Goal: Task Accomplishment & Management: Use online tool/utility

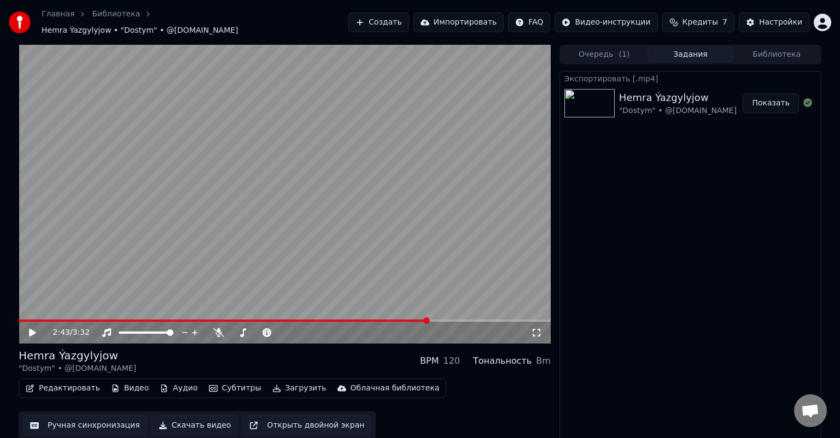
click at [99, 20] on link "Библиотека" at bounding box center [116, 14] width 48 height 11
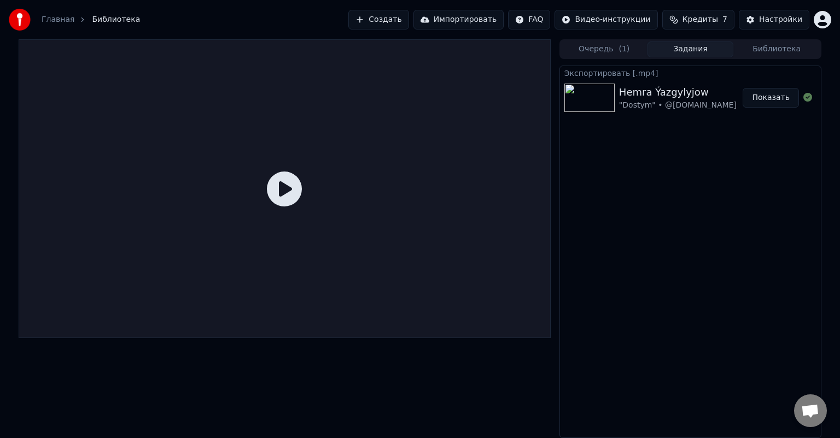
click at [407, 20] on button "Создать" at bounding box center [378, 20] width 60 height 20
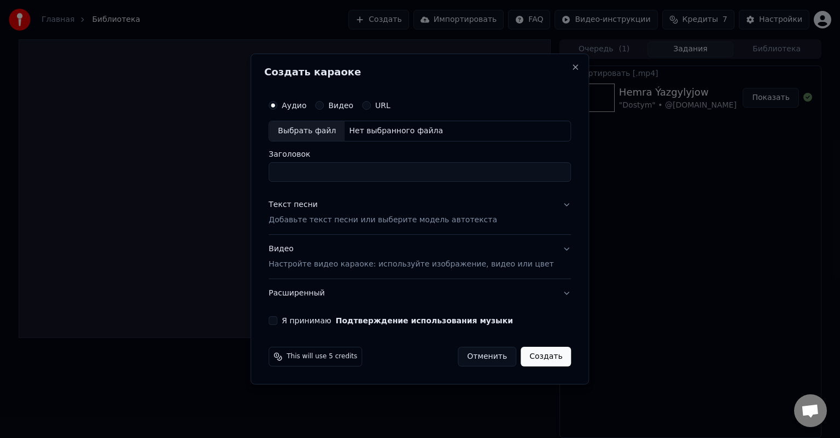
drag, startPoint x: 494, startPoint y: 355, endPoint x: 481, endPoint y: 347, distance: 15.8
click at [494, 355] on button "Отменить" at bounding box center [487, 357] width 58 height 20
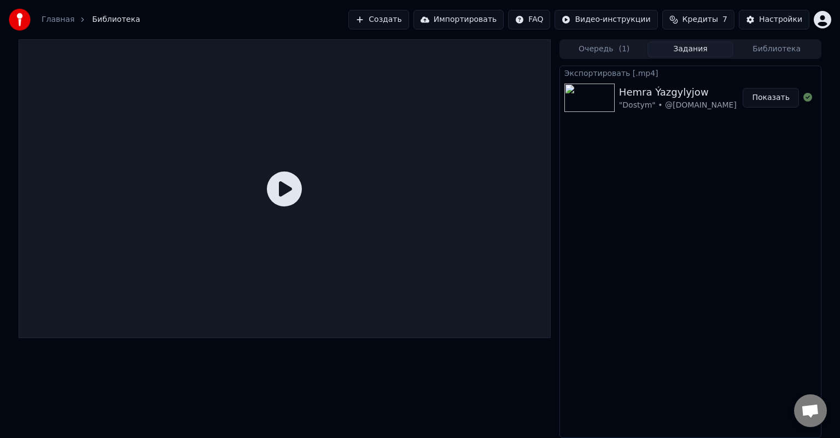
click at [55, 19] on link "Главная" at bounding box center [58, 19] width 33 height 11
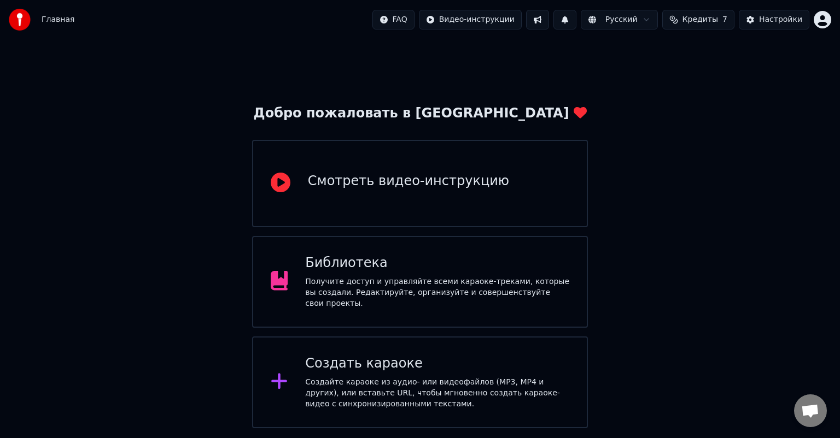
click at [411, 377] on div "Создайте караоке из аудио- или видеофайлов (MP3, MP4 и других), или вставьте UR…" at bounding box center [437, 393] width 264 height 33
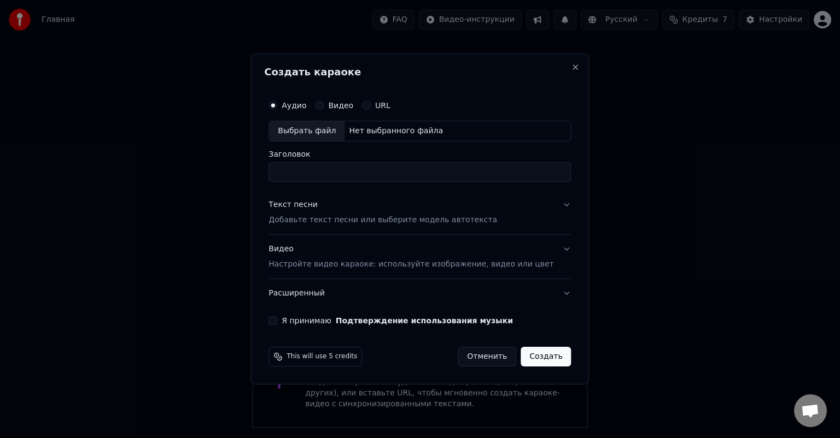
click at [325, 132] on div "Выбрать файл" at bounding box center [306, 131] width 75 height 20
drag, startPoint x: 433, startPoint y: 171, endPoint x: 416, endPoint y: 171, distance: 16.9
click at [416, 171] on input "**********" at bounding box center [419, 172] width 302 height 20
drag, startPoint x: 343, startPoint y: 172, endPoint x: 305, endPoint y: 172, distance: 37.7
click at [305, 172] on input "**********" at bounding box center [419, 172] width 302 height 20
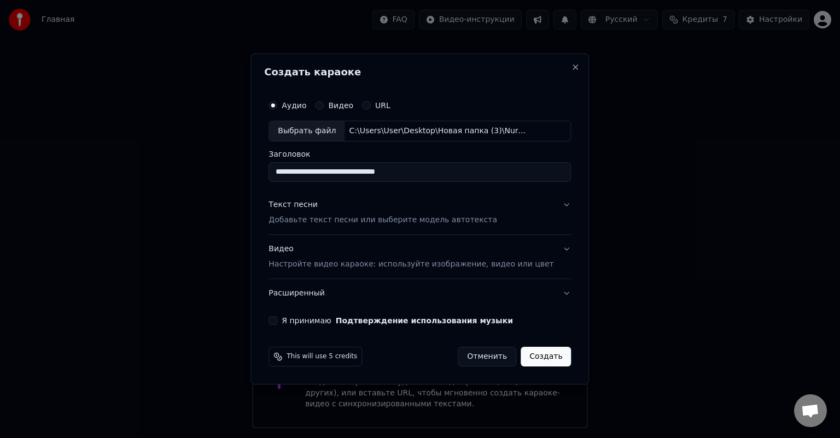
click at [465, 171] on input "**********" at bounding box center [419, 172] width 302 height 20
type input "**********"
click at [277, 319] on button "Я принимаю Подтверждение использования музыки" at bounding box center [272, 321] width 9 height 9
click at [309, 296] on button "Расширенный" at bounding box center [419, 293] width 302 height 28
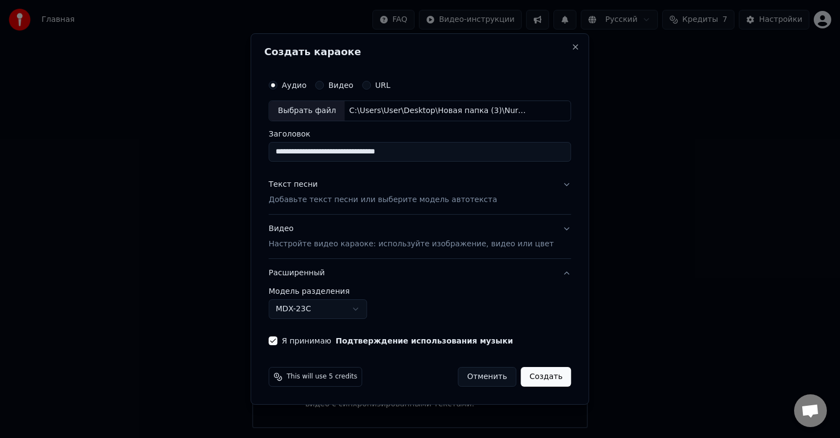
click at [298, 231] on div "Видео Настройте видео караоке: используйте изображение, видео или цвет" at bounding box center [410, 237] width 285 height 26
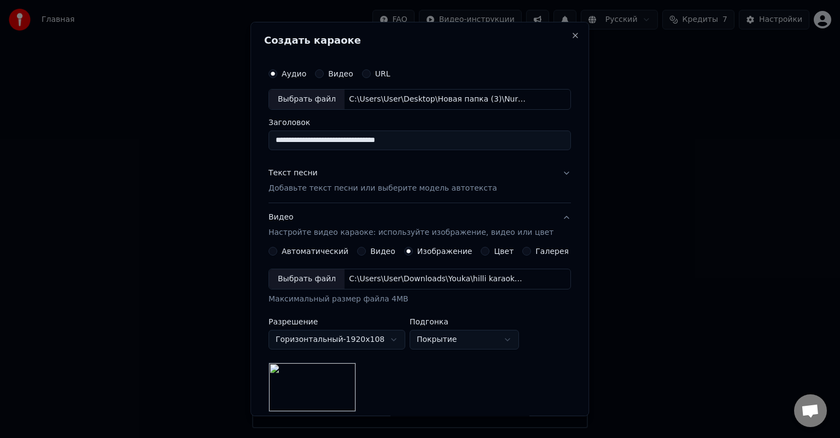
click at [359, 184] on p "Добавьте текст песни или выберите модель автотекста" at bounding box center [382, 188] width 229 height 11
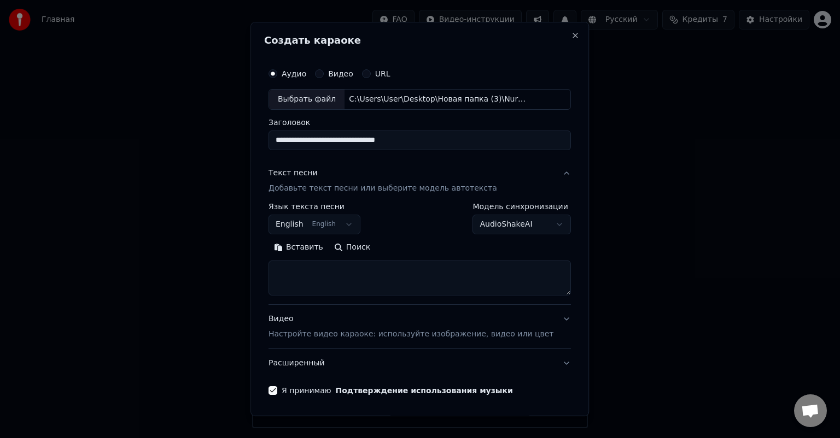
click at [411, 280] on textarea at bounding box center [419, 278] width 302 height 35
click at [296, 273] on textarea at bounding box center [419, 278] width 302 height 35
click at [294, 270] on textarea at bounding box center [419, 278] width 302 height 35
paste textarea "**********"
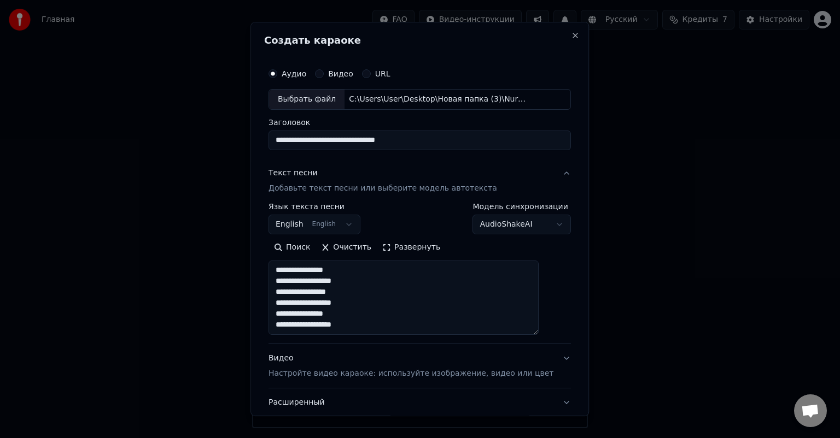
scroll to position [501, 0]
drag, startPoint x: 547, startPoint y: 291, endPoint x: 553, endPoint y: 332, distance: 41.4
click at [553, 332] on div "**********" at bounding box center [419, 248] width 311 height 380
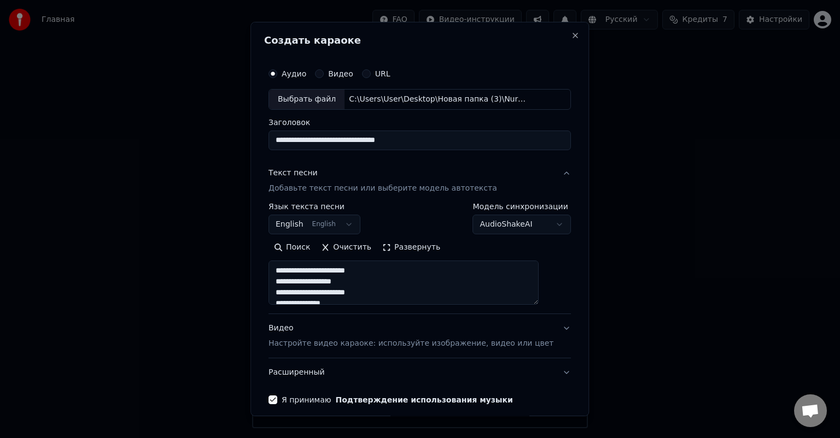
drag, startPoint x: 547, startPoint y: 335, endPoint x: 546, endPoint y: 298, distance: 36.1
click at [538, 298] on textarea at bounding box center [403, 283] width 270 height 44
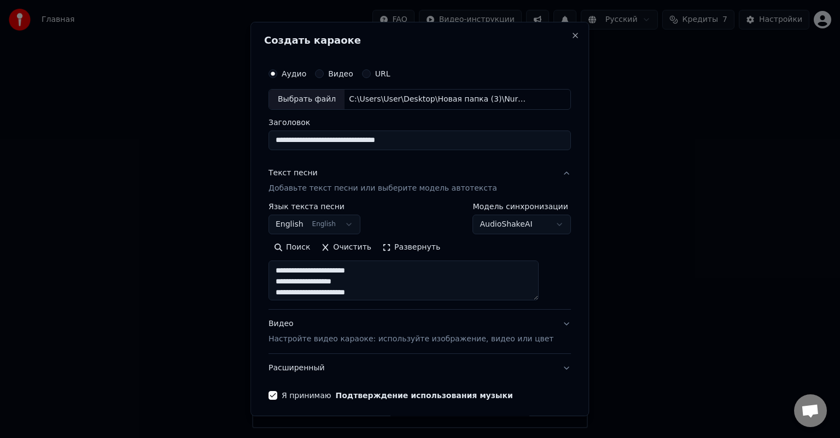
type textarea "**********"
click at [559, 283] on div "**********" at bounding box center [419, 219] width 338 height 395
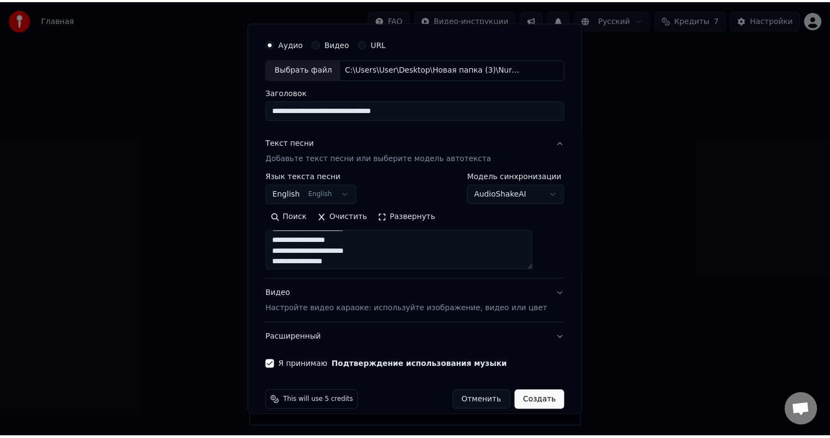
scroll to position [43, 0]
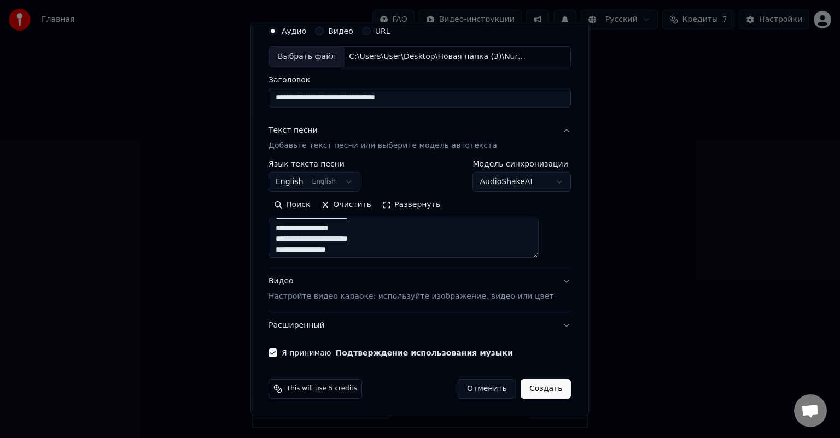
click at [536, 386] on button "Создать" at bounding box center [545, 389] width 50 height 20
select select
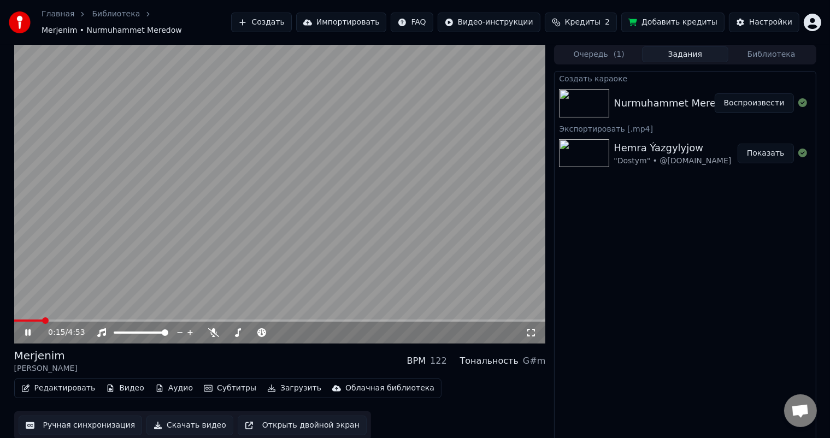
click at [27, 332] on icon at bounding box center [27, 333] width 5 height 7
click at [23, 319] on video at bounding box center [280, 194] width 532 height 299
click at [177, 322] on div "0:40 / 4:53" at bounding box center [280, 333] width 532 height 22
click at [180, 321] on span at bounding box center [280, 321] width 532 height 2
click at [198, 320] on span at bounding box center [280, 321] width 532 height 2
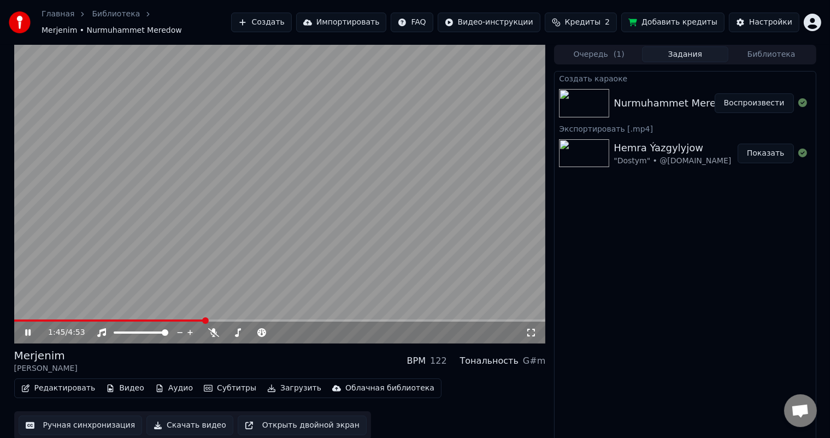
click at [29, 332] on icon at bounding box center [27, 333] width 5 height 7
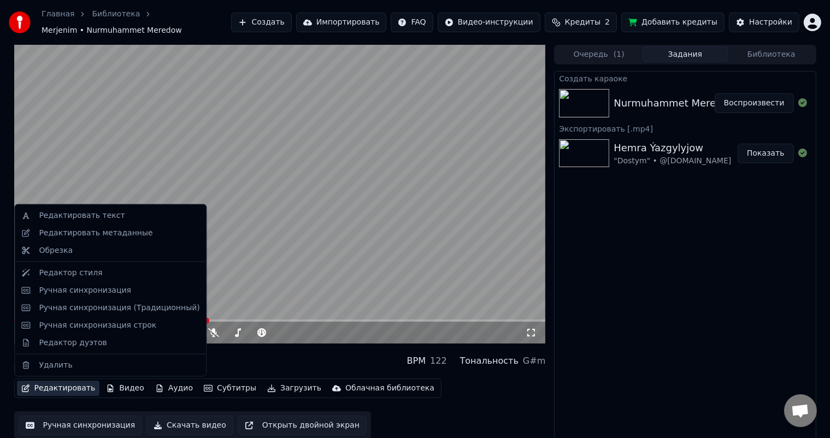
click at [66, 387] on button "Редактировать" at bounding box center [58, 388] width 83 height 15
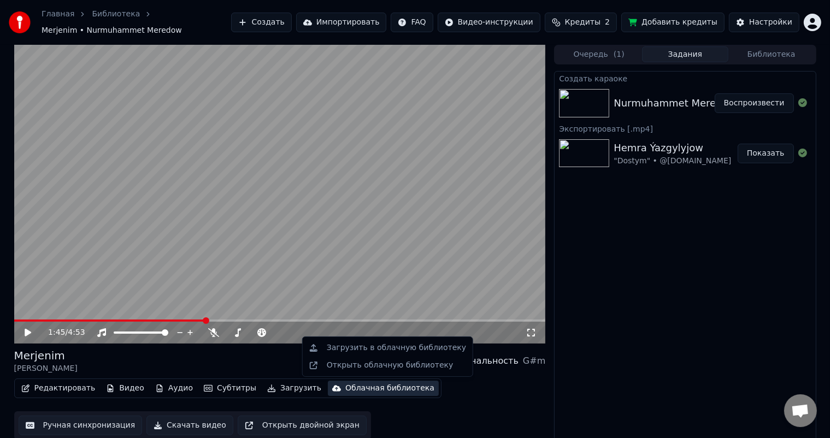
drag, startPoint x: 477, startPoint y: 415, endPoint x: 470, endPoint y: 418, distance: 7.6
click at [478, 415] on div "Редактировать Видео Аудио Субтитры Загрузить Облачная библиотека Ручная синхрон…" at bounding box center [280, 409] width 532 height 61
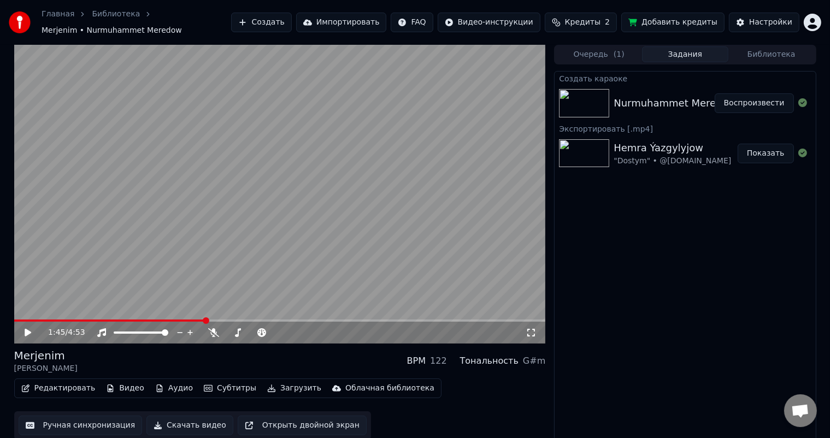
click at [104, 424] on button "Ручная синхронизация" at bounding box center [81, 426] width 124 height 20
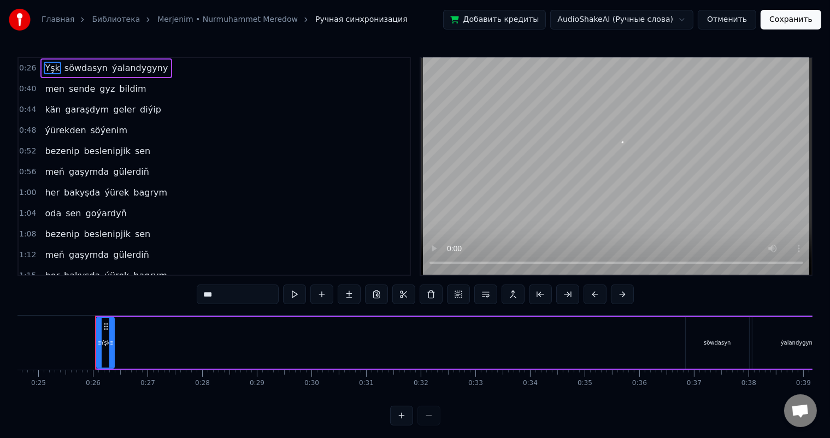
scroll to position [0, 1368]
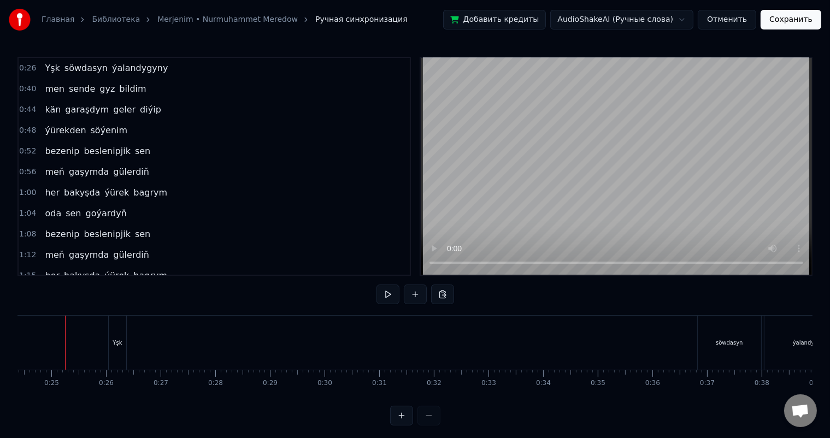
scroll to position [0, 1325]
click at [128, 334] on div "Yşk" at bounding box center [124, 343] width 17 height 54
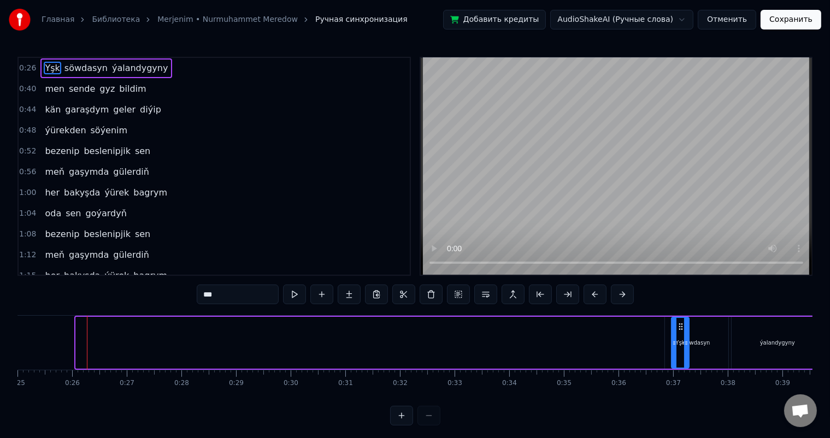
scroll to position [0, 1372]
drag, startPoint x: 125, startPoint y: 324, endPoint x: 656, endPoint y: 335, distance: 531.5
click at [656, 335] on div "Yşk" at bounding box center [657, 343] width 16 height 50
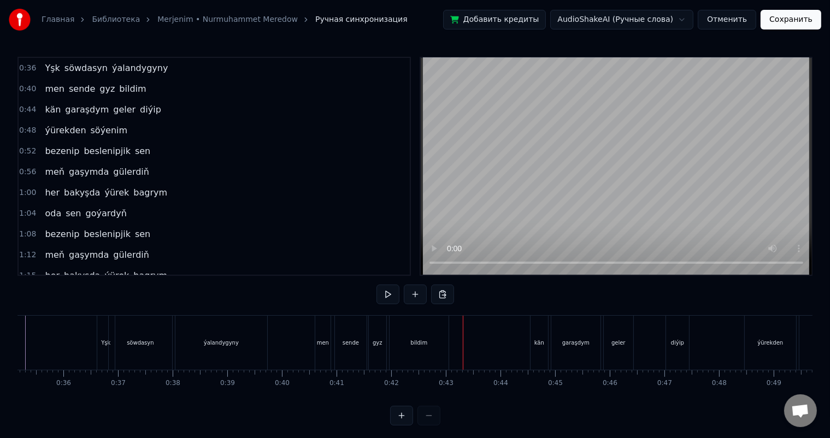
scroll to position [0, 1895]
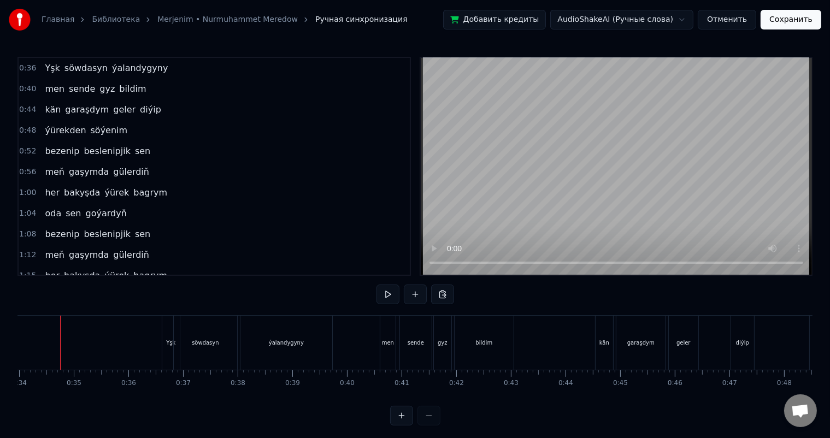
scroll to position [0, 1845]
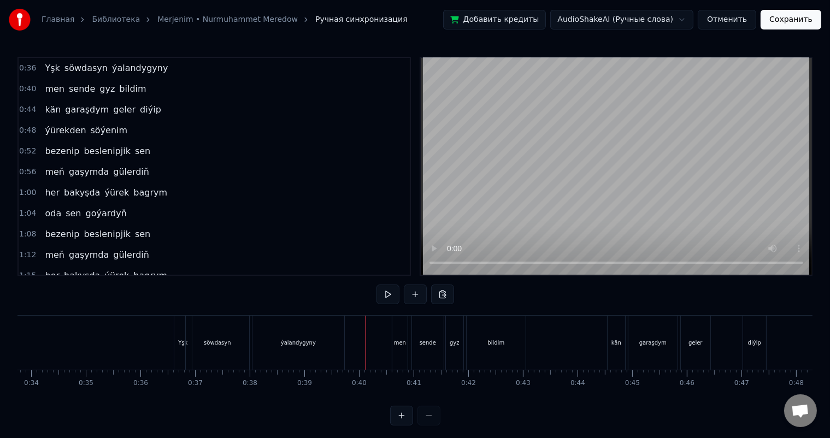
click at [397, 341] on div "men" at bounding box center [400, 343] width 12 height 8
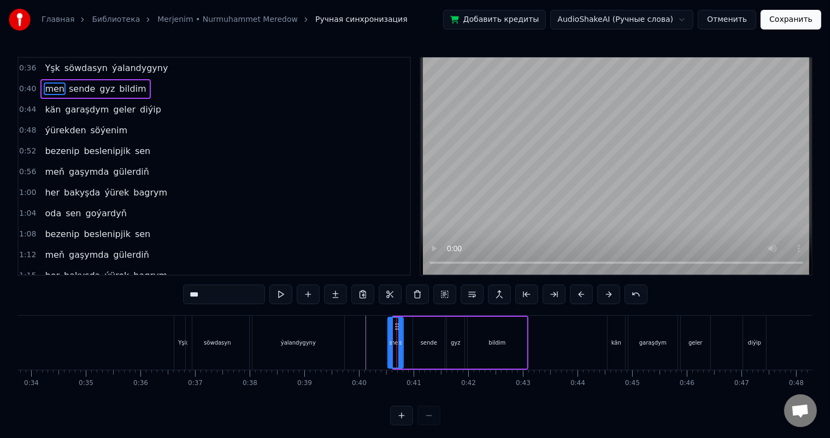
click at [308, 340] on div "ýalandygyny" at bounding box center [298, 343] width 35 height 8
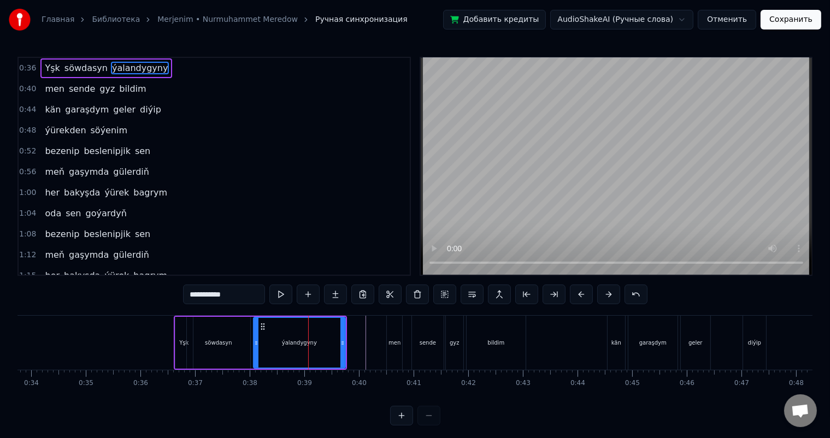
click at [500, 333] on div "bildim" at bounding box center [496, 343] width 59 height 54
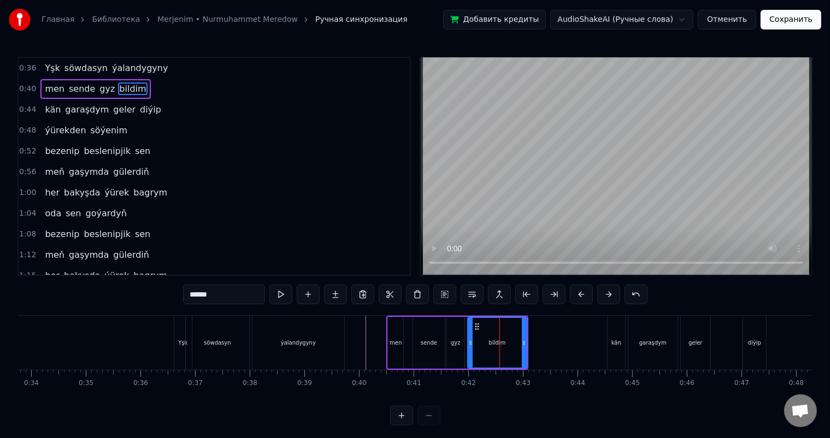
click at [478, 339] on div "bildim" at bounding box center [498, 343] width 58 height 50
click at [616, 329] on div "kän" at bounding box center [616, 343] width 17 height 54
type input "***"
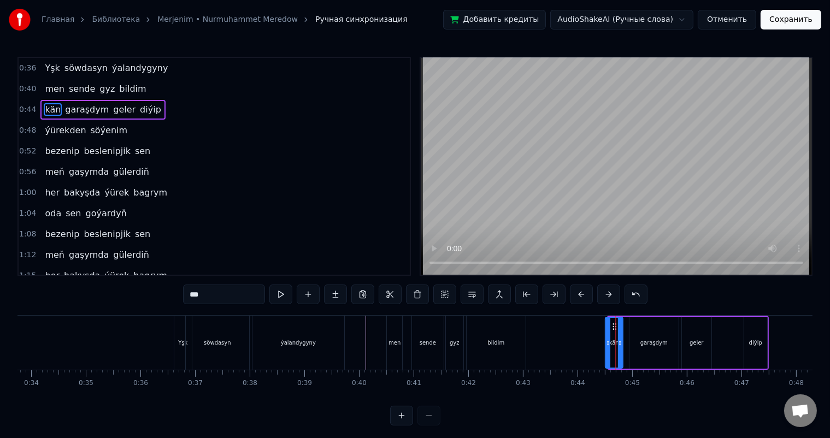
click at [614, 324] on circle at bounding box center [614, 324] width 1 height 1
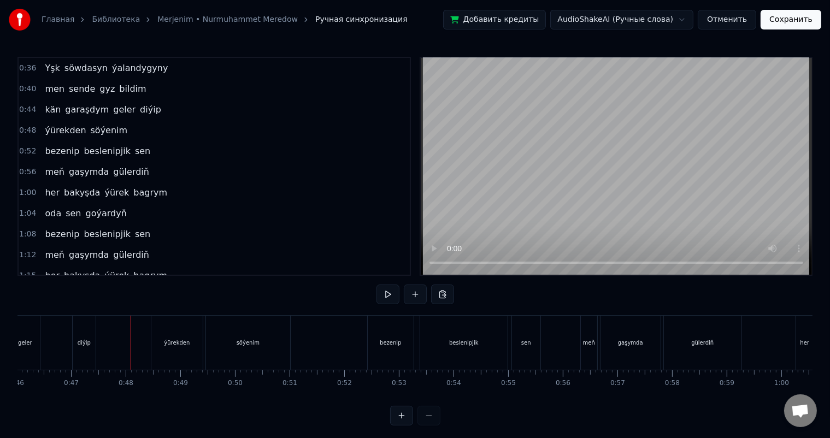
scroll to position [0, 2535]
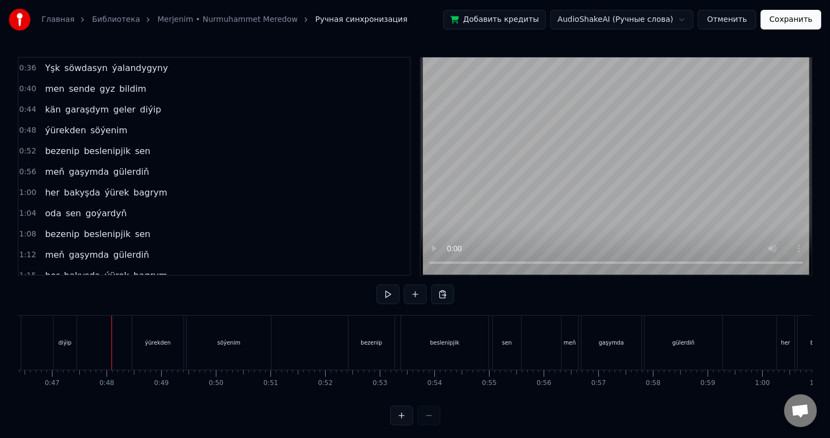
click at [61, 337] on div "diýip" at bounding box center [65, 343] width 23 height 54
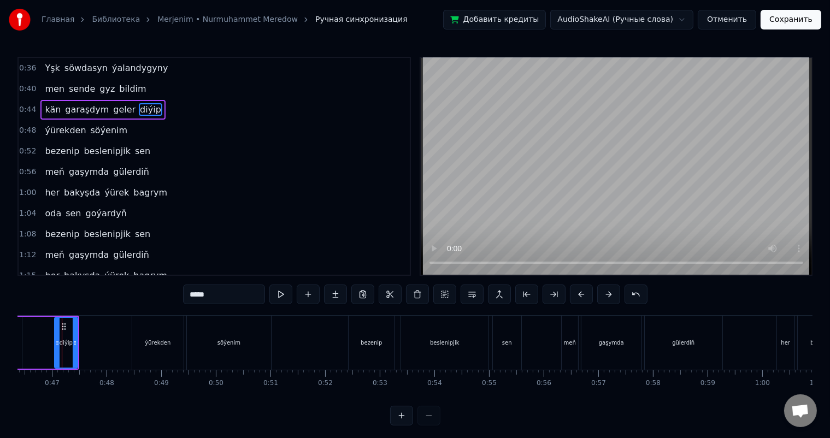
scroll to position [0, 2524]
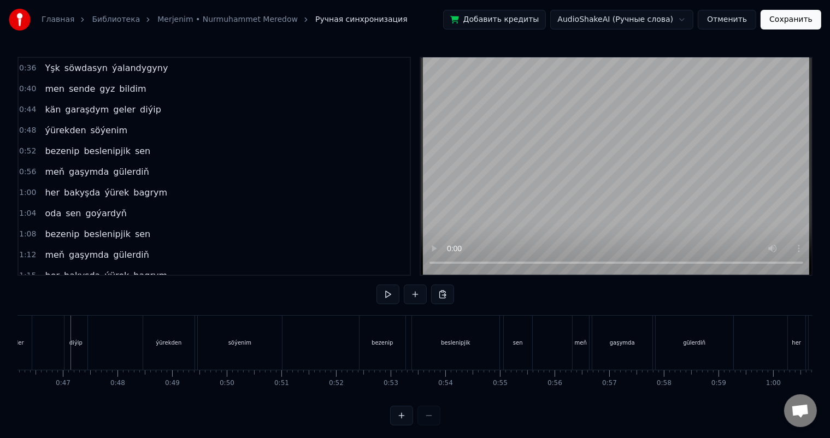
scroll to position [0, 2522]
click at [83, 327] on div "diýip" at bounding box center [78, 343] width 23 height 54
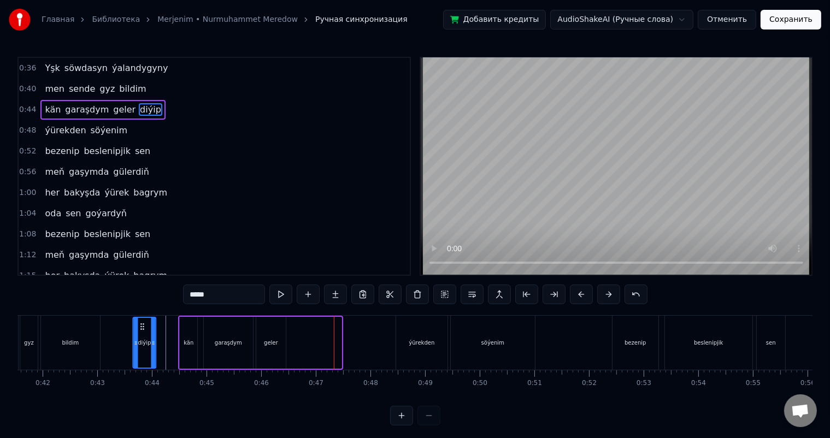
scroll to position [0, 2268]
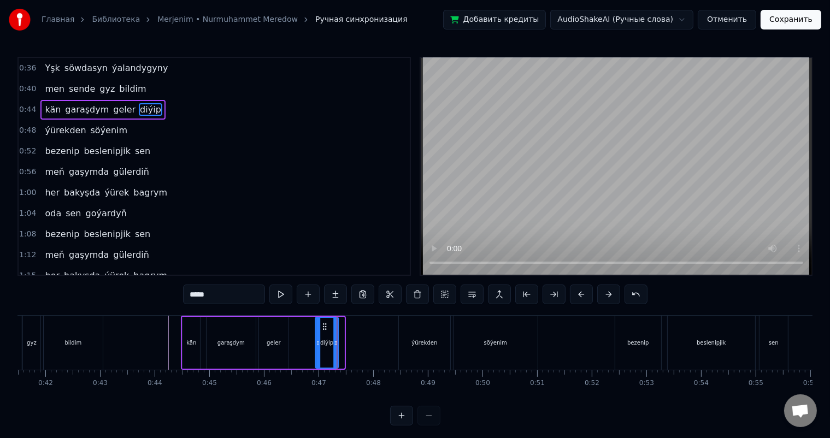
drag, startPoint x: 77, startPoint y: 324, endPoint x: 325, endPoint y: 321, distance: 248.2
click at [325, 323] on icon at bounding box center [324, 327] width 9 height 9
click at [305, 328] on div "kän garaşdym geler diýip" at bounding box center [260, 343] width 159 height 54
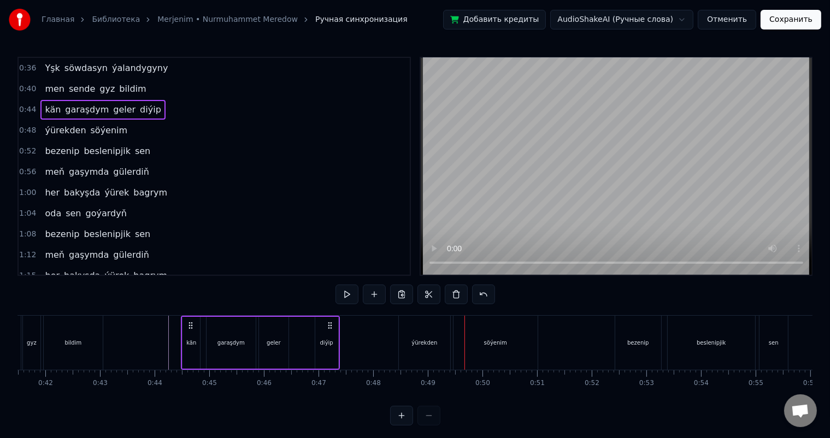
click at [418, 345] on div "ýürekden" at bounding box center [425, 343] width 26 height 8
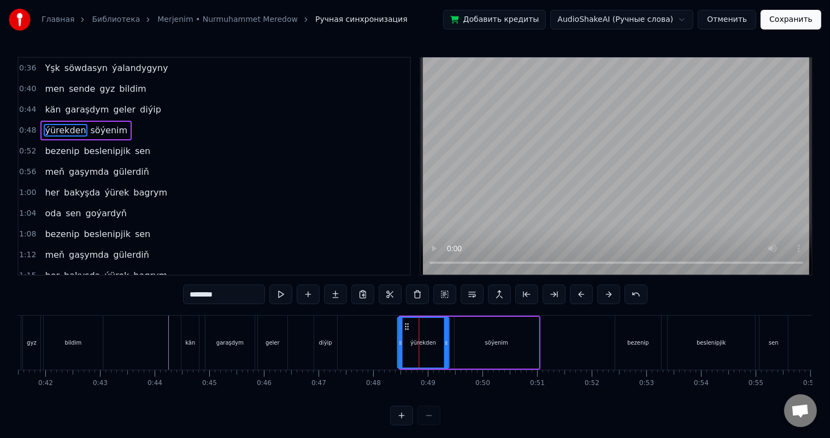
click at [407, 326] on circle at bounding box center [407, 326] width 1 height 1
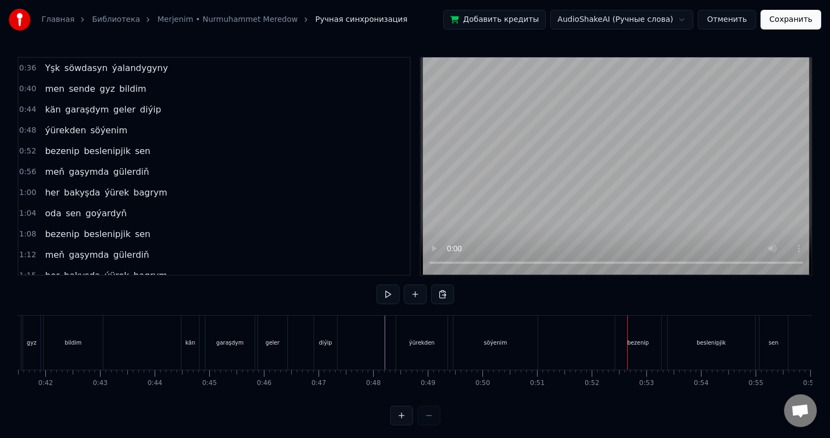
click at [622, 342] on div "bezenip" at bounding box center [639, 343] width 46 height 54
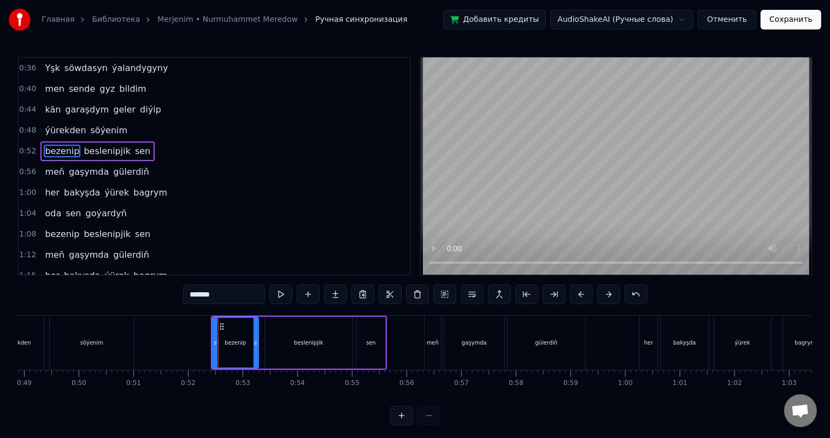
scroll to position [0, 2690]
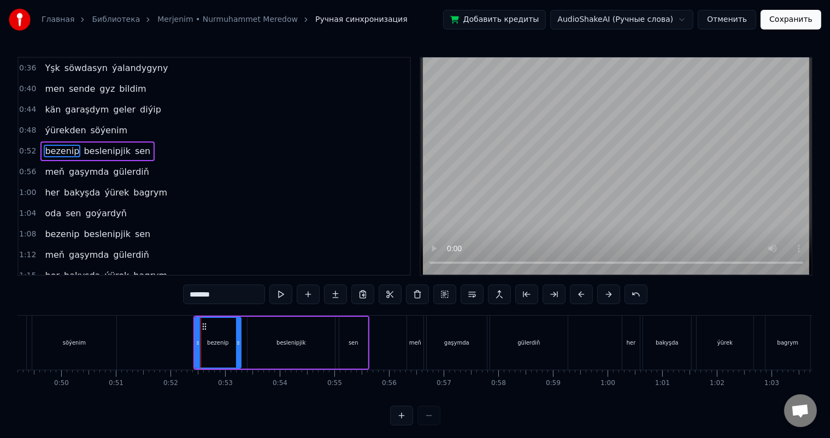
click at [214, 329] on div "bezenip" at bounding box center [218, 343] width 45 height 50
click at [203, 323] on icon at bounding box center [204, 327] width 9 height 9
drag, startPoint x: 203, startPoint y: 325, endPoint x: 196, endPoint y: 325, distance: 7.1
click at [196, 325] on icon at bounding box center [197, 327] width 9 height 9
drag, startPoint x: 232, startPoint y: 341, endPoint x: 217, endPoint y: 340, distance: 14.8
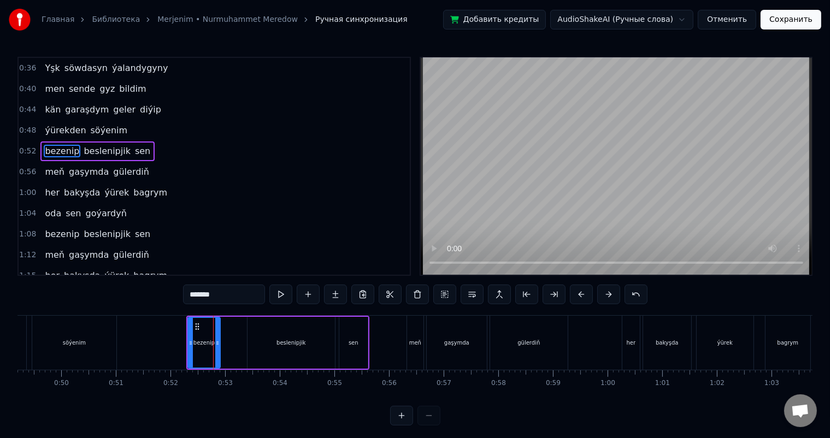
click at [217, 340] on icon at bounding box center [217, 343] width 4 height 9
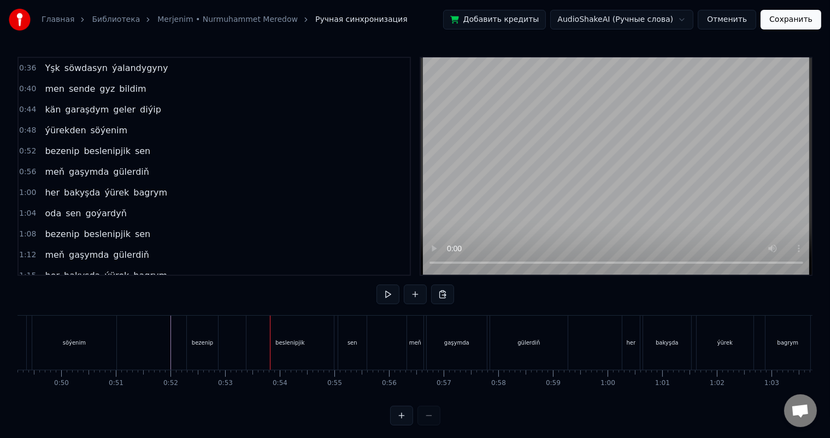
click at [290, 338] on div "beslenipjik" at bounding box center [290, 343] width 87 height 54
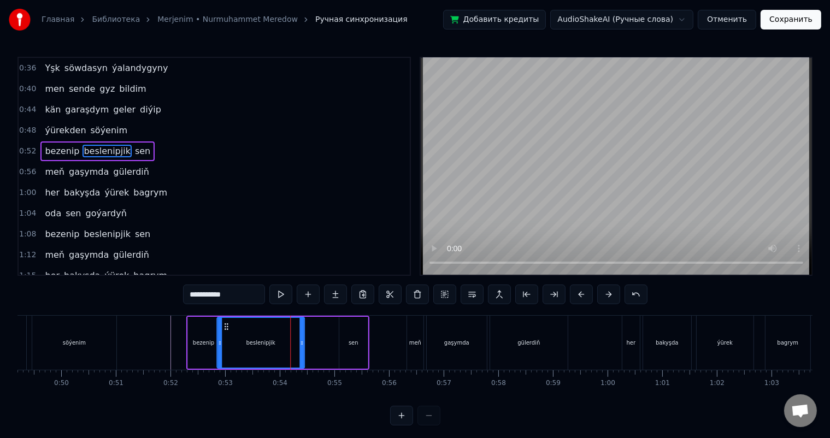
drag, startPoint x: 256, startPoint y: 325, endPoint x: 226, endPoint y: 325, distance: 30.6
click at [226, 325] on icon at bounding box center [226, 327] width 9 height 9
drag, startPoint x: 302, startPoint y: 339, endPoint x: 273, endPoint y: 337, distance: 28.6
click at [273, 337] on div at bounding box center [273, 343] width 4 height 50
click at [348, 333] on div "sen" at bounding box center [353, 343] width 28 height 52
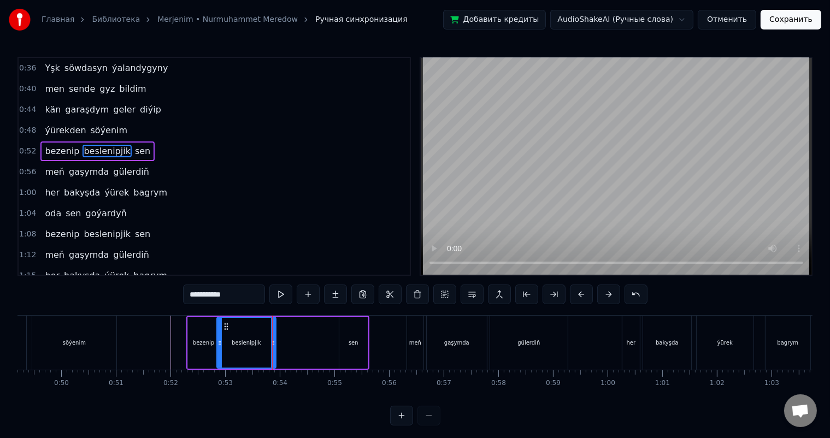
type input "***"
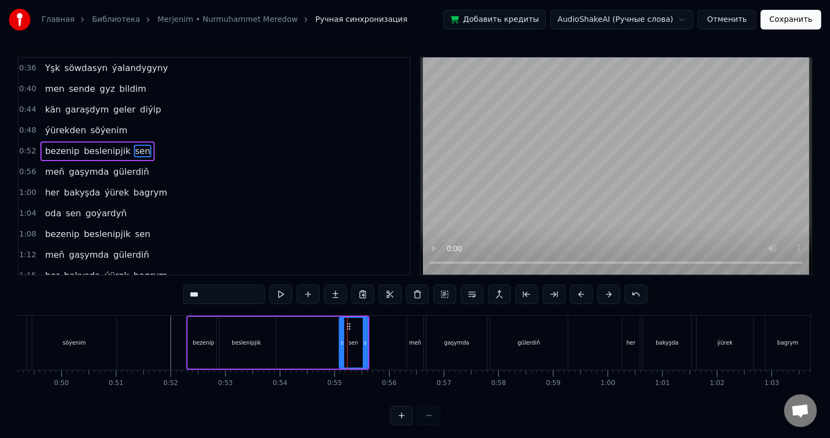
drag, startPoint x: 348, startPoint y: 324, endPoint x: 330, endPoint y: 324, distance: 17.5
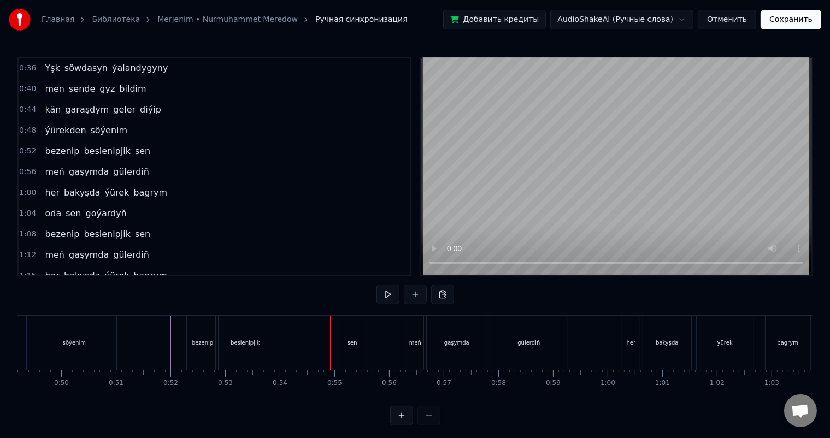
click at [346, 330] on div "sen" at bounding box center [352, 343] width 28 height 54
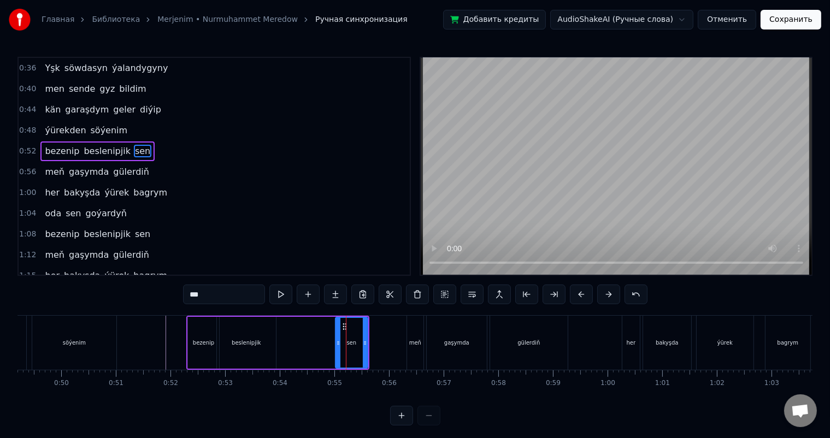
click at [337, 339] on icon at bounding box center [338, 343] width 4 height 9
drag, startPoint x: 344, startPoint y: 325, endPoint x: 326, endPoint y: 325, distance: 18.6
click at [326, 325] on icon at bounding box center [325, 327] width 9 height 9
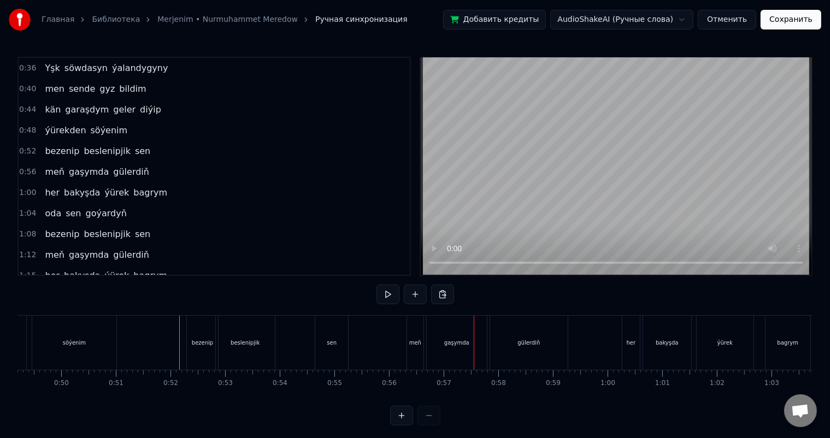
click at [328, 331] on div "sen" at bounding box center [331, 343] width 33 height 54
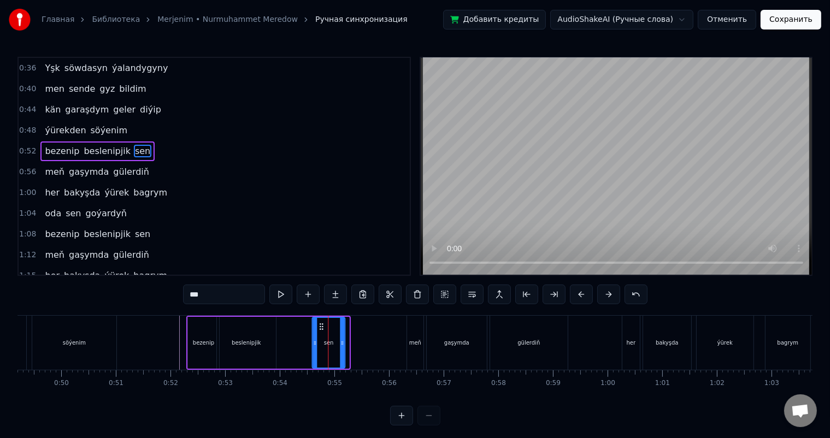
click at [320, 324] on circle at bounding box center [320, 324] width 1 height 1
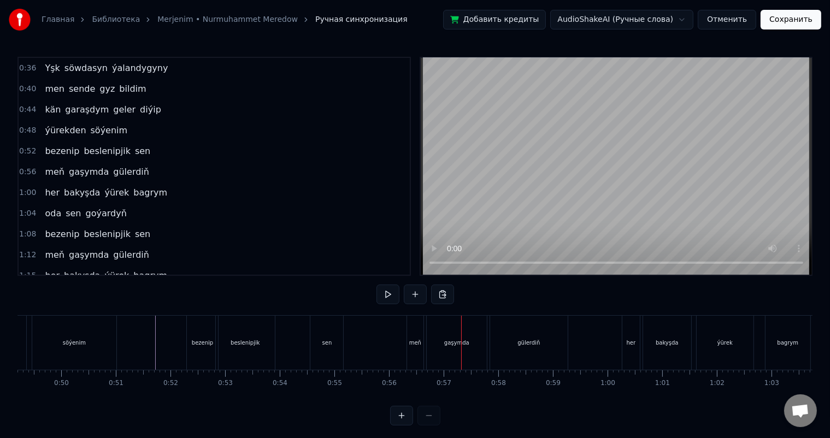
click at [327, 339] on div "sen" at bounding box center [328, 343] width 10 height 8
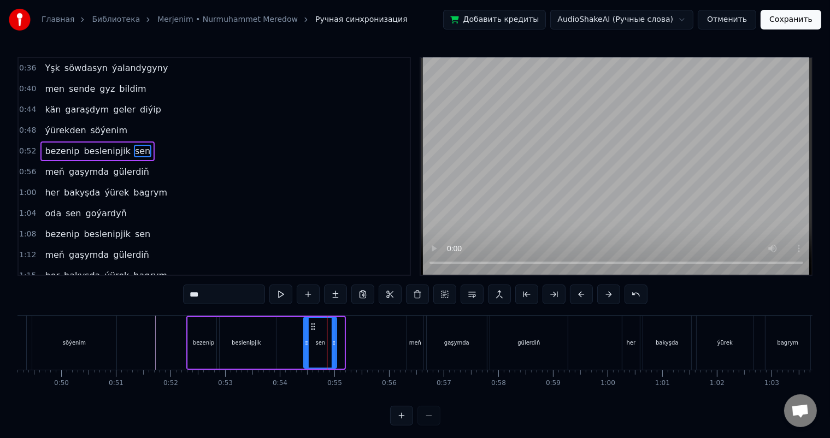
drag, startPoint x: 320, startPoint y: 326, endPoint x: 312, endPoint y: 325, distance: 7.7
click at [312, 325] on icon at bounding box center [313, 327] width 9 height 9
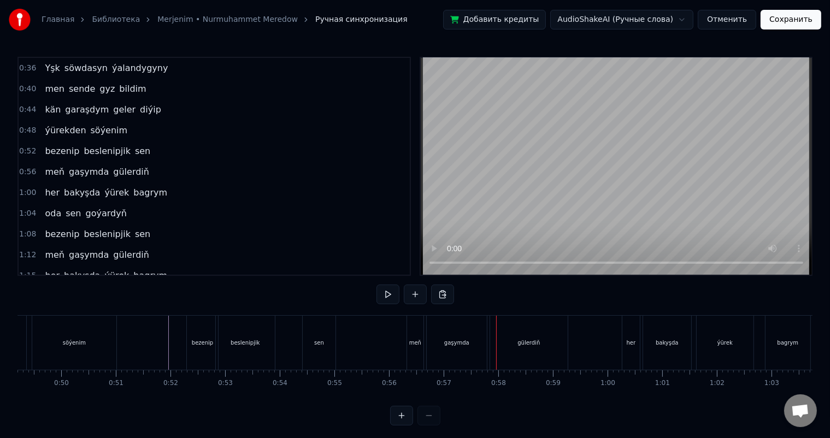
click at [259, 337] on div "beslenipjik" at bounding box center [245, 343] width 59 height 54
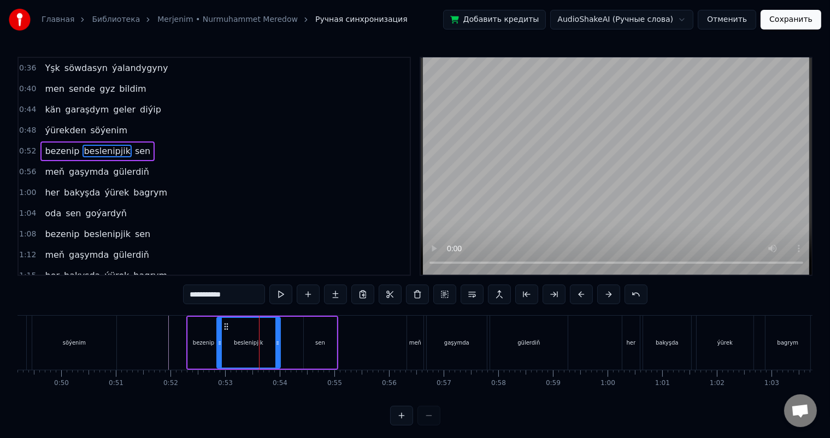
click at [278, 342] on icon at bounding box center [278, 343] width 4 height 9
click at [321, 337] on div "sen" at bounding box center [320, 343] width 33 height 52
type input "***"
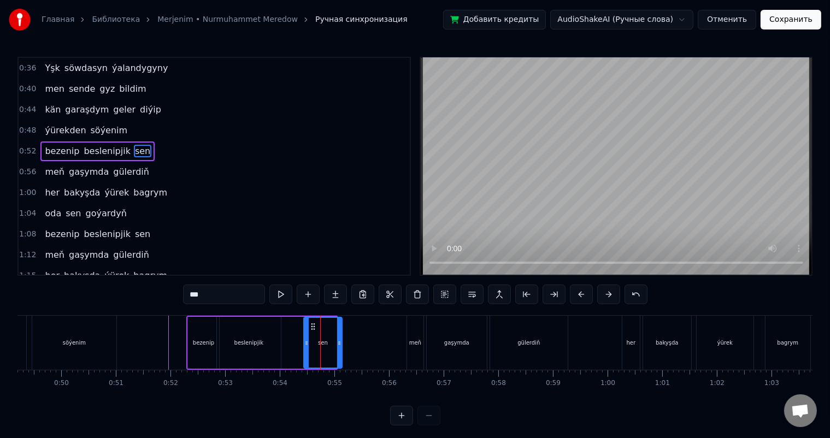
click at [339, 337] on div at bounding box center [339, 343] width 4 height 50
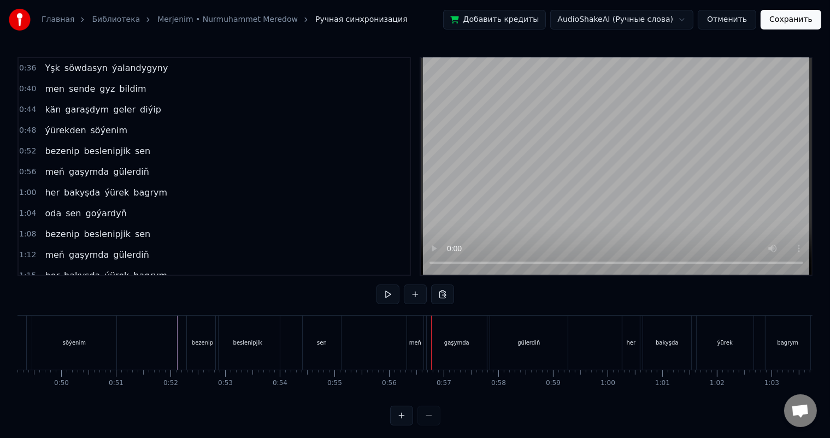
click at [323, 341] on div "sen" at bounding box center [322, 343] width 10 height 8
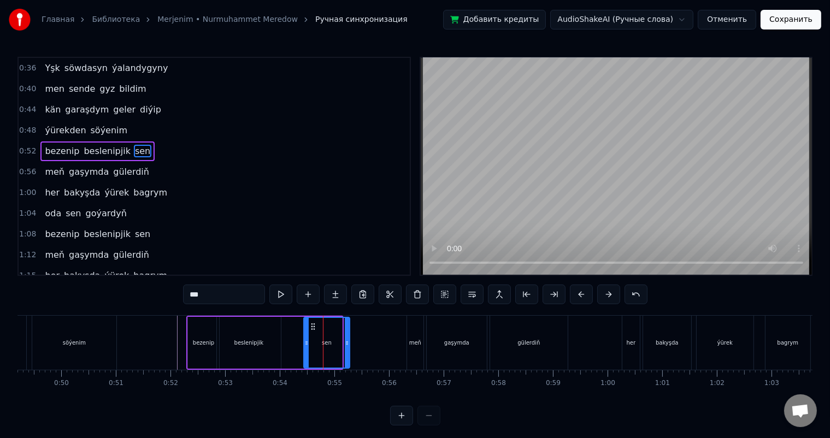
drag, startPoint x: 340, startPoint y: 341, endPoint x: 348, endPoint y: 341, distance: 7.7
click at [348, 341] on icon at bounding box center [347, 343] width 4 height 9
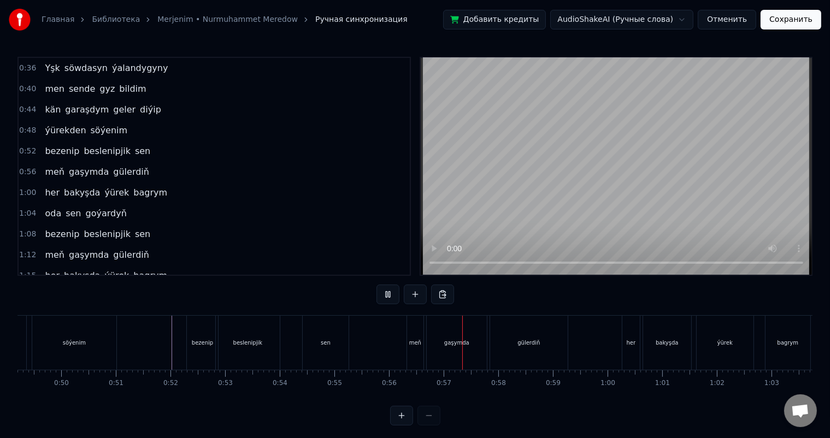
click at [339, 329] on div "sen" at bounding box center [326, 343] width 46 height 54
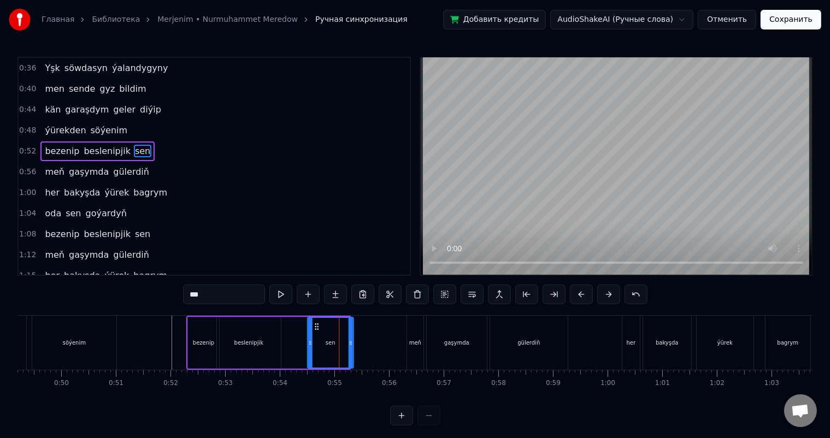
click at [315, 324] on icon at bounding box center [316, 327] width 9 height 9
click at [267, 330] on div "beslenipjik" at bounding box center [249, 343] width 64 height 52
type input "**********"
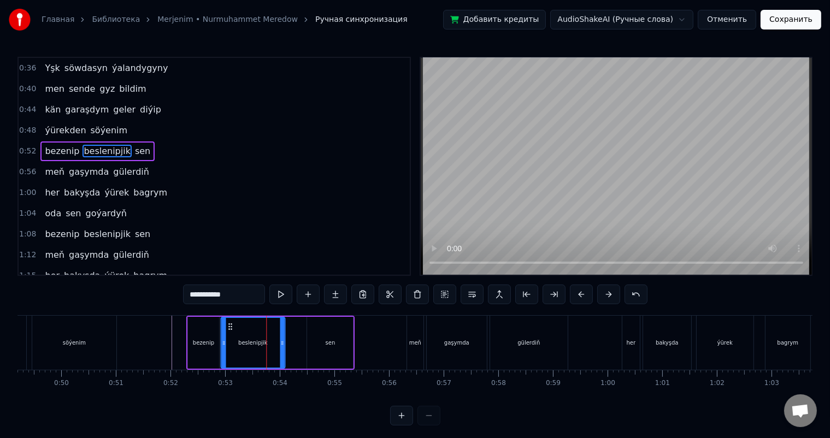
click at [231, 325] on icon at bounding box center [230, 327] width 9 height 9
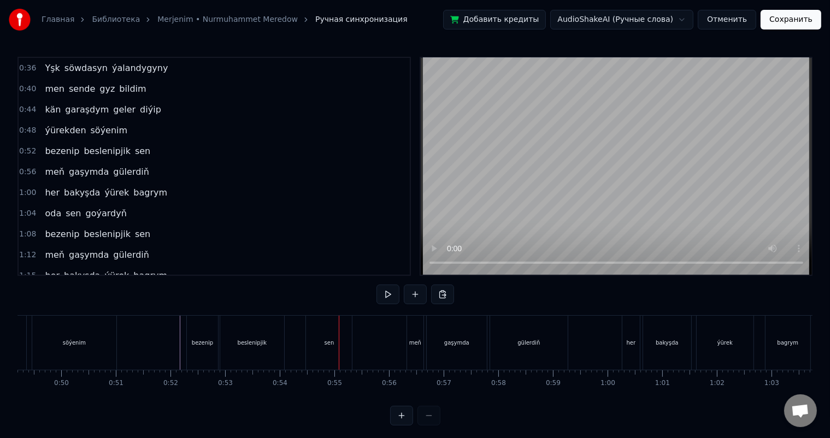
click at [247, 340] on div "beslenipjik" at bounding box center [252, 343] width 29 height 8
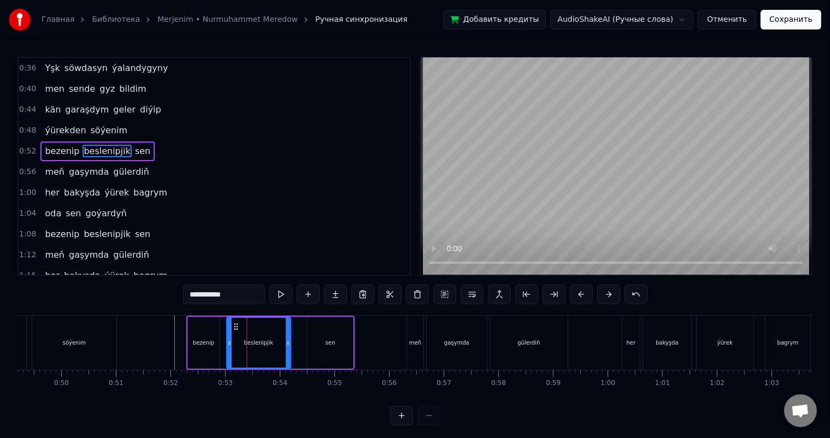
click at [235, 324] on circle at bounding box center [235, 324] width 1 height 1
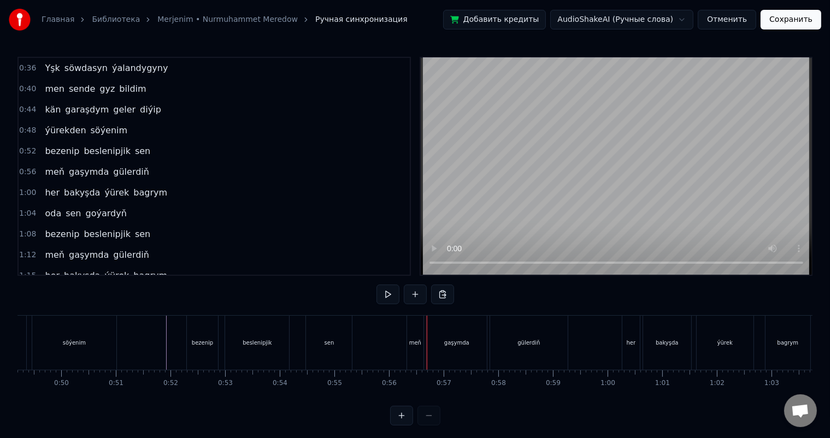
click at [413, 340] on div "meň" at bounding box center [415, 343] width 12 height 8
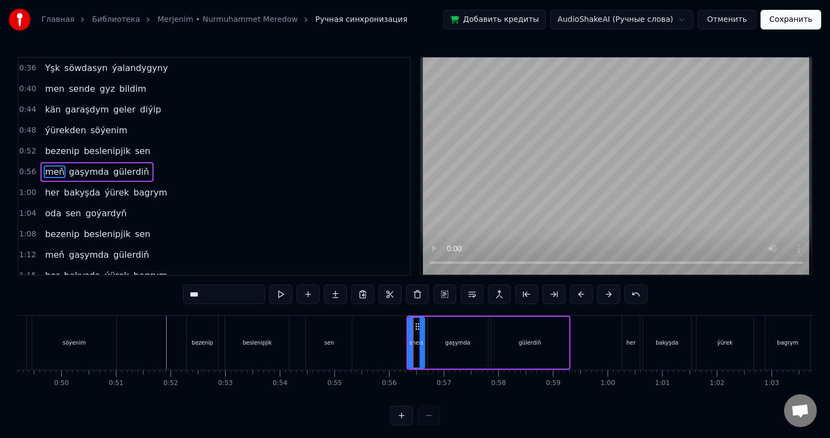
scroll to position [2, 0]
drag, startPoint x: 417, startPoint y: 325, endPoint x: 411, endPoint y: 324, distance: 5.5
click at [411, 324] on icon at bounding box center [411, 327] width 9 height 9
click at [457, 339] on div "gaşymda" at bounding box center [458, 343] width 25 height 8
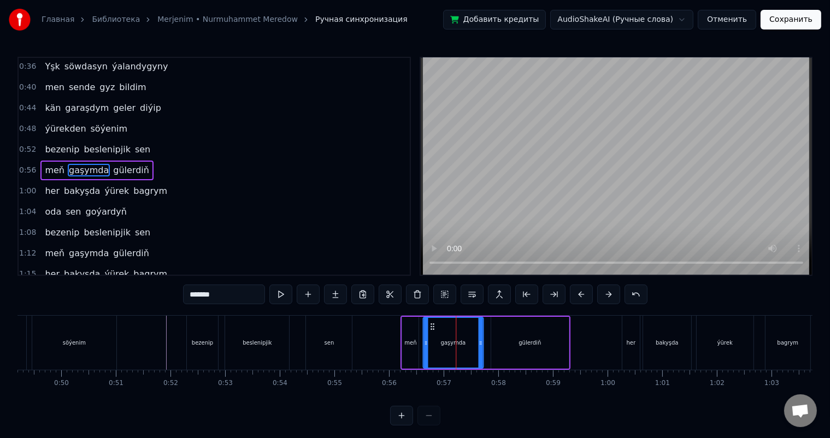
click at [433, 325] on icon at bounding box center [432, 327] width 9 height 9
click at [524, 328] on div "gülerdiň" at bounding box center [530, 343] width 78 height 52
type input "********"
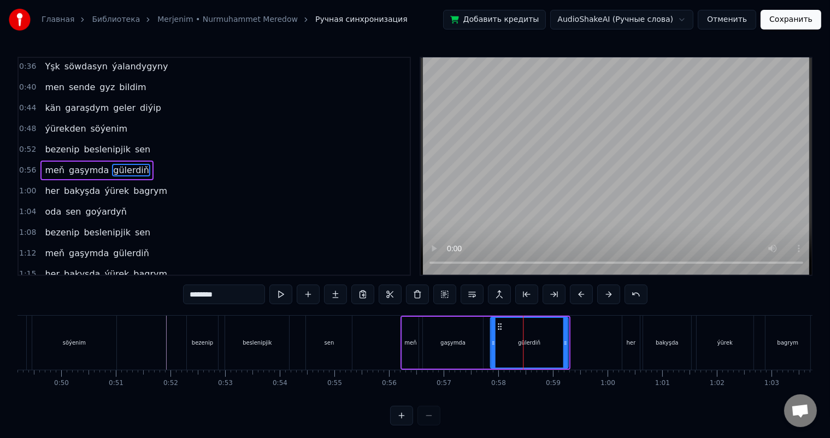
click at [495, 325] on icon at bounding box center [499, 327] width 9 height 9
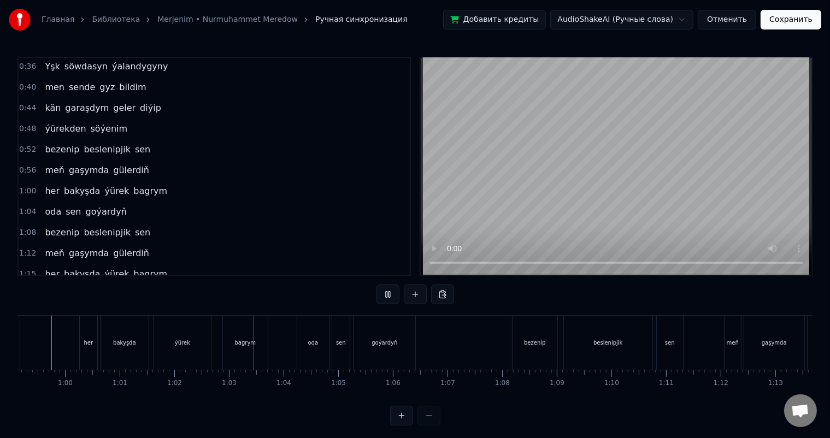
scroll to position [0, 3382]
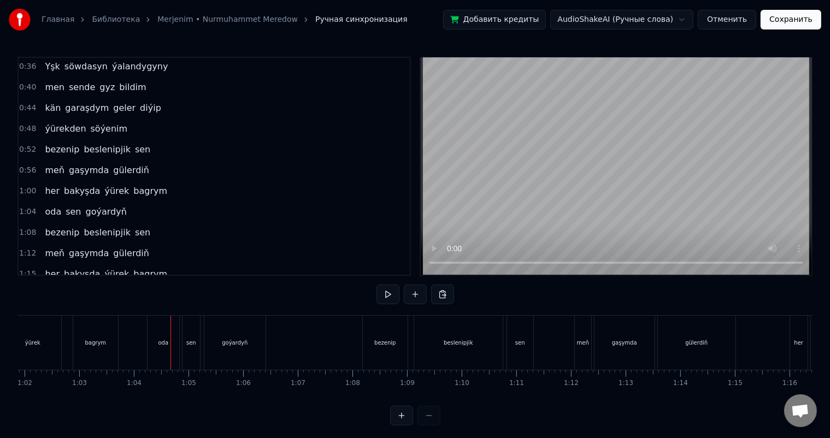
click at [154, 334] on div "oda" at bounding box center [164, 343] width 32 height 54
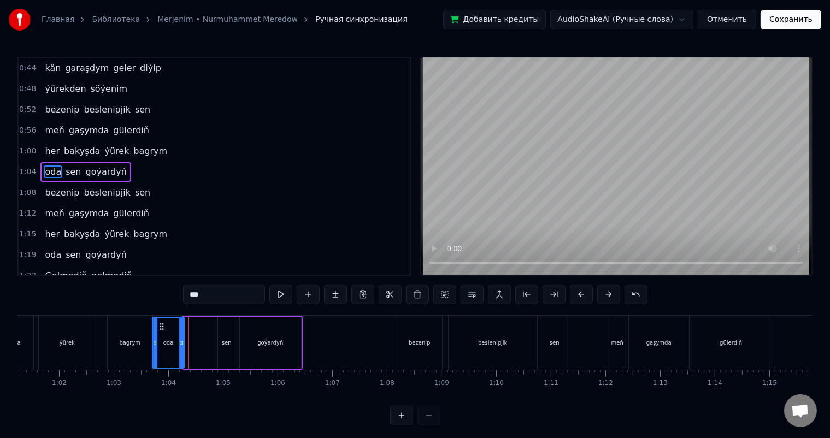
scroll to position [0, 3340]
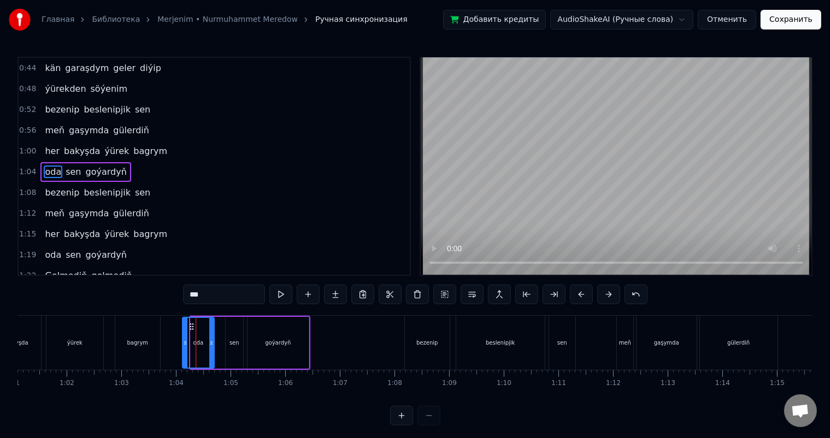
drag, startPoint x: 157, startPoint y: 325, endPoint x: 191, endPoint y: 326, distance: 33.9
click at [191, 326] on icon at bounding box center [192, 327] width 9 height 9
click at [136, 336] on div "bagrym" at bounding box center [137, 343] width 45 height 54
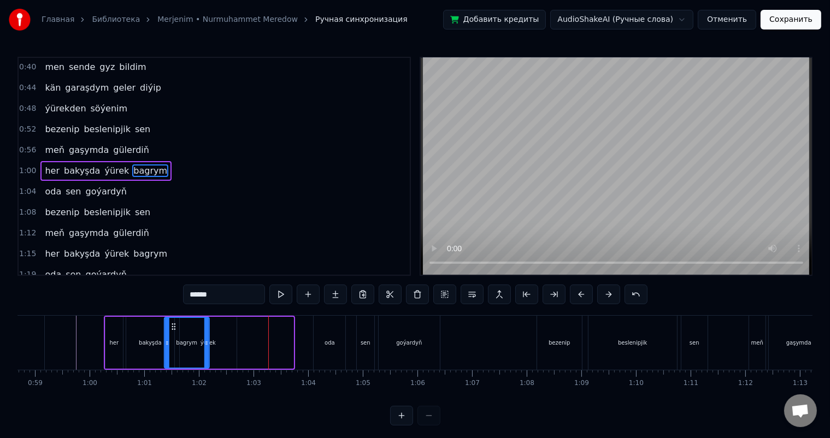
scroll to position [0, 3206]
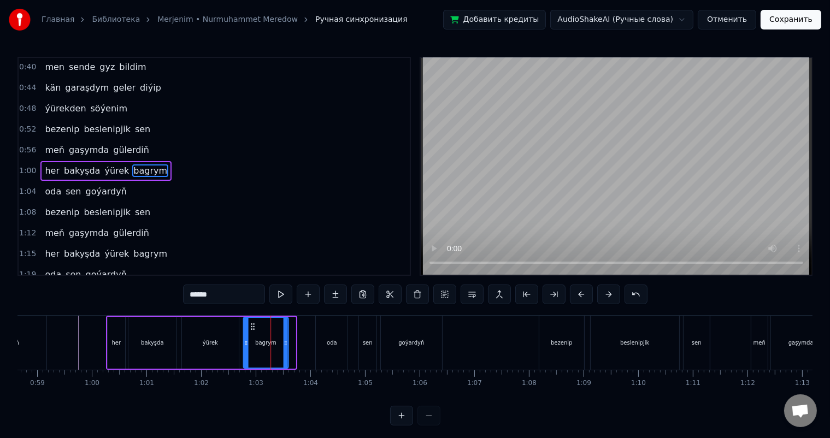
drag, startPoint x: 124, startPoint y: 324, endPoint x: 251, endPoint y: 324, distance: 127.4
click at [251, 324] on icon at bounding box center [252, 327] width 9 height 9
click at [116, 332] on div "her" at bounding box center [116, 343] width 17 height 52
type input "***"
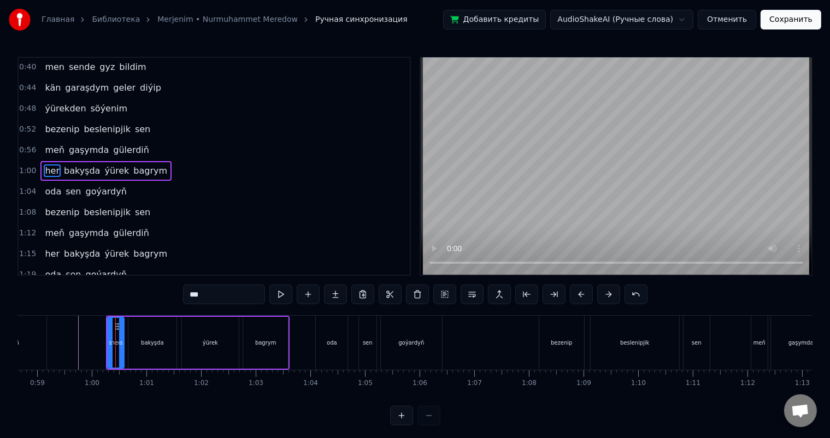
click at [122, 327] on div at bounding box center [121, 343] width 4 height 50
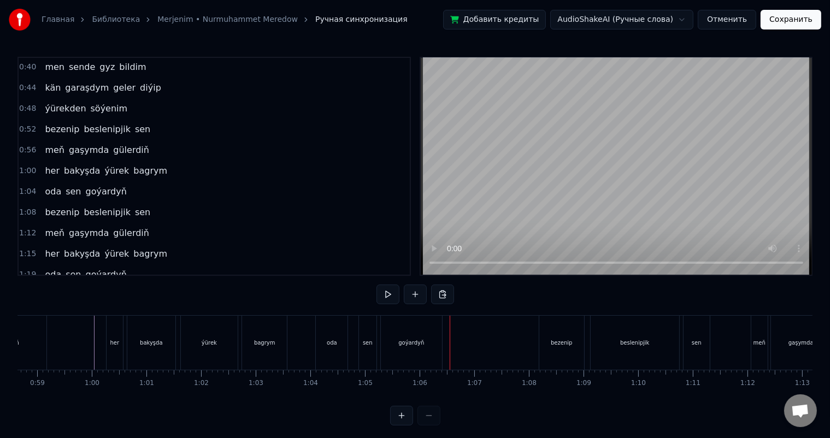
click at [368, 338] on div "sen" at bounding box center [367, 343] width 17 height 54
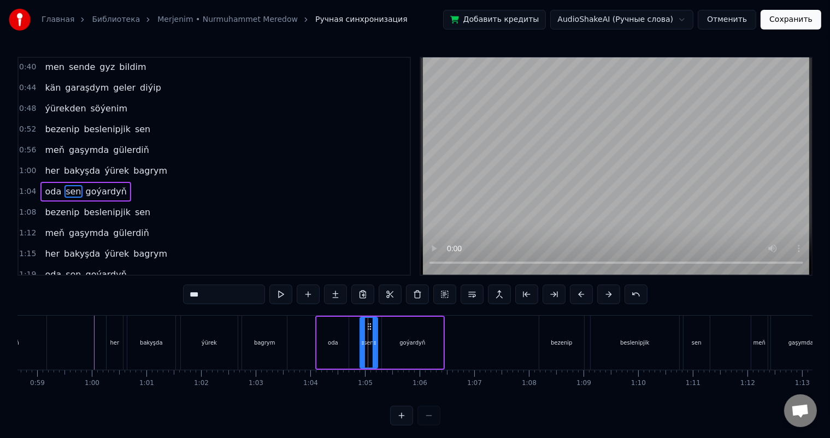
scroll to position [42, 0]
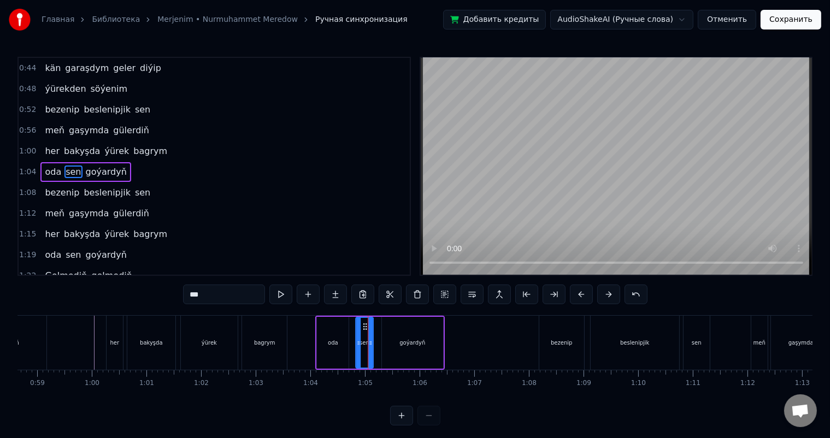
click at [364, 324] on icon at bounding box center [365, 327] width 9 height 9
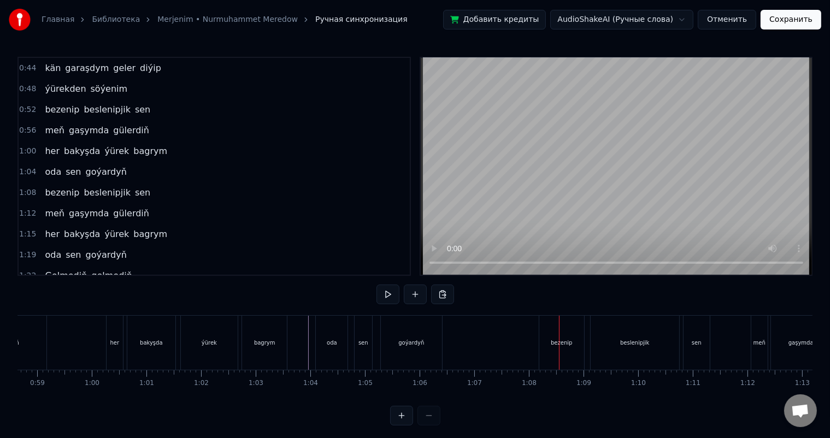
click at [555, 348] on div "bezenip" at bounding box center [562, 343] width 45 height 54
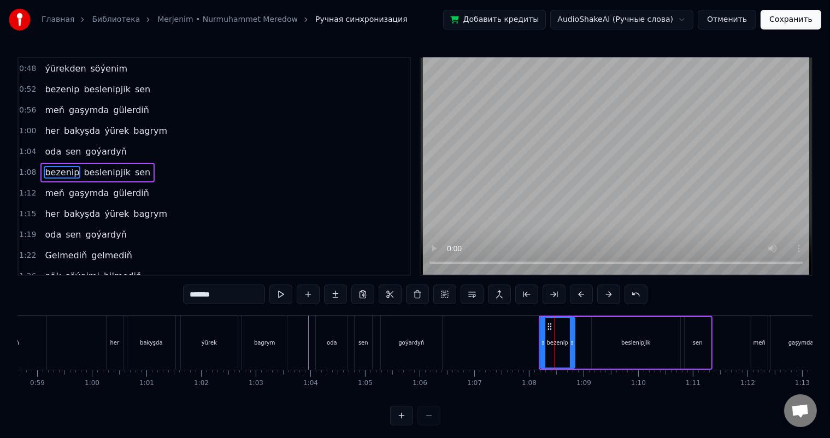
drag, startPoint x: 581, startPoint y: 340, endPoint x: 571, endPoint y: 339, distance: 10.4
click at [571, 339] on icon at bounding box center [572, 343] width 4 height 9
click at [544, 326] on circle at bounding box center [544, 326] width 1 height 1
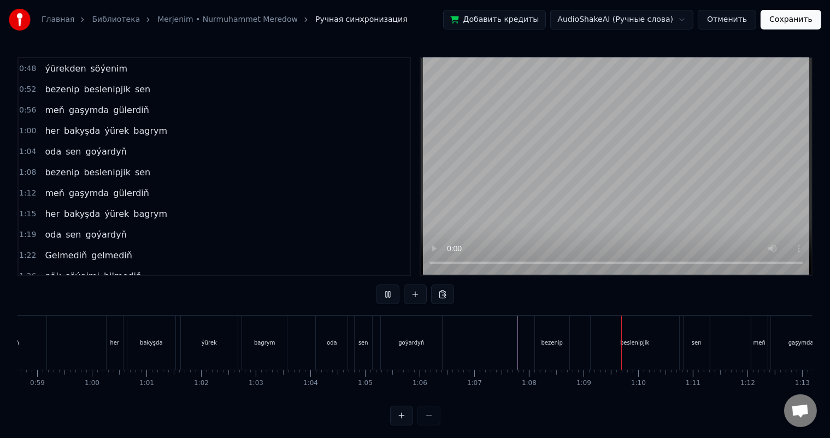
click at [554, 344] on div "bezenip" at bounding box center [552, 343] width 21 height 8
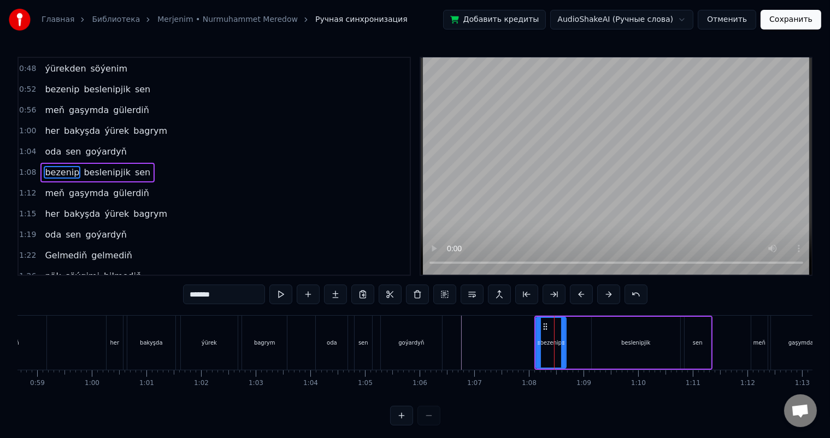
click at [562, 340] on icon at bounding box center [563, 343] width 4 height 9
click at [540, 343] on icon at bounding box center [540, 343] width 4 height 9
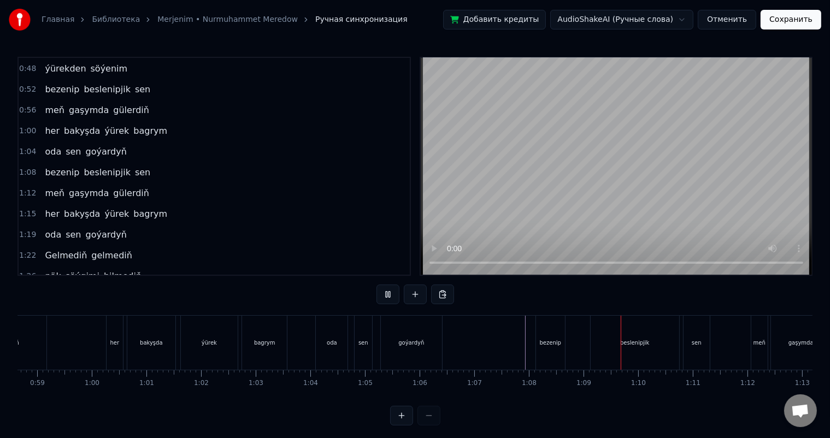
click at [402, 347] on div "goýardyň" at bounding box center [411, 343] width 61 height 54
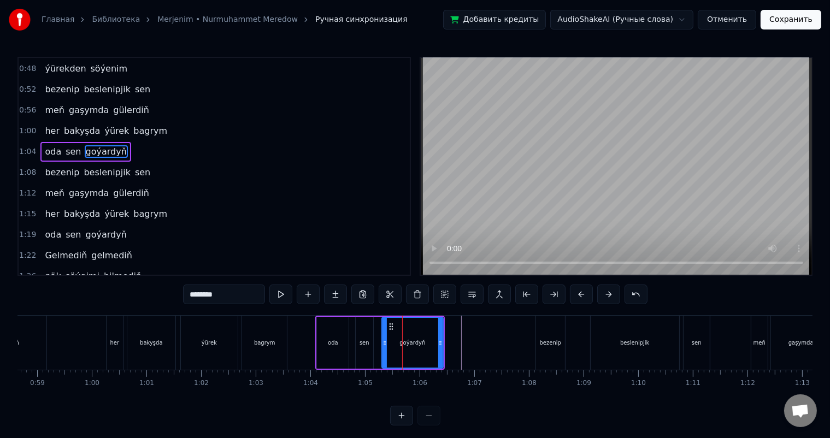
scroll to position [42, 0]
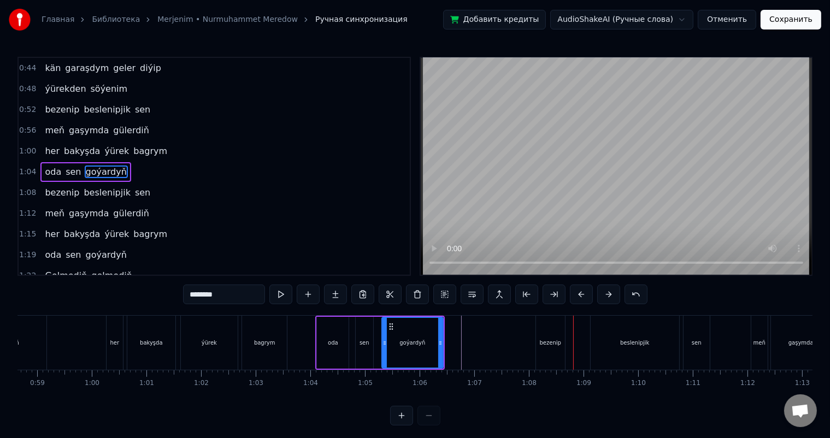
click at [561, 338] on div "bezenip" at bounding box center [550, 343] width 29 height 54
type input "*******"
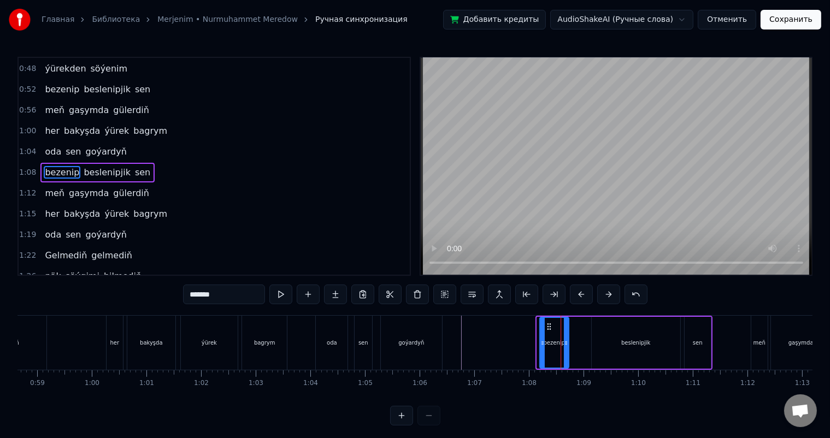
click at [548, 325] on icon at bounding box center [549, 327] width 9 height 9
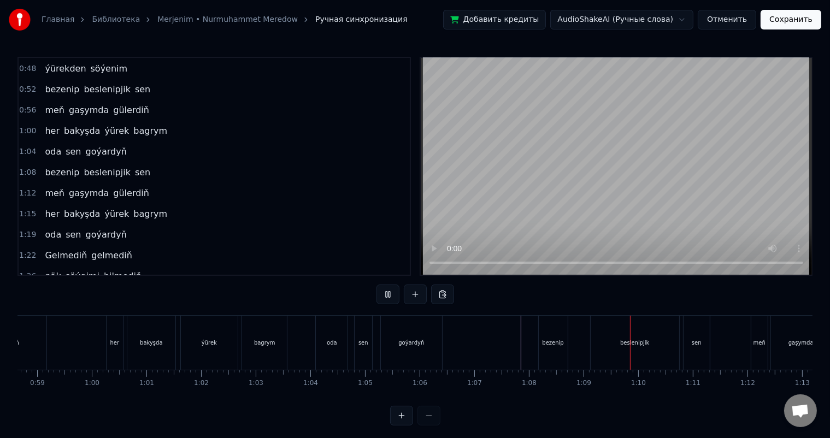
click at [616, 330] on div "beslenipjik" at bounding box center [635, 343] width 89 height 54
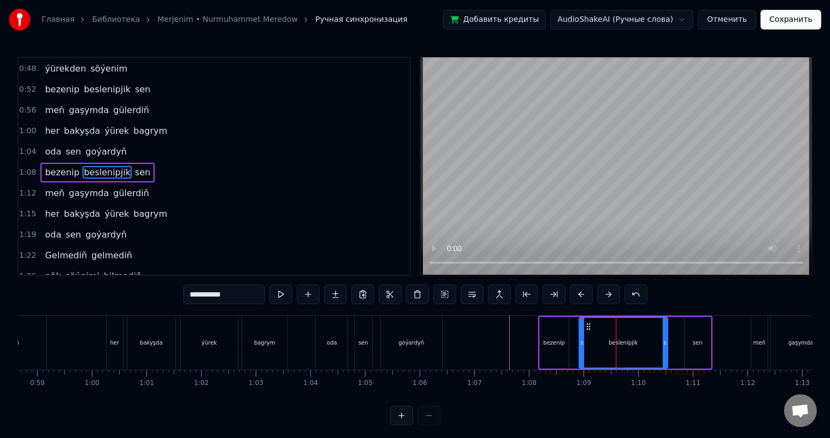
drag, startPoint x: 600, startPoint y: 325, endPoint x: 588, endPoint y: 325, distance: 12.6
click at [588, 325] on icon at bounding box center [588, 327] width 9 height 9
drag, startPoint x: 666, startPoint y: 341, endPoint x: 653, endPoint y: 341, distance: 13.7
click at [653, 341] on icon at bounding box center [651, 343] width 4 height 9
click at [702, 339] on div "sen" at bounding box center [698, 343] width 26 height 52
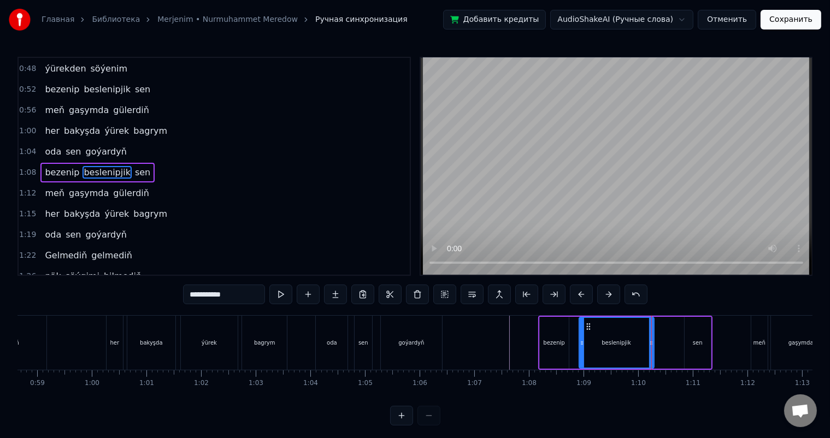
type input "***"
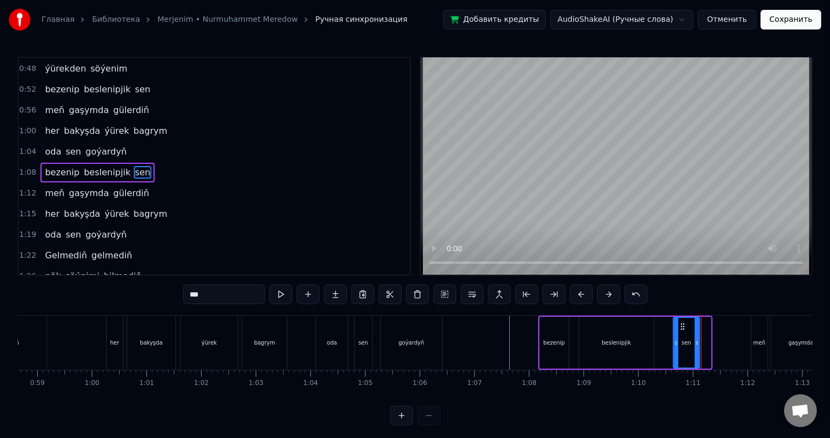
drag, startPoint x: 692, startPoint y: 324, endPoint x: 681, endPoint y: 324, distance: 11.5
click at [681, 324] on circle at bounding box center [681, 324] width 1 height 1
drag, startPoint x: 698, startPoint y: 339, endPoint x: 707, endPoint y: 339, distance: 9.8
click at [707, 339] on icon at bounding box center [707, 343] width 4 height 9
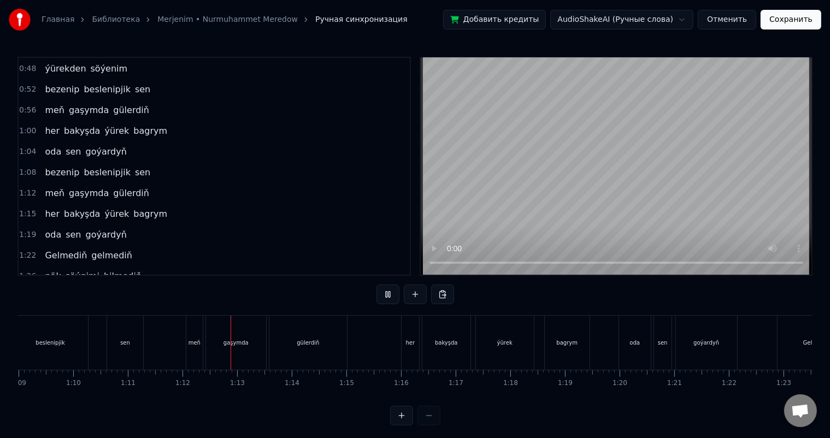
scroll to position [0, 3897]
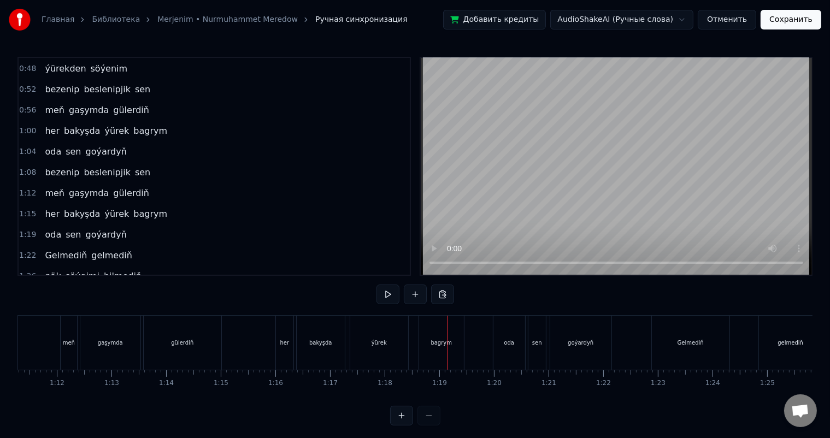
click at [798, 23] on button "Сохранить" at bounding box center [791, 20] width 61 height 20
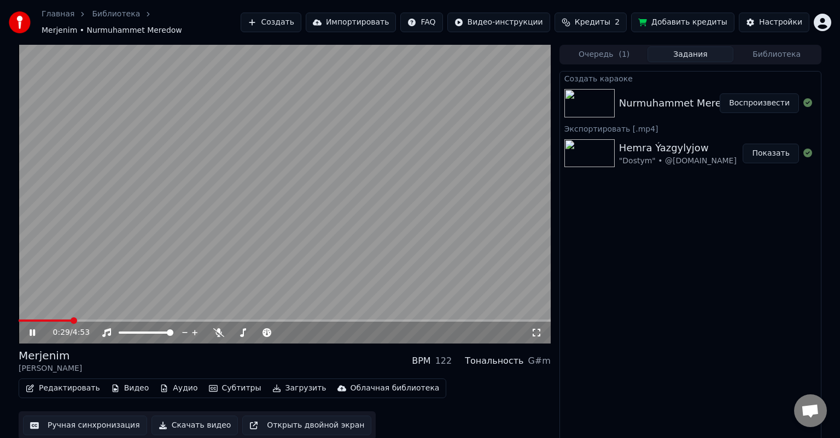
click at [72, 320] on span at bounding box center [285, 321] width 532 height 2
click at [40, 320] on span at bounding box center [110, 321] width 182 height 2
click at [28, 320] on span at bounding box center [23, 321] width 9 height 2
click at [107, 20] on link "Библиотека" at bounding box center [116, 14] width 48 height 11
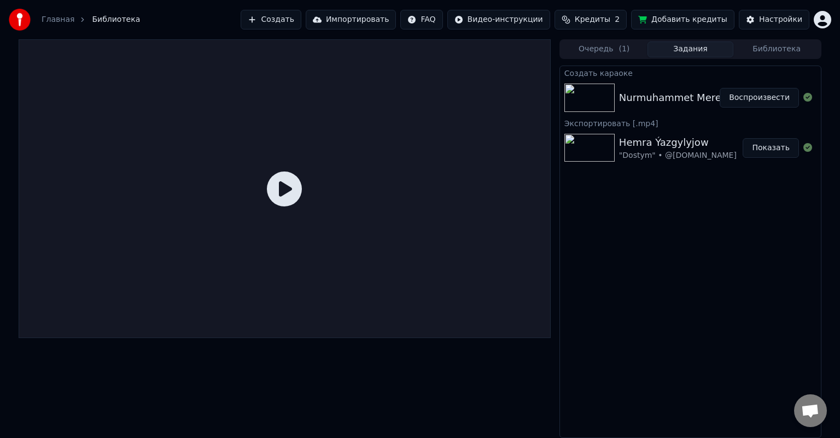
click at [757, 102] on button "Воспроизвести" at bounding box center [758, 98] width 79 height 20
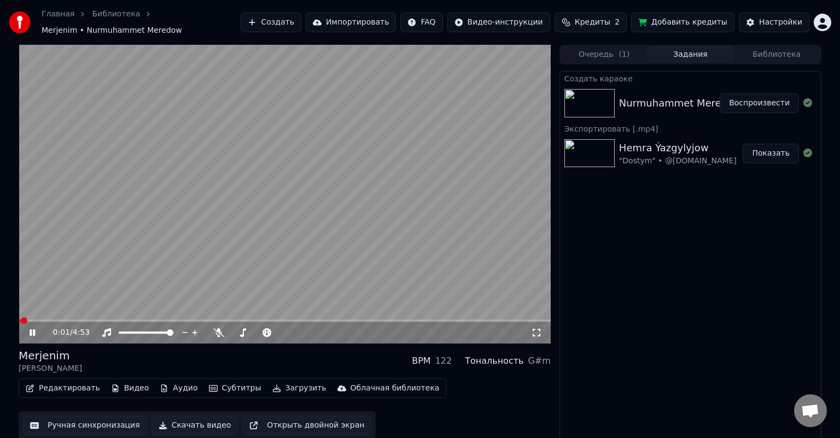
click at [74, 320] on span at bounding box center [285, 321] width 532 height 2
click at [396, 320] on span at bounding box center [285, 321] width 532 height 2
click at [30, 320] on span at bounding box center [285, 321] width 532 height 2
click at [32, 329] on icon at bounding box center [32, 333] width 7 height 8
click at [30, 330] on icon at bounding box center [32, 333] width 5 height 7
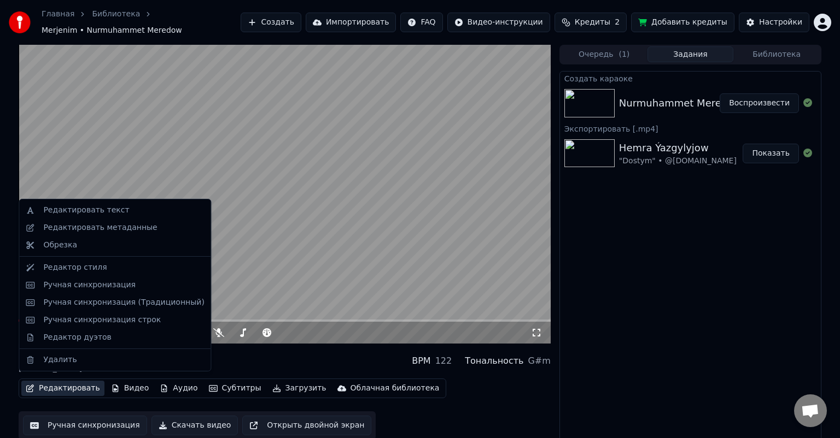
click at [42, 387] on button "Редактировать" at bounding box center [62, 388] width 83 height 15
click at [116, 226] on div "Редактировать метаданные" at bounding box center [100, 228] width 114 height 11
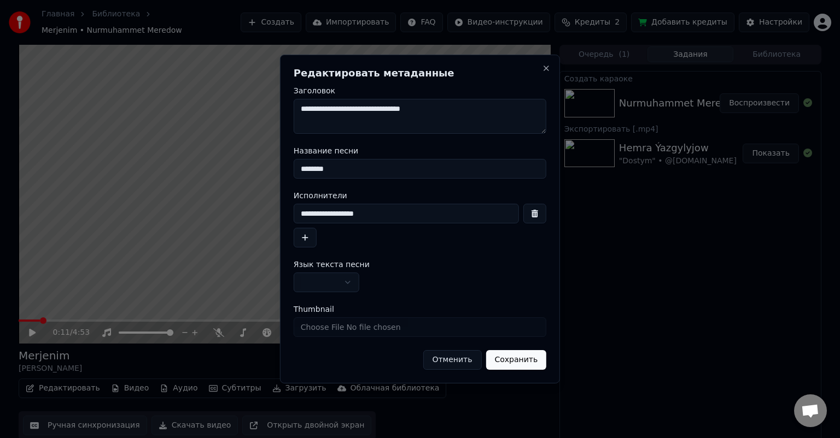
drag, startPoint x: 262, startPoint y: 166, endPoint x: 214, endPoint y: 167, distance: 48.7
click at [214, 167] on body "**********" at bounding box center [420, 219] width 840 height 438
drag, startPoint x: 392, startPoint y: 217, endPoint x: 231, endPoint y: 219, distance: 160.7
click at [231, 219] on body "**********" at bounding box center [420, 219] width 840 height 438
drag, startPoint x: 347, startPoint y: 173, endPoint x: 261, endPoint y: 175, distance: 85.8
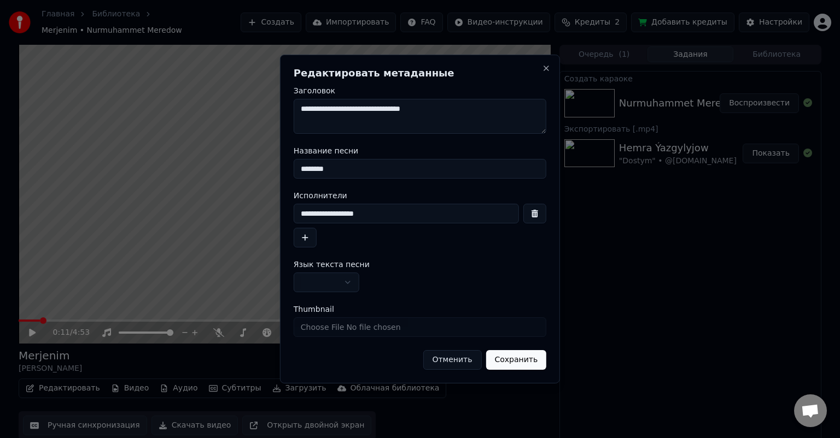
click at [230, 175] on body "**********" at bounding box center [420, 219] width 840 height 438
paste input "**********"
type input "**********"
drag, startPoint x: 395, startPoint y: 219, endPoint x: 219, endPoint y: 224, distance: 175.5
click at [216, 225] on body "**********" at bounding box center [420, 219] width 840 height 438
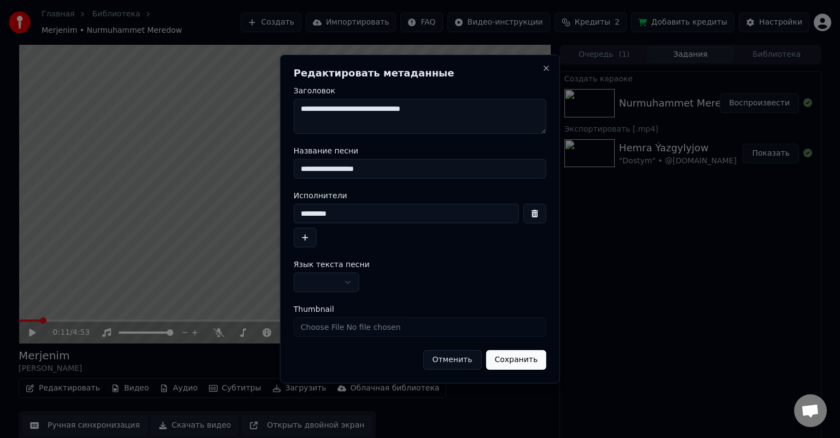
type input "********"
click at [308, 235] on button "button" at bounding box center [305, 238] width 23 height 20
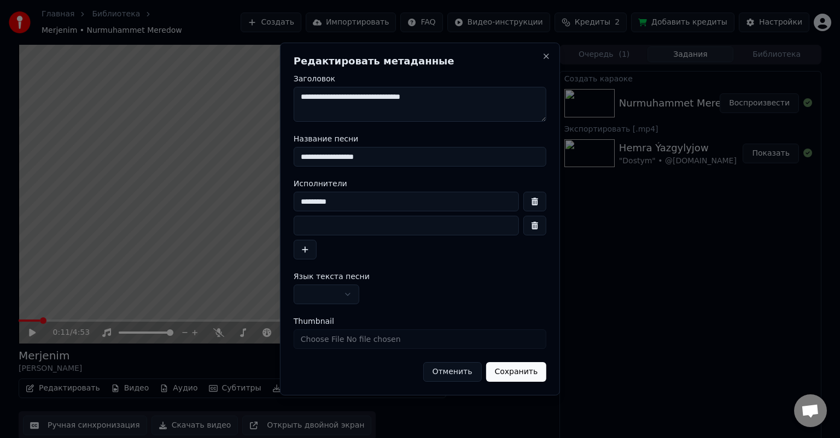
click at [326, 226] on input at bounding box center [406, 226] width 225 height 20
type input "**********"
click at [396, 149] on input "**********" at bounding box center [420, 157] width 253 height 20
type input "**********"
click at [359, 203] on input "********" at bounding box center [406, 202] width 225 height 20
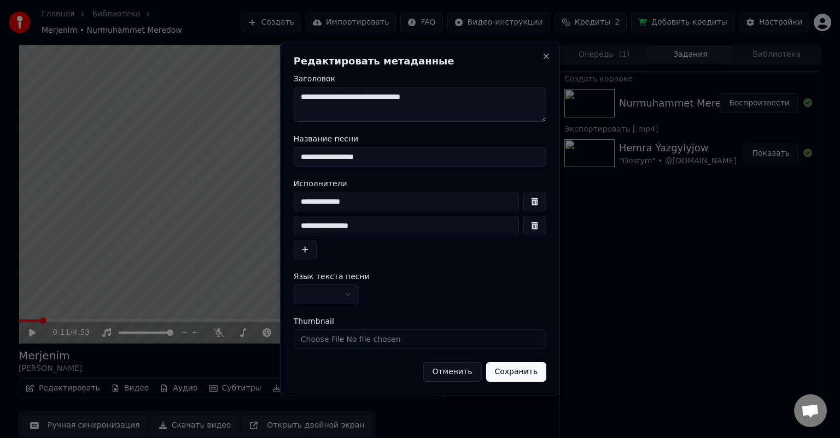
type input "********"
click at [527, 374] on button "Сохранить" at bounding box center [515, 372] width 61 height 20
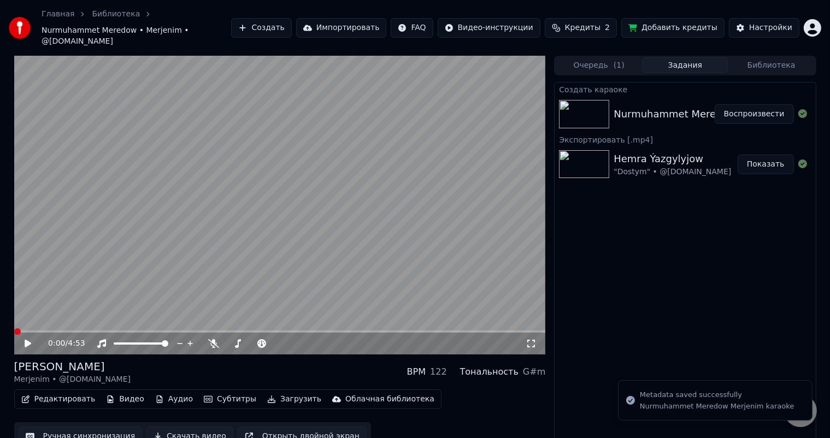
click at [27, 339] on icon at bounding box center [36, 343] width 26 height 9
click at [27, 340] on icon at bounding box center [28, 344] width 7 height 8
click at [15, 319] on video at bounding box center [280, 205] width 532 height 299
click at [15, 331] on span at bounding box center [26, 332] width 25 height 2
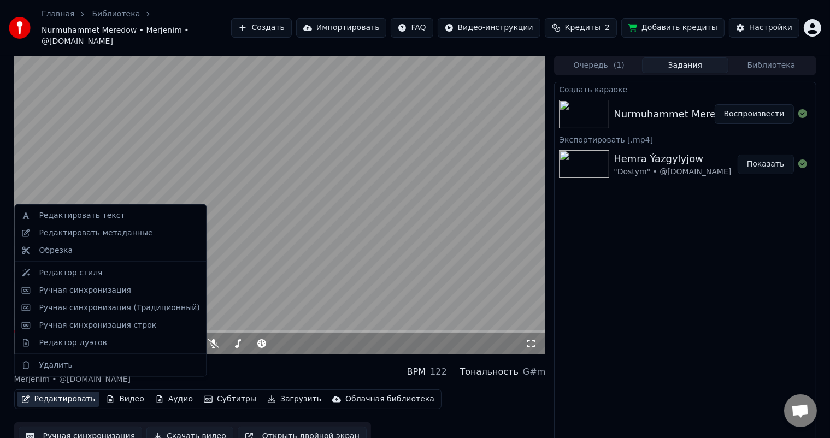
click at [68, 392] on button "Редактировать" at bounding box center [58, 399] width 83 height 15
click at [112, 233] on div "Редактировать метаданные" at bounding box center [96, 233] width 114 height 11
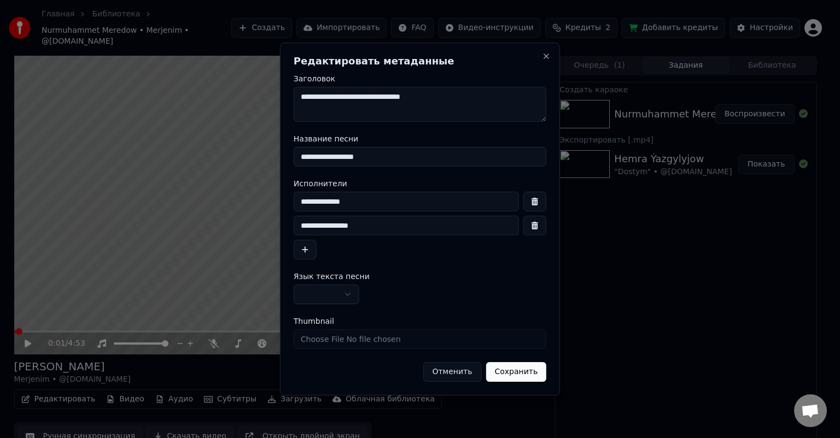
click at [300, 224] on input "**********" at bounding box center [406, 226] width 225 height 20
click at [385, 224] on input "**********" at bounding box center [406, 226] width 225 height 20
type input "**********"
click at [531, 374] on button "Сохранить" at bounding box center [515, 372] width 61 height 20
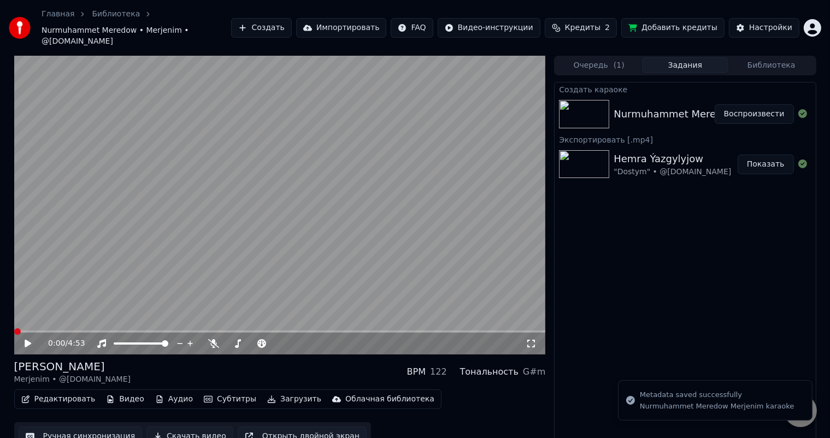
click at [28, 340] on icon at bounding box center [28, 344] width 7 height 8
click at [25, 339] on icon at bounding box center [36, 343] width 26 height 9
click at [68, 392] on button "Редактировать" at bounding box center [58, 399] width 83 height 15
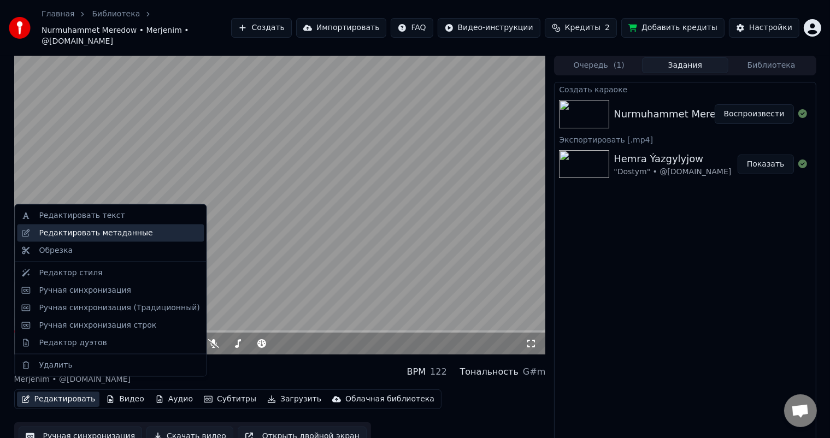
click at [144, 232] on div "Редактировать метаданные" at bounding box center [119, 233] width 161 height 11
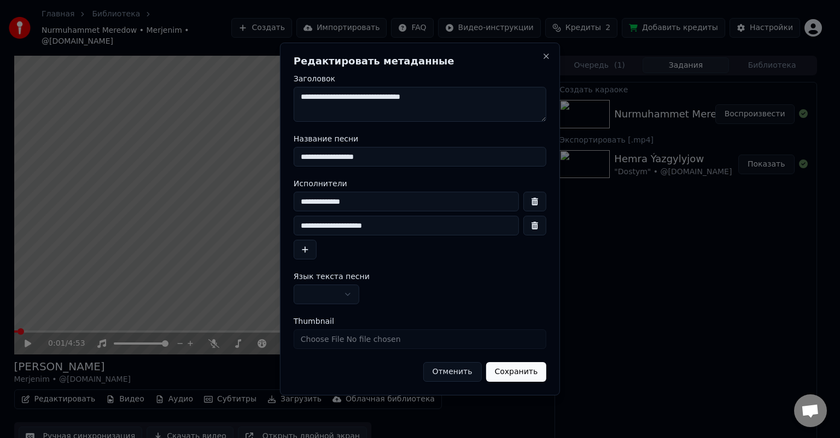
click at [362, 196] on input "********" at bounding box center [406, 202] width 225 height 20
type input "********"
click at [300, 225] on input "**********" at bounding box center [406, 226] width 225 height 20
click at [399, 229] on input "**********" at bounding box center [406, 226] width 225 height 20
type input "**********"
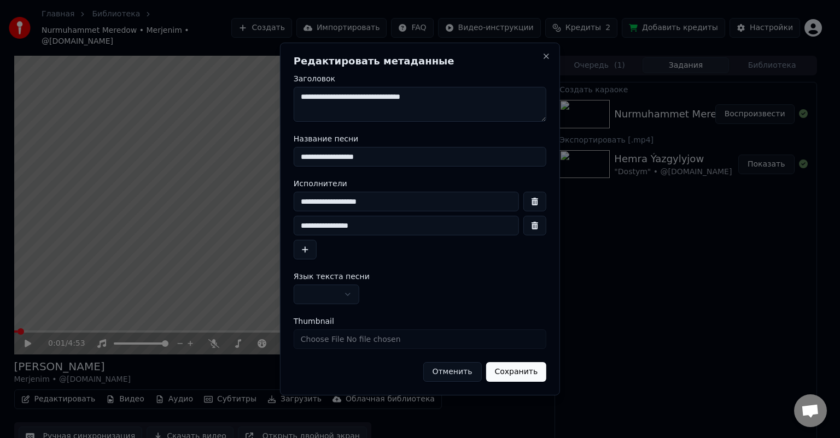
click at [524, 374] on button "Сохранить" at bounding box center [515, 372] width 61 height 20
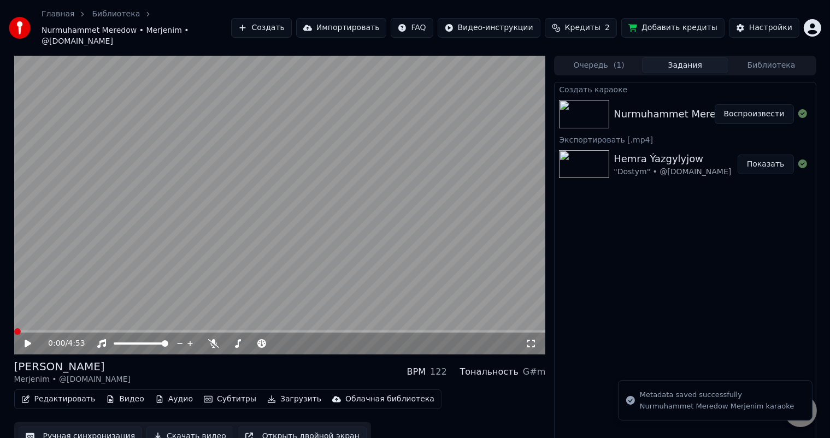
click at [30, 340] on icon at bounding box center [28, 344] width 7 height 8
click at [28, 339] on icon at bounding box center [36, 343] width 26 height 9
click at [17, 331] on span at bounding box center [16, 332] width 5 height 2
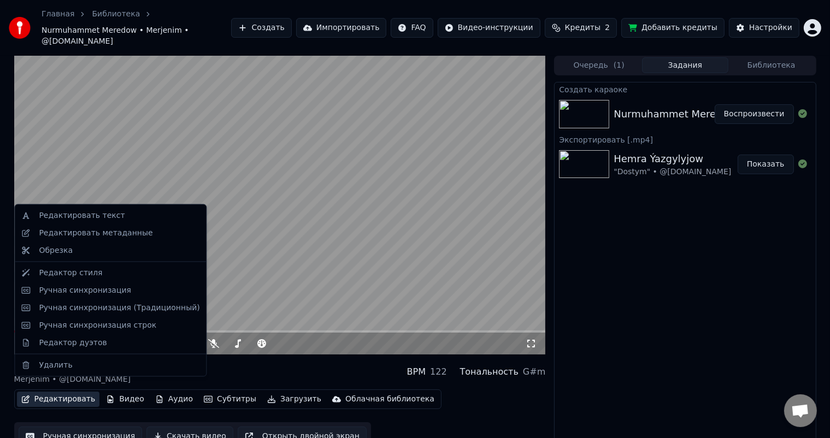
click at [74, 392] on button "Редактировать" at bounding box center [58, 399] width 83 height 15
click at [142, 235] on div "Редактировать метаданные" at bounding box center [119, 233] width 161 height 11
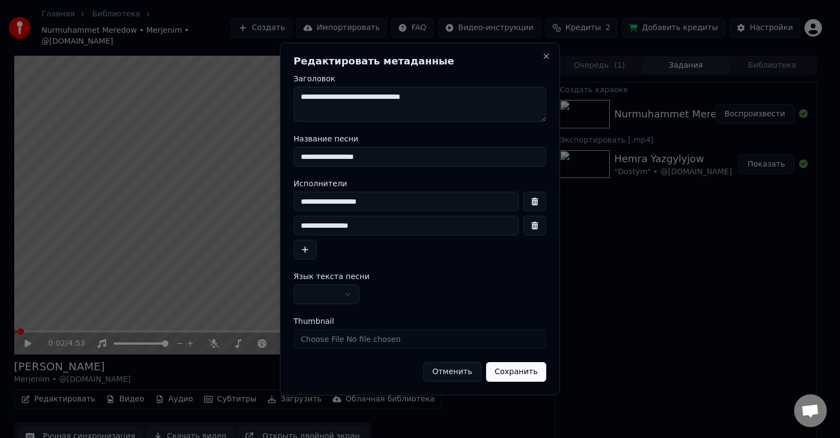
click at [300, 201] on input "********" at bounding box center [406, 202] width 225 height 20
type input "********"
click at [524, 373] on button "Сохранить" at bounding box center [515, 372] width 61 height 20
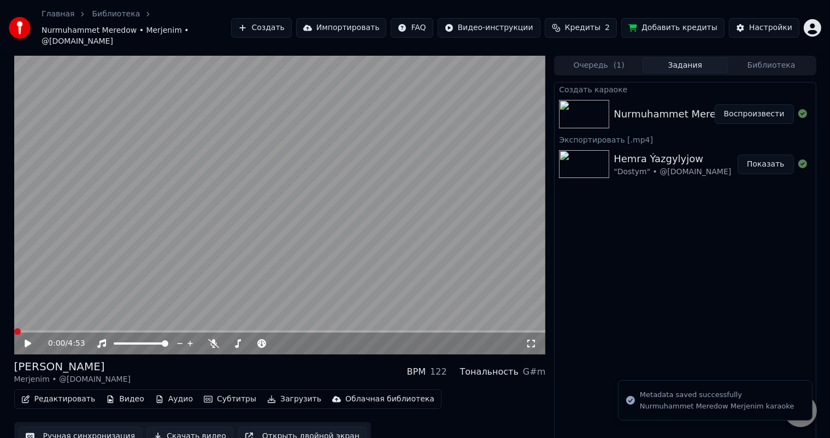
click at [30, 339] on icon at bounding box center [36, 343] width 26 height 9
click at [26, 340] on icon at bounding box center [28, 344] width 7 height 8
click at [26, 341] on icon at bounding box center [27, 344] width 5 height 7
click at [48, 392] on button "Редактировать" at bounding box center [58, 399] width 83 height 15
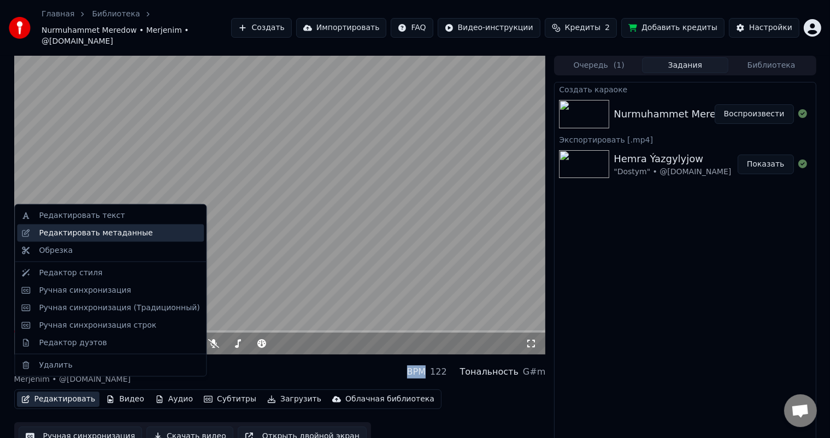
click at [120, 235] on div "Редактировать метаданные" at bounding box center [96, 233] width 114 height 11
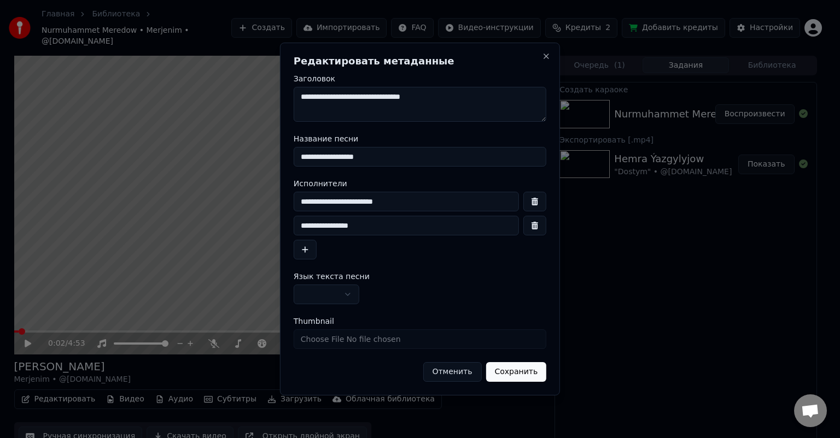
click at [306, 200] on input "********" at bounding box center [406, 202] width 225 height 20
type input "********"
click at [527, 374] on button "Сохранить" at bounding box center [515, 372] width 61 height 20
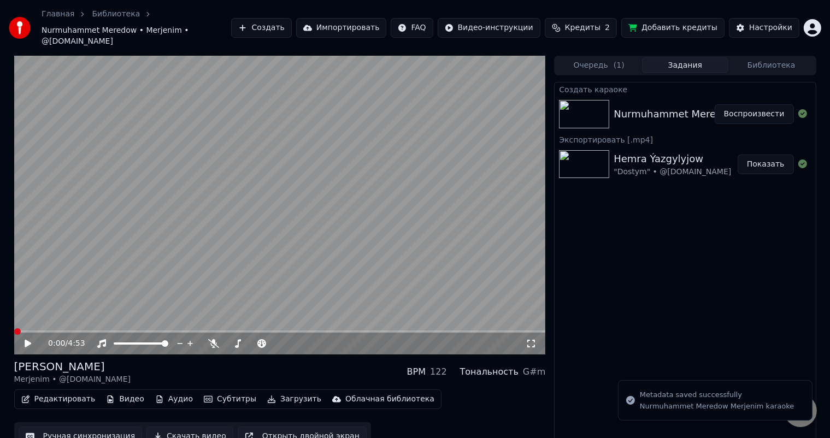
click at [27, 339] on icon at bounding box center [36, 343] width 26 height 9
click at [17, 331] on span at bounding box center [18, 332] width 8 height 2
click at [13, 319] on div "0:02 / 4:53 Nurmuhammet Meredow Merjenim • @[DOMAIN_NAME] BPM 122 Тональность G…" at bounding box center [415, 255] width 820 height 399
click at [16, 329] on span at bounding box center [19, 332] width 7 height 7
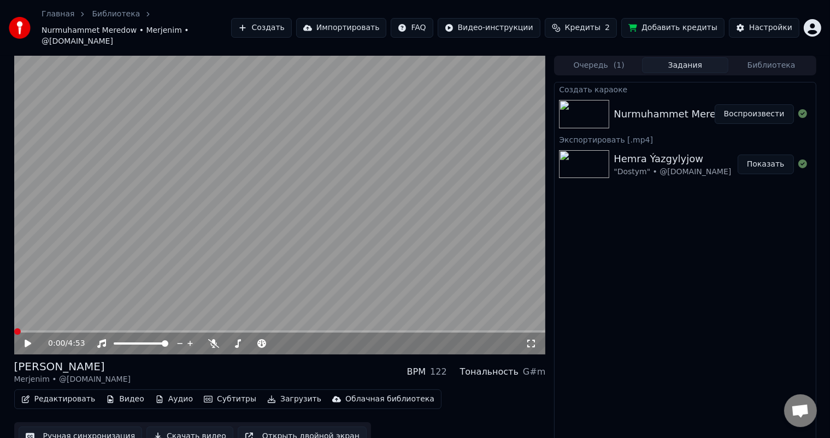
click at [28, 340] on icon at bounding box center [28, 344] width 7 height 8
click at [211, 331] on span at bounding box center [280, 332] width 532 height 2
click at [225, 331] on span at bounding box center [280, 332] width 532 height 2
click at [225, 331] on span at bounding box center [119, 332] width 210 height 2
click at [391, 331] on span at bounding box center [280, 332] width 532 height 2
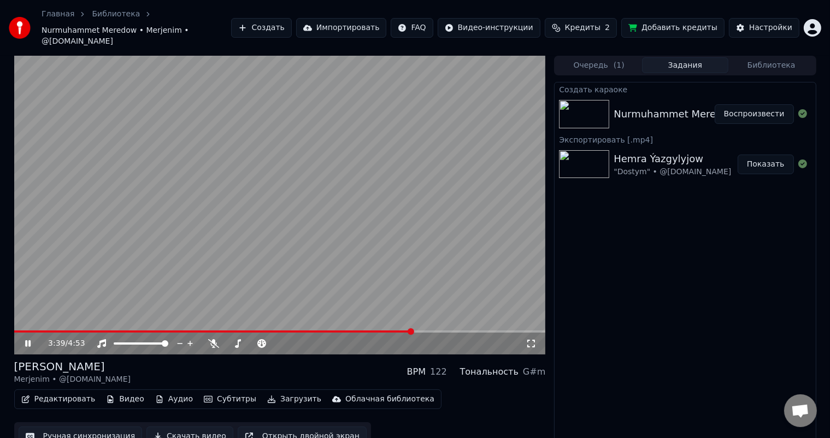
click at [28, 338] on div "3:39 / 4:53" at bounding box center [280, 343] width 523 height 11
click at [27, 339] on icon at bounding box center [36, 343] width 26 height 9
click at [90, 427] on button "Ручная синхронизация" at bounding box center [81, 437] width 124 height 20
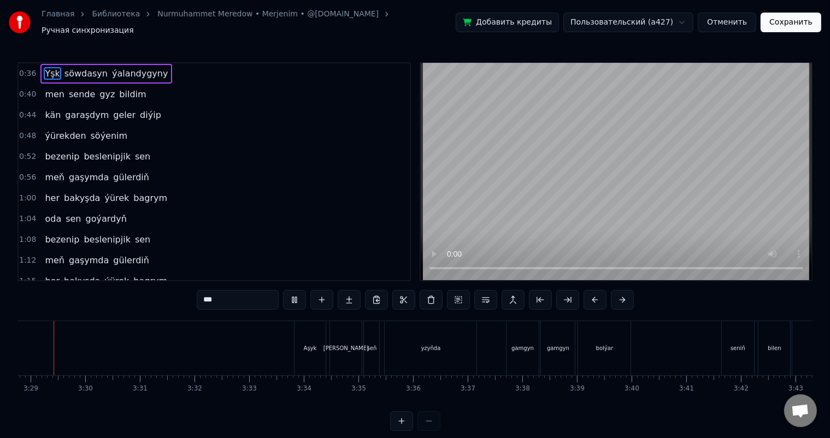
scroll to position [0, 11399]
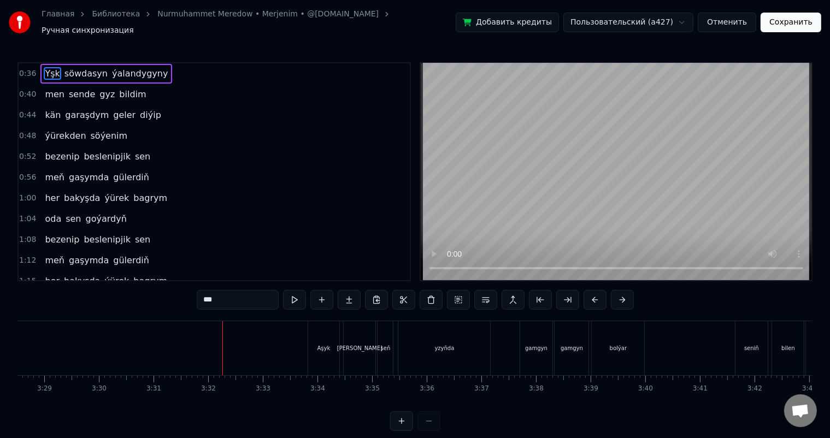
click at [315, 332] on div "Aşyk" at bounding box center [324, 348] width 32 height 54
type input "****"
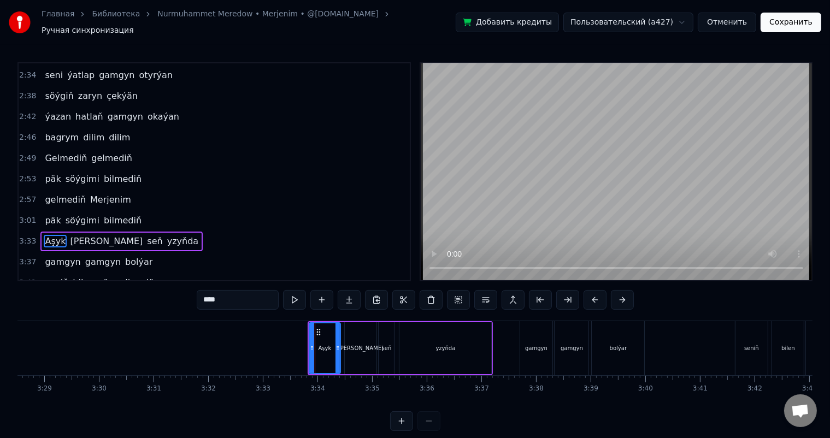
scroll to position [545, 0]
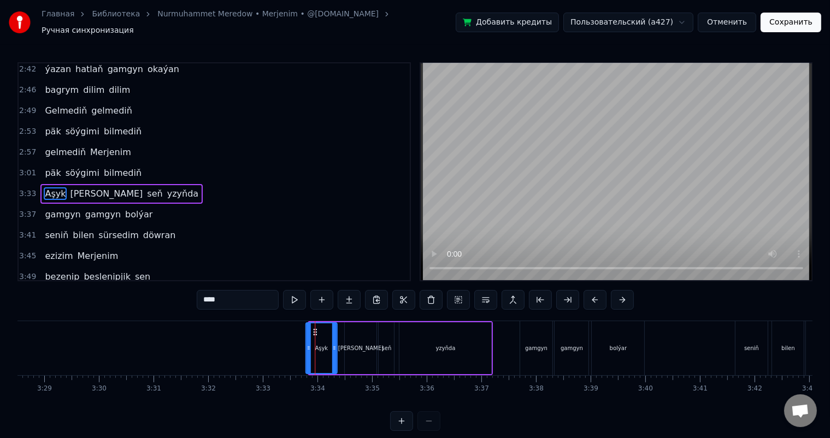
click at [314, 328] on icon at bounding box center [315, 332] width 9 height 9
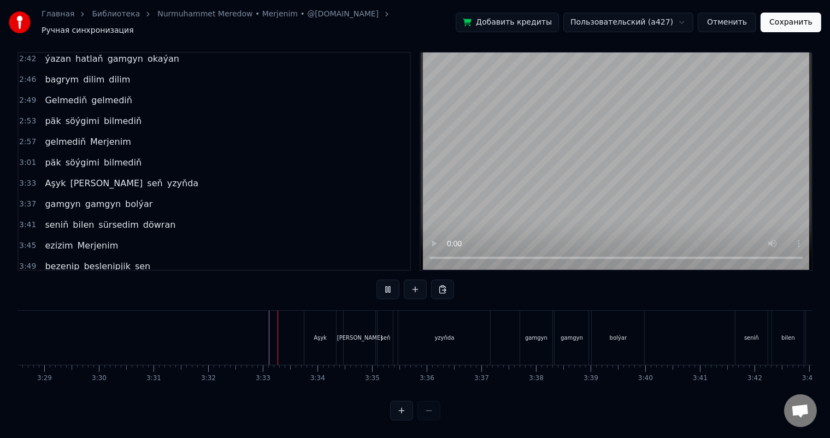
scroll to position [14, 0]
click at [544, 315] on div "gamgyn" at bounding box center [536, 338] width 33 height 54
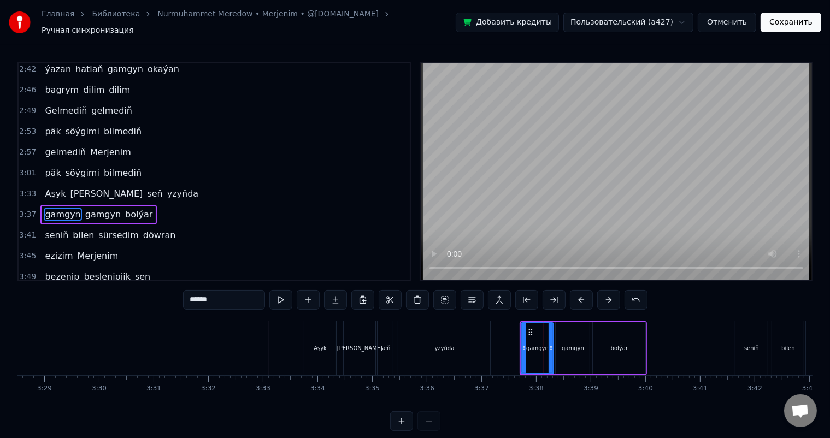
scroll to position [565, 0]
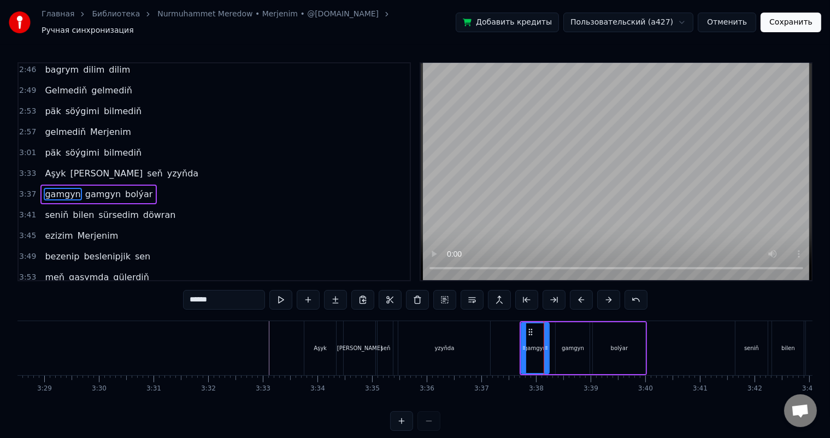
click at [547, 344] on icon at bounding box center [547, 348] width 4 height 9
click at [527, 328] on icon at bounding box center [528, 332] width 9 height 9
click at [574, 332] on div "gamgyn" at bounding box center [573, 349] width 34 height 52
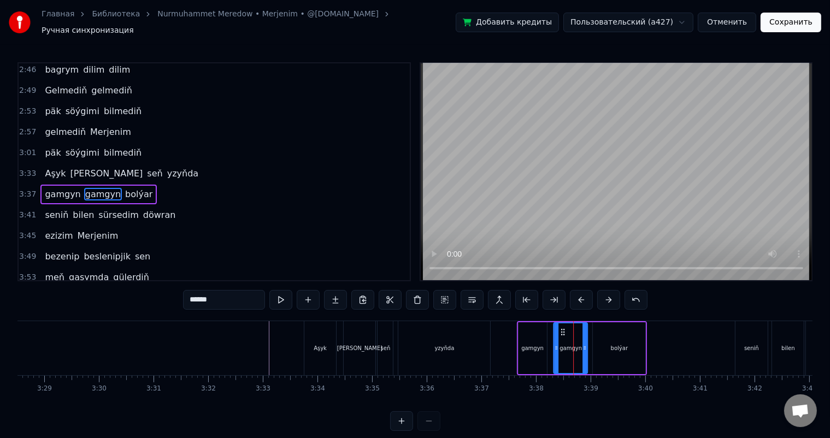
click at [563, 328] on icon at bounding box center [563, 332] width 9 height 9
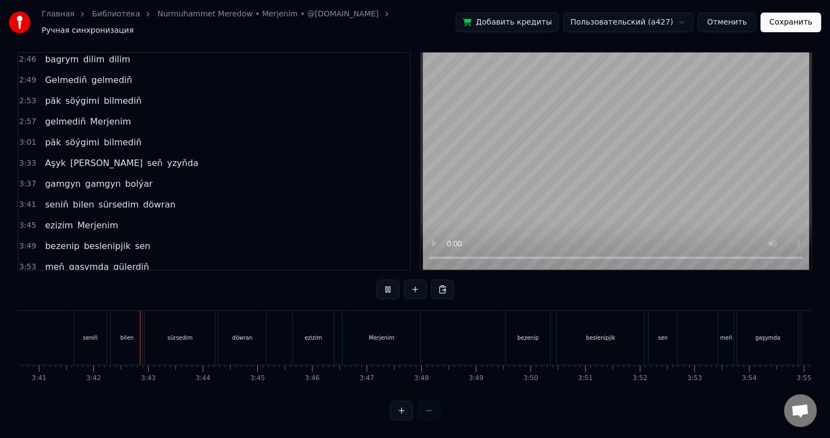
scroll to position [0, 12090]
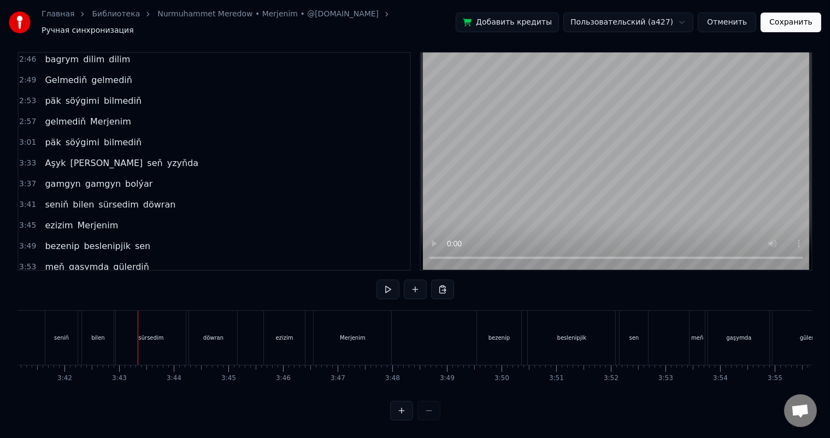
click at [68, 332] on div "seniň" at bounding box center [61, 338] width 33 height 54
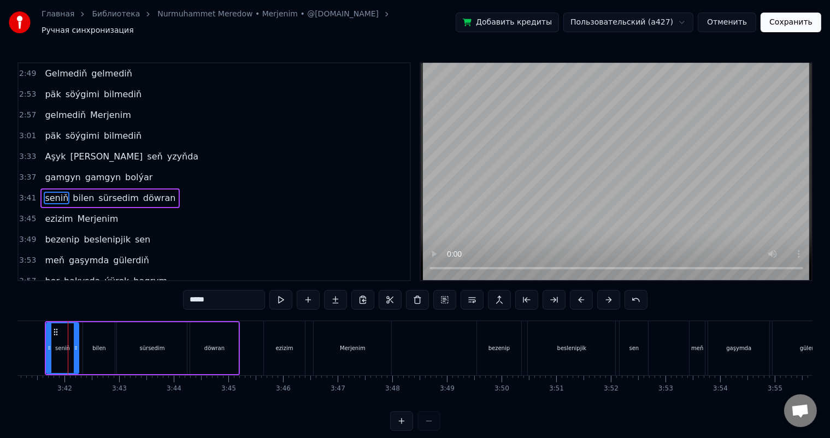
scroll to position [0, 12085]
click at [77, 344] on icon at bounding box center [77, 348] width 4 height 9
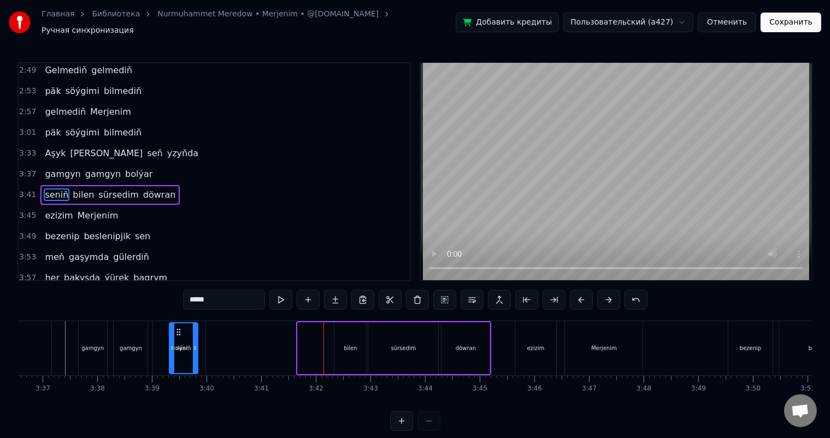
scroll to position [0, 11838]
drag, startPoint x: 58, startPoint y: 324, endPoint x: 300, endPoint y: 323, distance: 241.6
click at [300, 328] on icon at bounding box center [301, 332] width 9 height 9
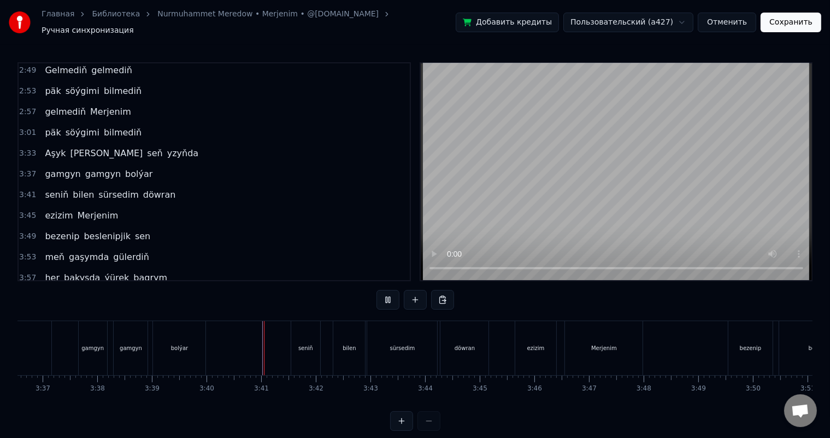
scroll to position [14, 0]
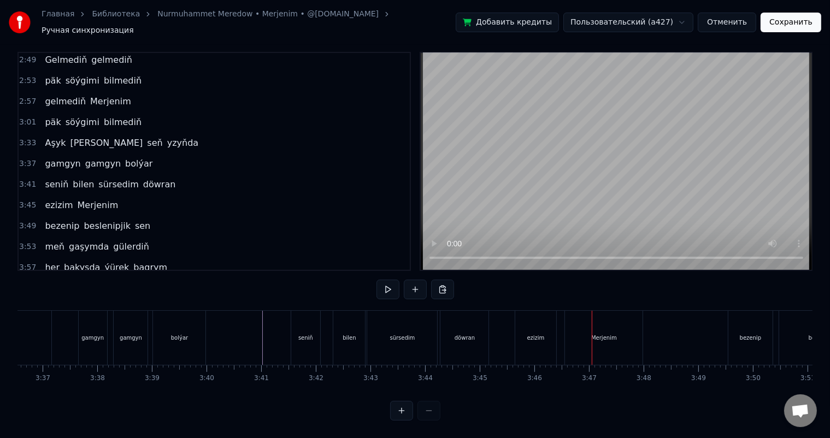
click at [537, 322] on div "ezizim" at bounding box center [537, 338] width 42 height 54
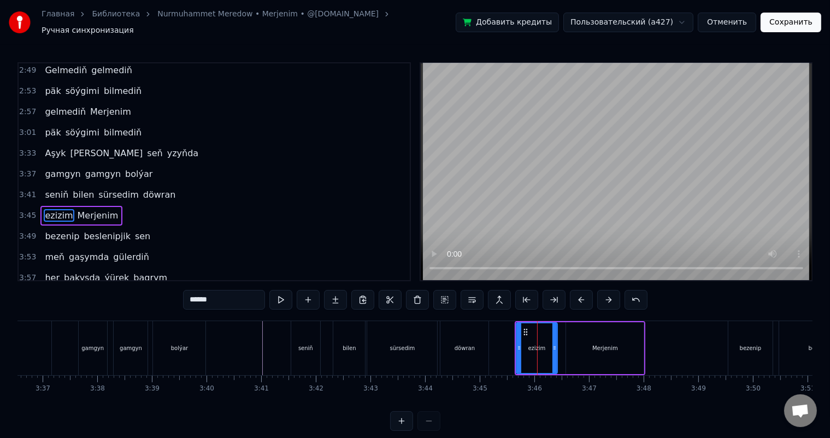
scroll to position [605, 0]
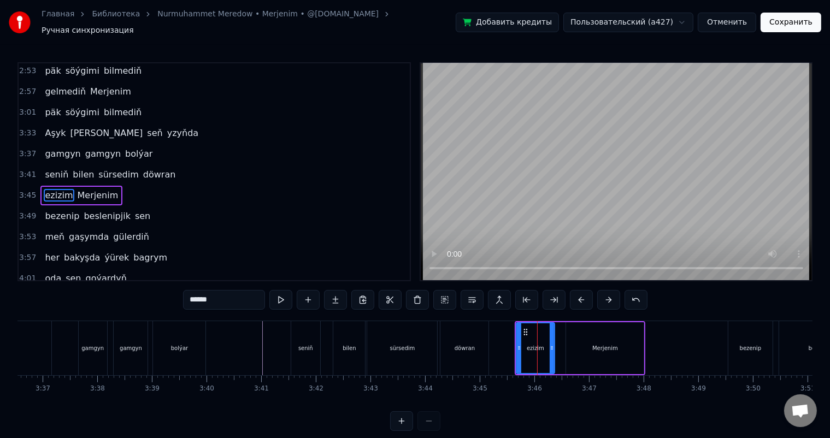
click at [552, 344] on icon at bounding box center [552, 348] width 4 height 9
click at [522, 328] on icon at bounding box center [522, 332] width 9 height 9
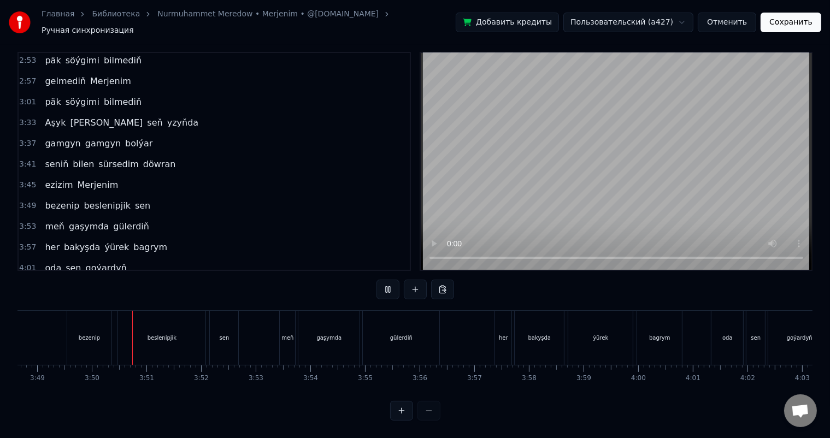
scroll to position [0, 12528]
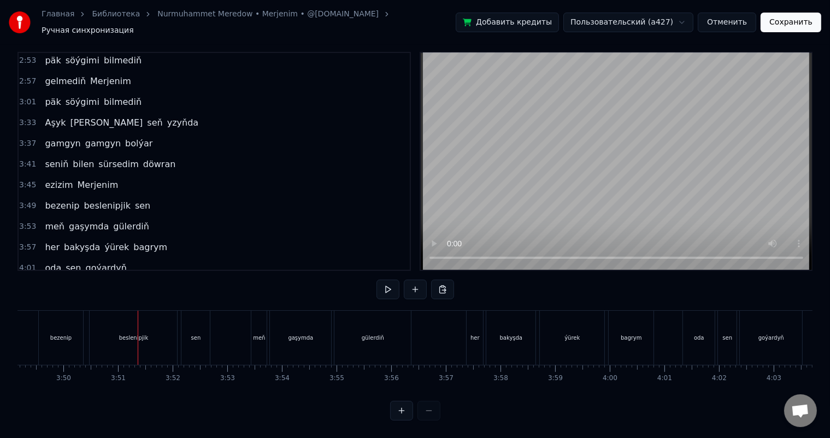
click at [76, 324] on div "bezenip" at bounding box center [61, 338] width 45 height 54
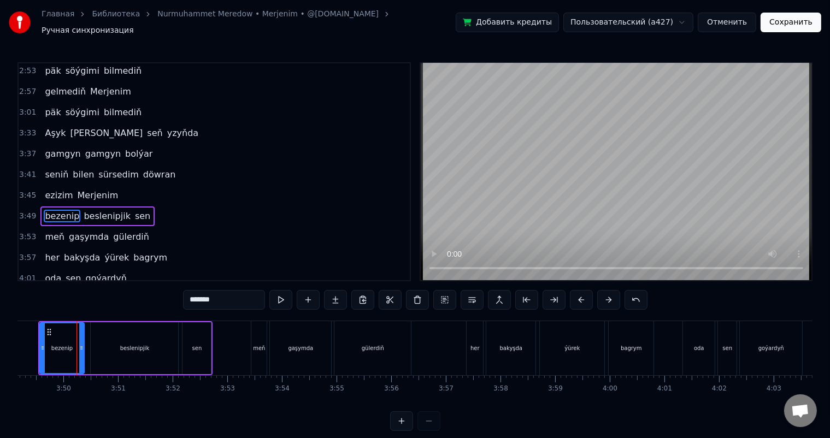
scroll to position [625, 0]
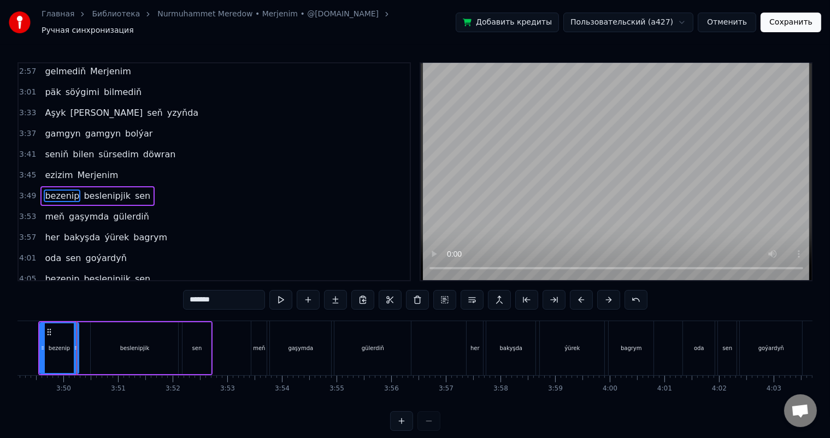
drag, startPoint x: 81, startPoint y: 342, endPoint x: 75, endPoint y: 341, distance: 6.6
click at [75, 344] on icon at bounding box center [76, 348] width 4 height 9
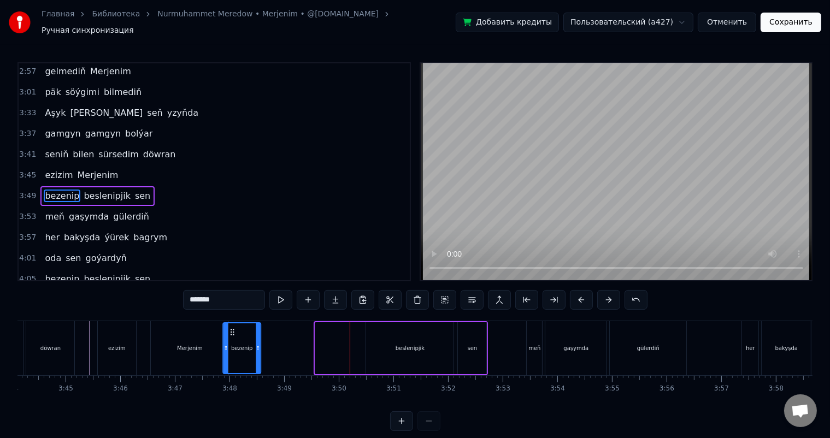
scroll to position [0, 12251]
drag, startPoint x: 49, startPoint y: 324, endPoint x: 320, endPoint y: 324, distance: 271.7
click at [320, 328] on icon at bounding box center [320, 332] width 9 height 9
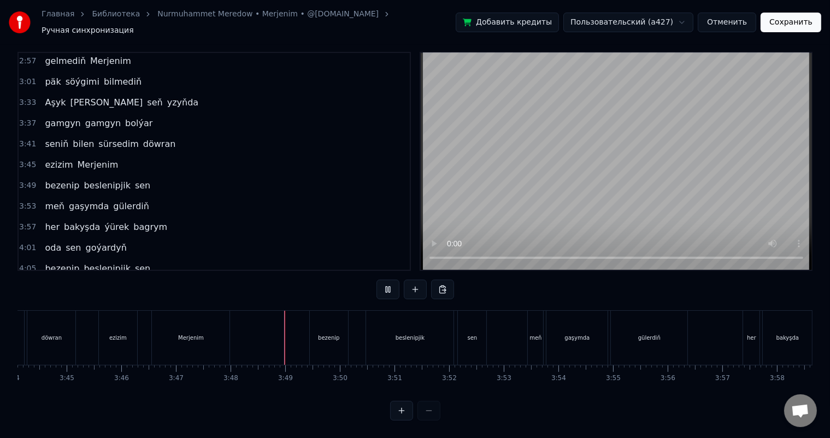
scroll to position [14, 0]
click at [531, 320] on div "meň" at bounding box center [535, 338] width 15 height 54
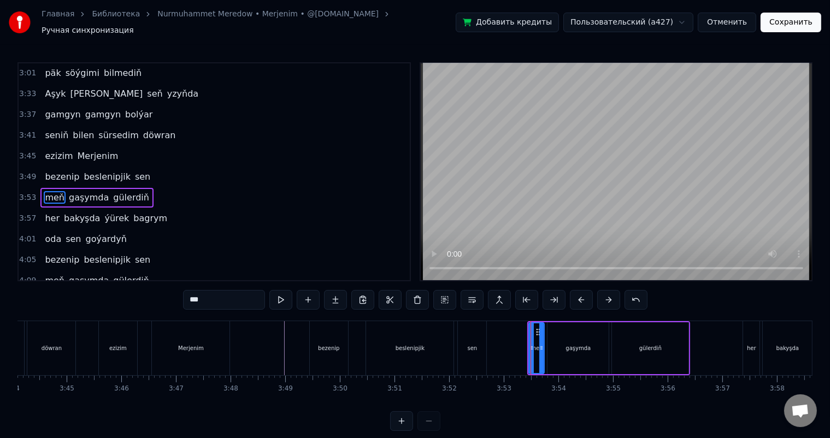
scroll to position [645, 0]
drag, startPoint x: 538, startPoint y: 325, endPoint x: 532, endPoint y: 325, distance: 5.5
click at [532, 328] on icon at bounding box center [533, 332] width 9 height 9
click at [571, 336] on div "gaşymda" at bounding box center [578, 349] width 61 height 52
type input "*******"
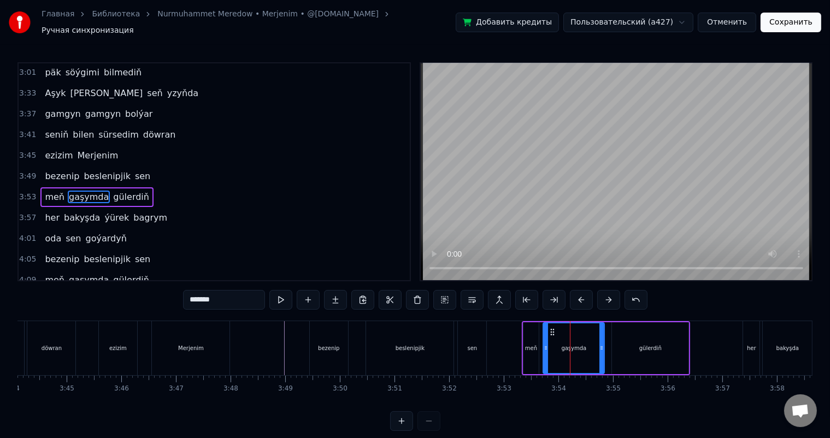
click at [552, 328] on icon at bounding box center [552, 332] width 9 height 9
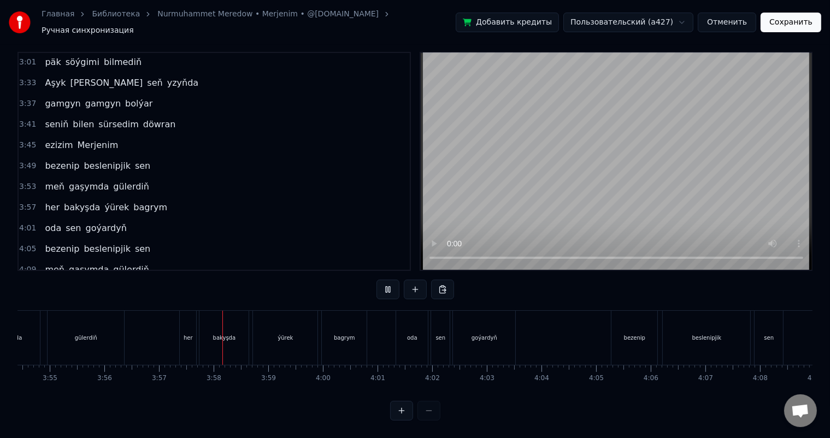
scroll to position [0, 12938]
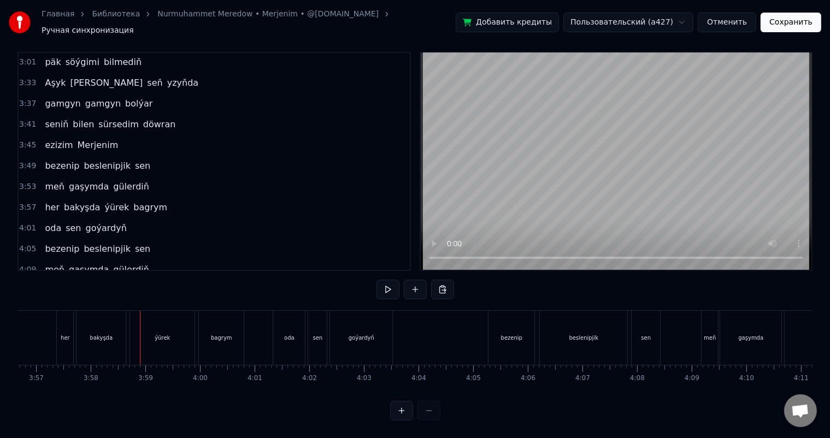
click at [64, 322] on div "her" at bounding box center [65, 338] width 16 height 54
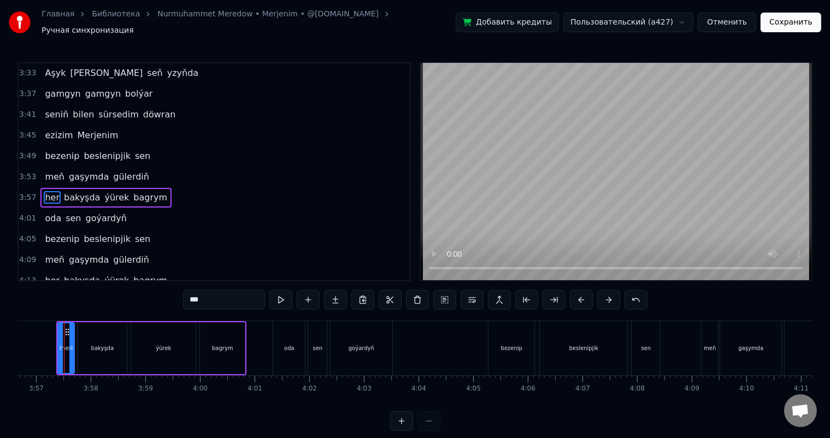
scroll to position [0, 12930]
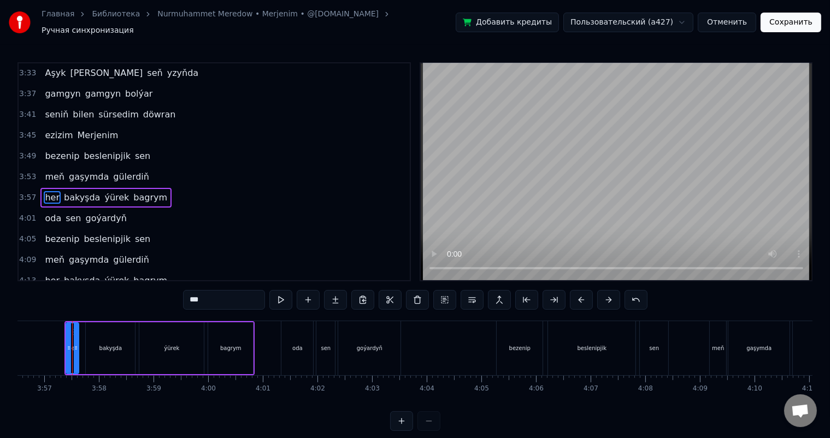
click at [77, 344] on icon at bounding box center [76, 348] width 4 height 9
click at [92, 332] on div "bakyşda" at bounding box center [110, 349] width 49 height 52
type input "*******"
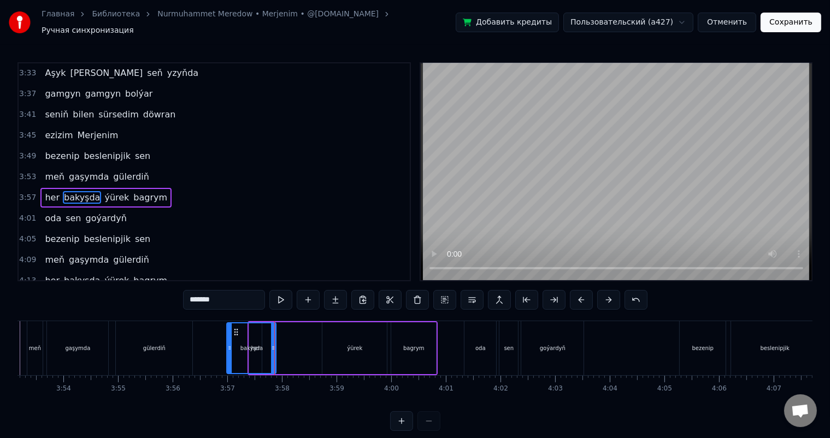
scroll to position [0, 12746]
drag, startPoint x: 95, startPoint y: 324, endPoint x: 278, endPoint y: 324, distance: 183.1
click at [278, 328] on icon at bounding box center [278, 332] width 9 height 9
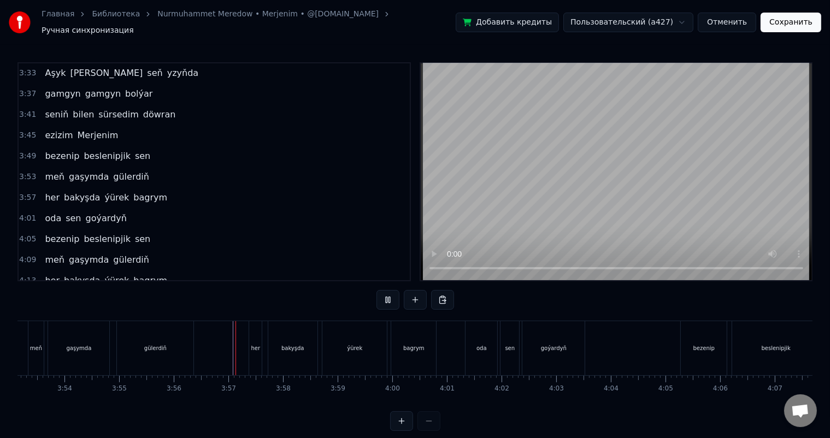
scroll to position [14, 0]
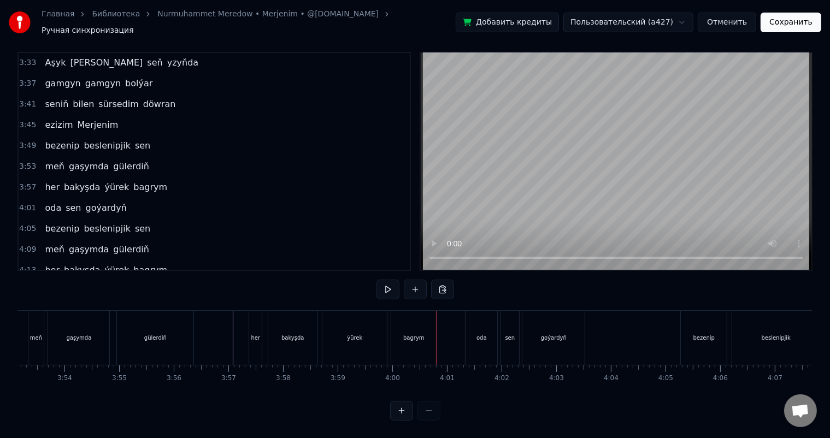
click at [400, 319] on div "bagrym" at bounding box center [413, 338] width 45 height 54
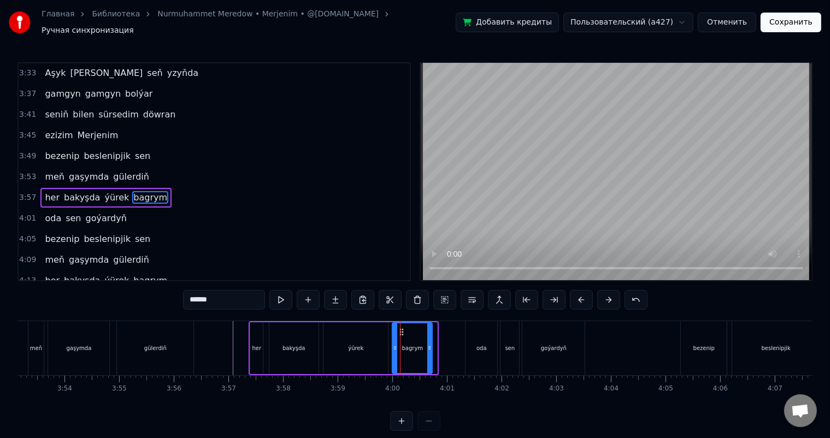
click at [431, 344] on icon at bounding box center [430, 348] width 4 height 9
click at [400, 328] on icon at bounding box center [400, 332] width 9 height 9
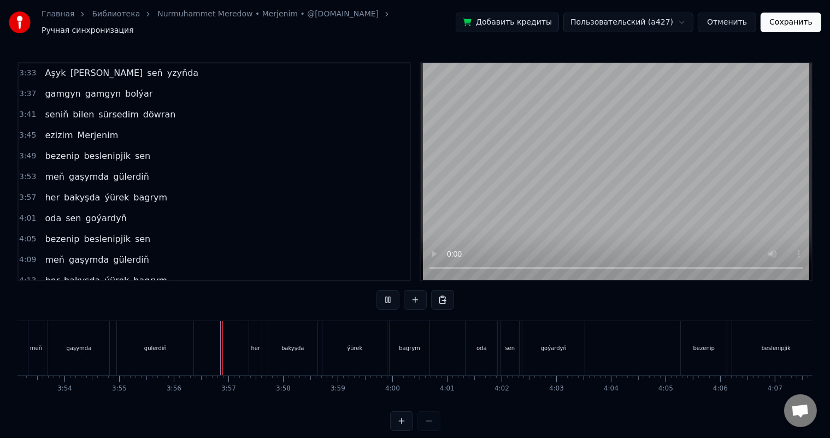
scroll to position [14, 0]
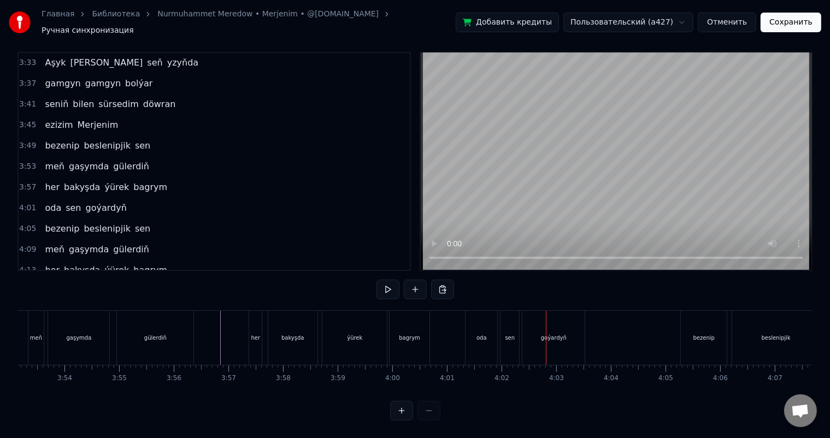
click at [485, 334] on div "oda" at bounding box center [482, 338] width 10 height 8
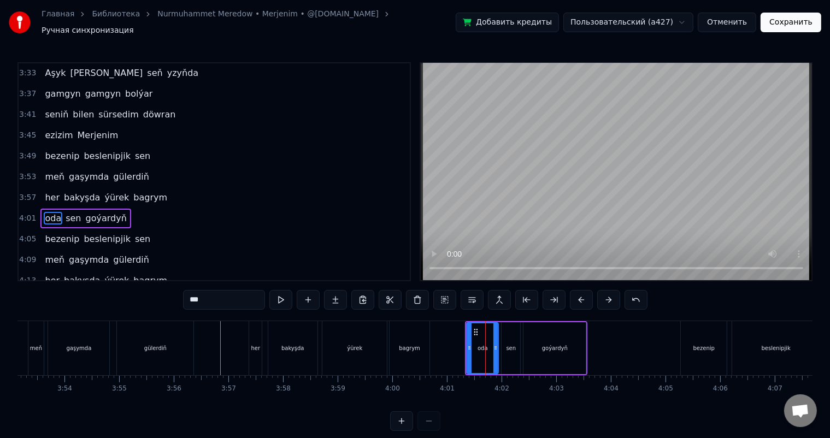
scroll to position [686, 0]
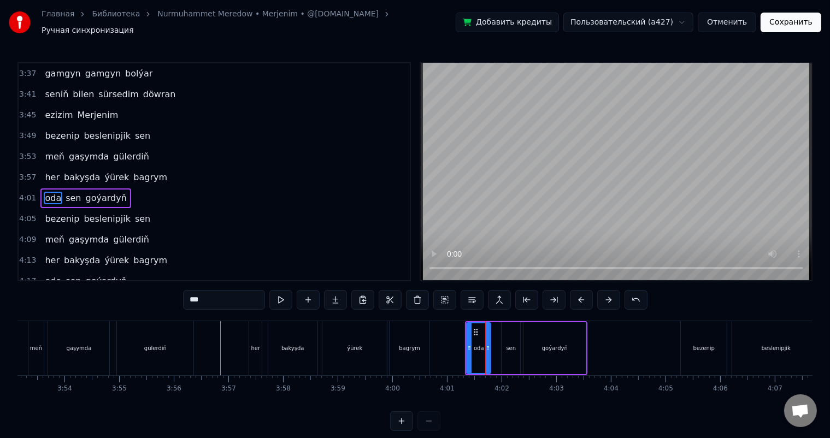
drag, startPoint x: 497, startPoint y: 341, endPoint x: 490, endPoint y: 341, distance: 7.7
click at [490, 344] on icon at bounding box center [488, 348] width 4 height 9
click at [471, 328] on icon at bounding box center [471, 332] width 9 height 9
click at [507, 328] on div "sen" at bounding box center [511, 349] width 19 height 52
click at [502, 328] on icon at bounding box center [505, 332] width 9 height 9
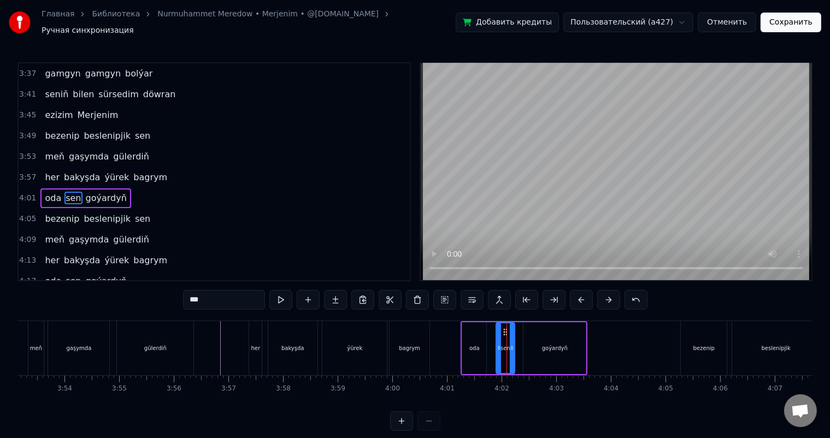
click at [547, 330] on div "goýardyň" at bounding box center [555, 349] width 62 height 52
type input "********"
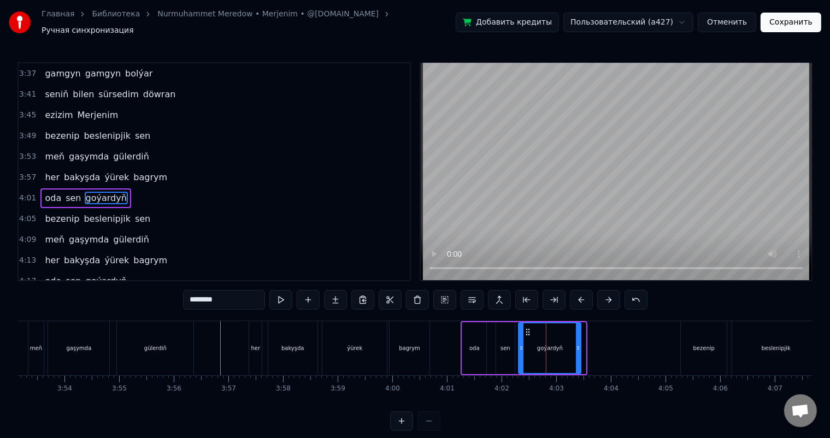
click at [527, 328] on icon at bounding box center [528, 332] width 9 height 9
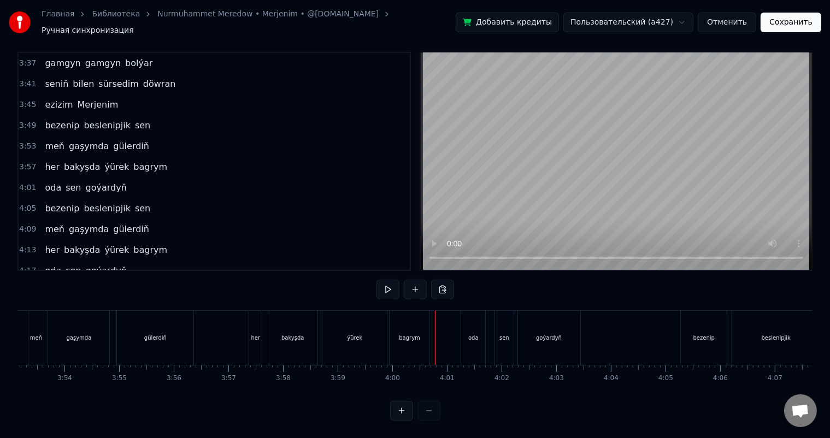
scroll to position [14, 0]
click at [704, 334] on div "bezenip" at bounding box center [704, 338] width 21 height 8
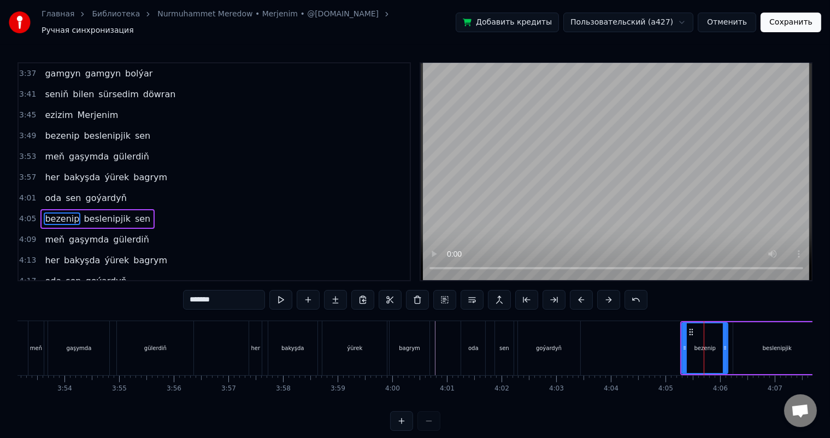
scroll to position [706, 0]
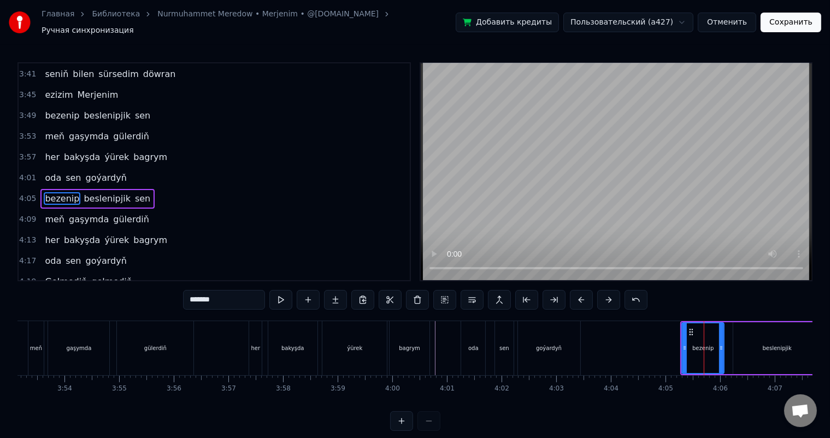
click at [721, 344] on icon at bounding box center [721, 348] width 4 height 9
click at [686, 328] on icon at bounding box center [687, 332] width 9 height 9
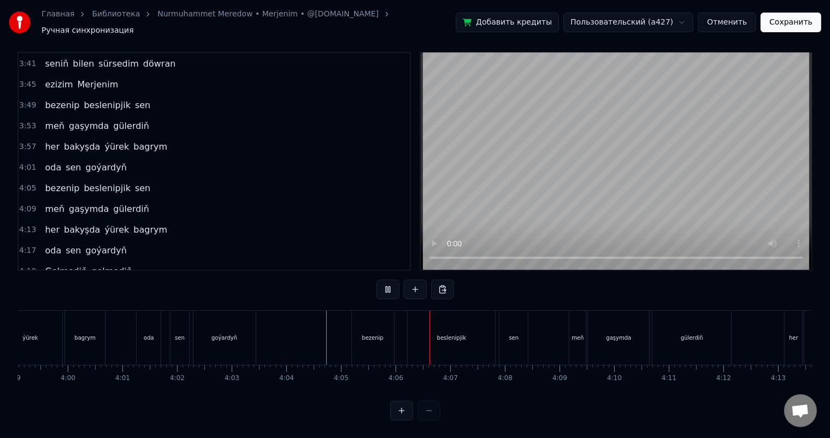
scroll to position [0, 13080]
click at [459, 330] on div "beslenipjik" at bounding box center [442, 338] width 87 height 54
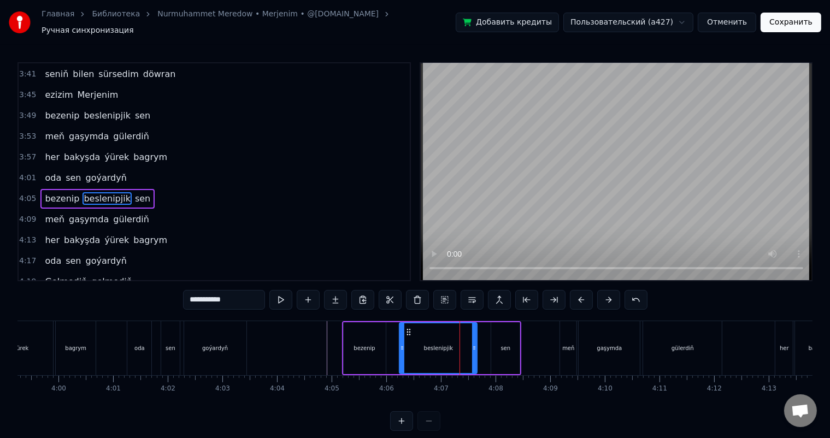
drag, startPoint x: 483, startPoint y: 341, endPoint x: 473, endPoint y: 340, distance: 9.9
click at [473, 344] on icon at bounding box center [474, 348] width 4 height 9
click at [505, 337] on div "sen" at bounding box center [505, 349] width 28 height 52
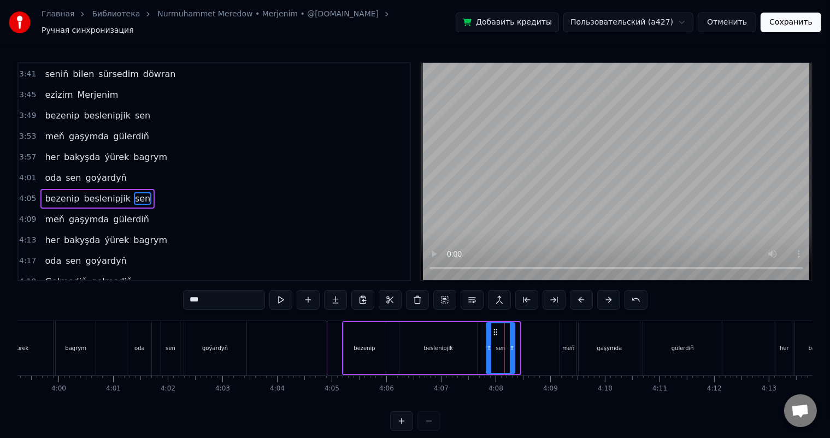
drag, startPoint x: 499, startPoint y: 325, endPoint x: 494, endPoint y: 325, distance: 5.5
click at [494, 328] on icon at bounding box center [496, 332] width 9 height 9
click at [380, 338] on div "bezenip" at bounding box center [365, 349] width 42 height 52
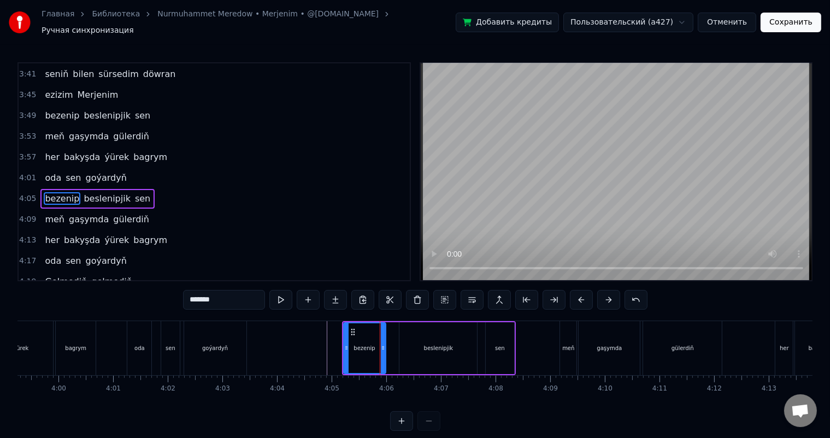
click at [406, 335] on div "beslenipjik" at bounding box center [439, 349] width 78 height 52
type input "**********"
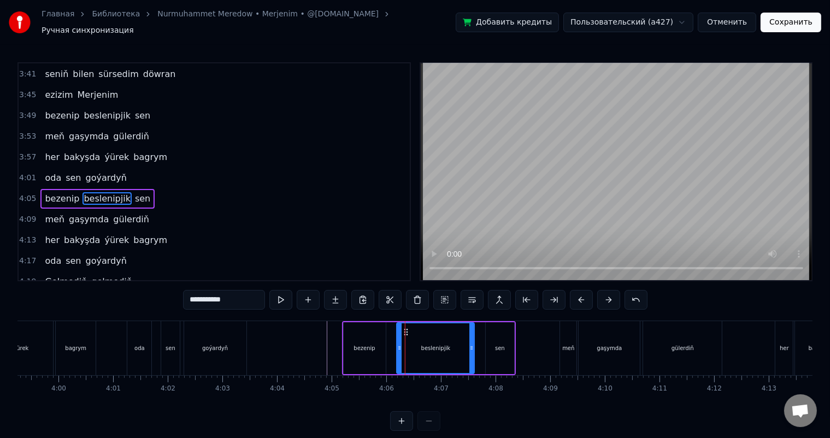
click at [405, 328] on icon at bounding box center [406, 332] width 9 height 9
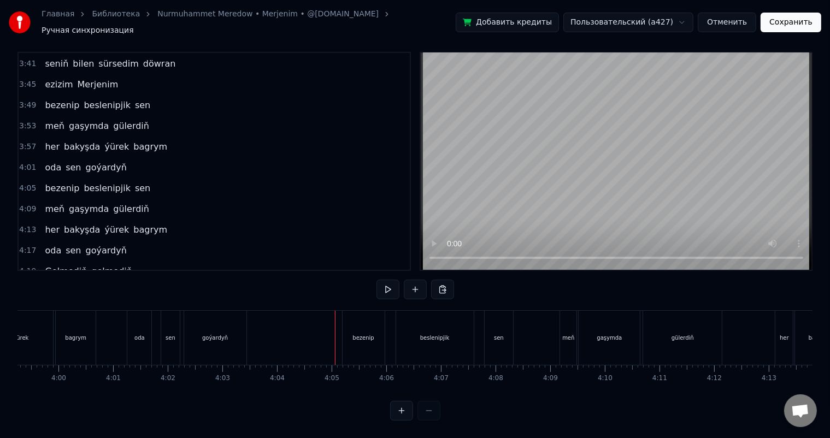
scroll to position [14, 0]
click at [566, 319] on div "meň" at bounding box center [568, 338] width 16 height 54
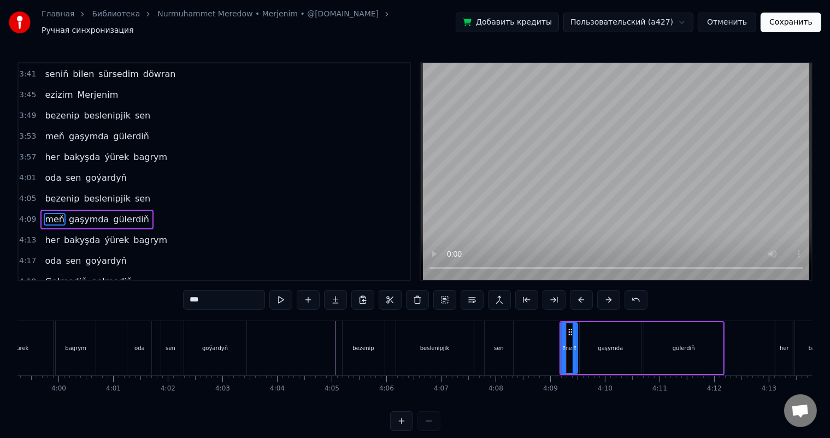
scroll to position [726, 0]
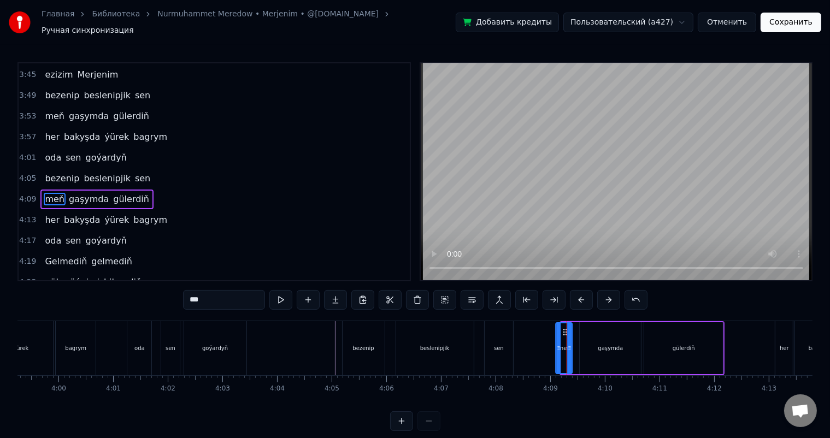
click at [565, 328] on icon at bounding box center [565, 332] width 9 height 9
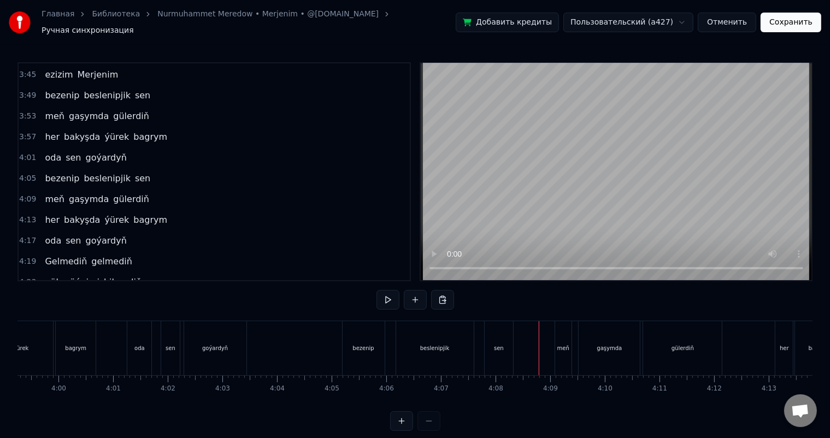
click at [593, 335] on div "gaşymda" at bounding box center [609, 348] width 61 height 54
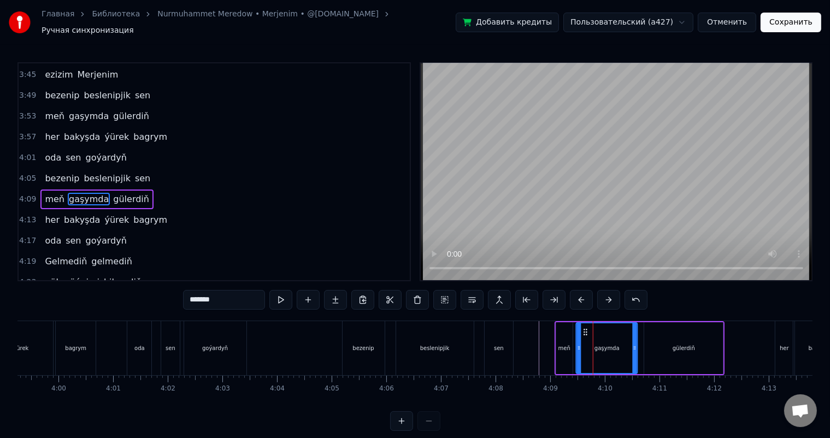
click at [584, 328] on icon at bounding box center [586, 332] width 9 height 9
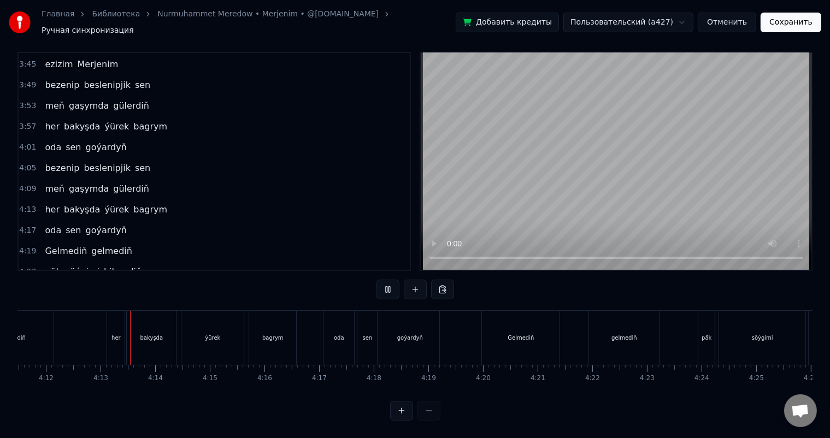
scroll to position [0, 13767]
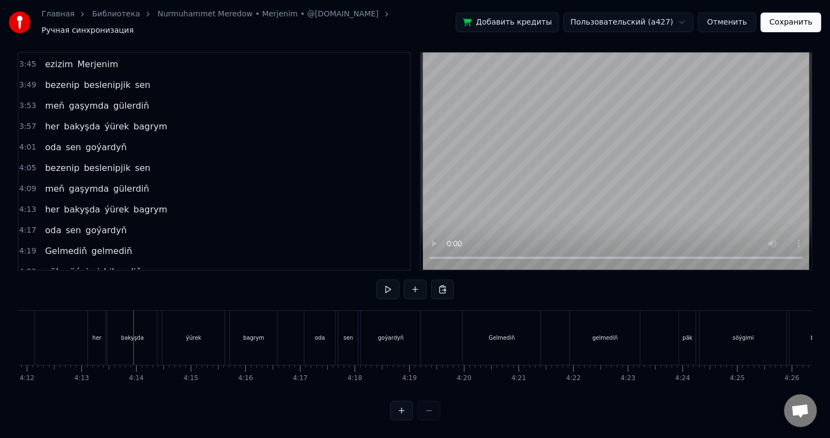
click at [97, 334] on div "her" at bounding box center [96, 338] width 9 height 8
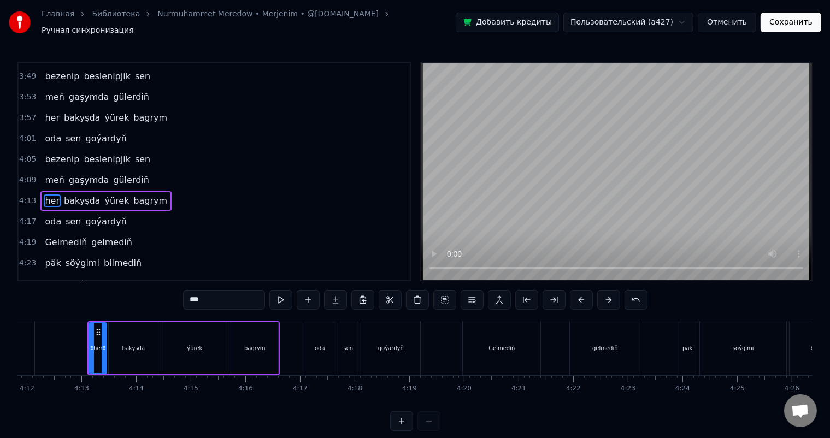
scroll to position [746, 0]
click at [103, 344] on icon at bounding box center [103, 348] width 4 height 9
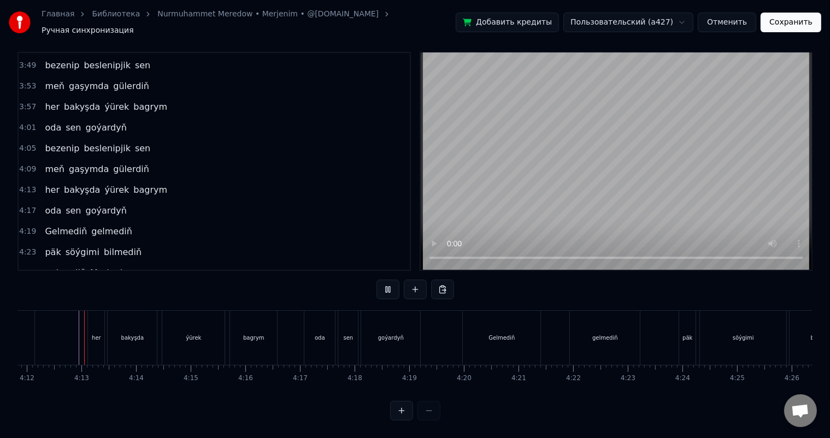
scroll to position [14, 0]
click at [247, 334] on div "bagrym" at bounding box center [253, 338] width 21 height 8
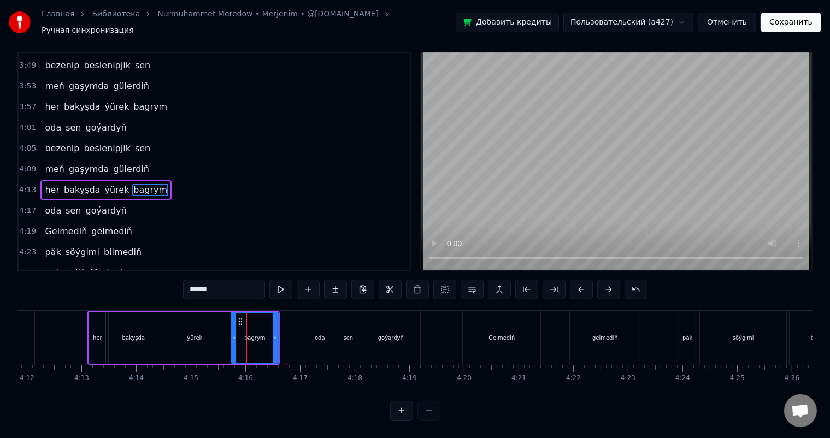
scroll to position [0, 0]
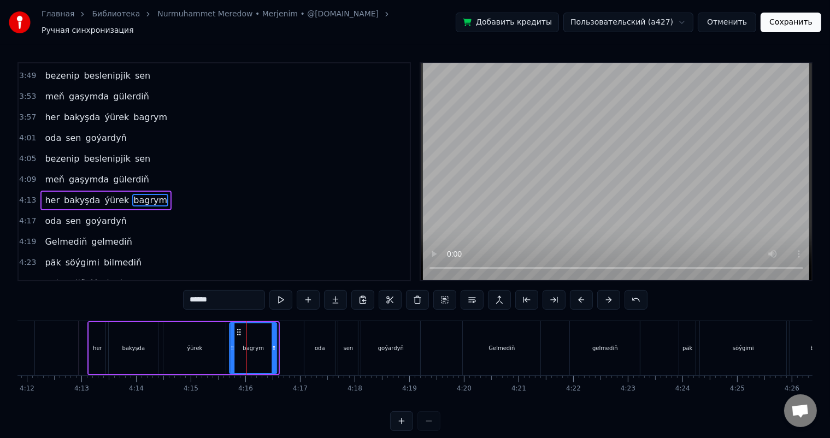
click at [236, 328] on icon at bounding box center [239, 332] width 9 height 9
drag, startPoint x: 274, startPoint y: 341, endPoint x: 266, endPoint y: 339, distance: 8.9
click at [266, 344] on icon at bounding box center [265, 348] width 4 height 9
click at [212, 340] on div "ýürek" at bounding box center [194, 349] width 62 height 52
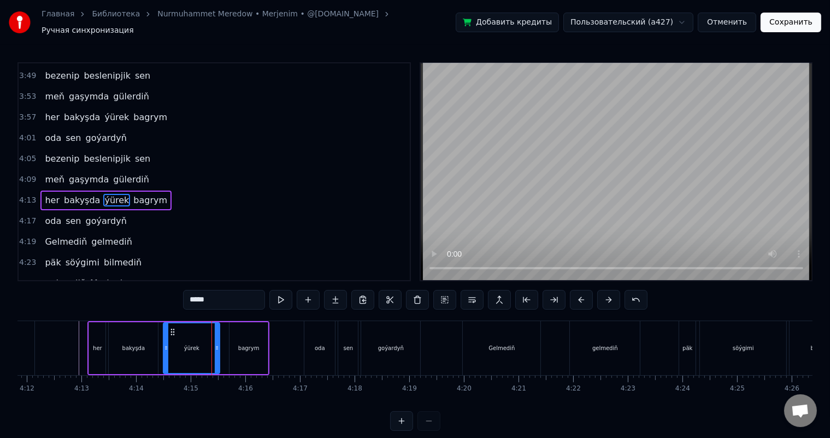
drag, startPoint x: 224, startPoint y: 340, endPoint x: 218, endPoint y: 339, distance: 6.1
click at [218, 344] on icon at bounding box center [217, 348] width 4 height 9
click at [241, 344] on div "bagrym" at bounding box center [248, 348] width 21 height 8
type input "******"
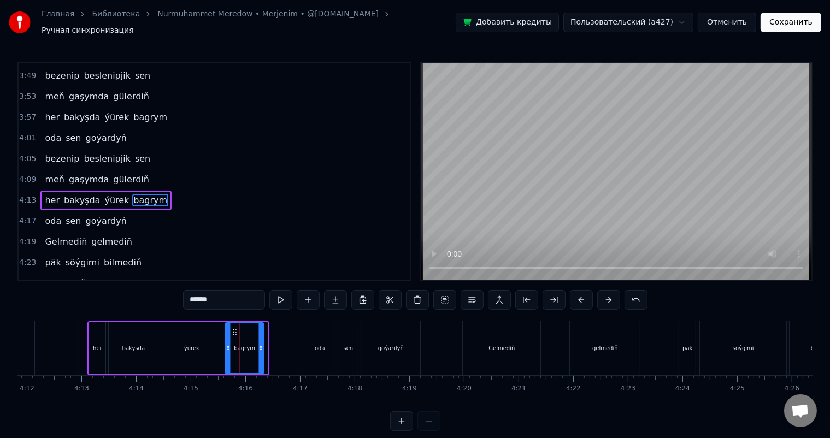
click at [232, 328] on icon at bounding box center [235, 332] width 9 height 9
click at [162, 333] on div "her bakyşda [PERSON_NAME] bagrym" at bounding box center [176, 348] width 178 height 54
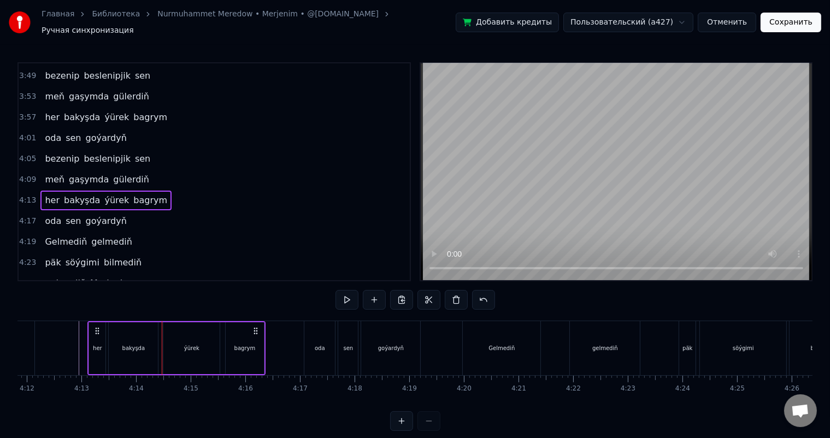
click at [183, 333] on div "ýürek" at bounding box center [191, 349] width 56 height 52
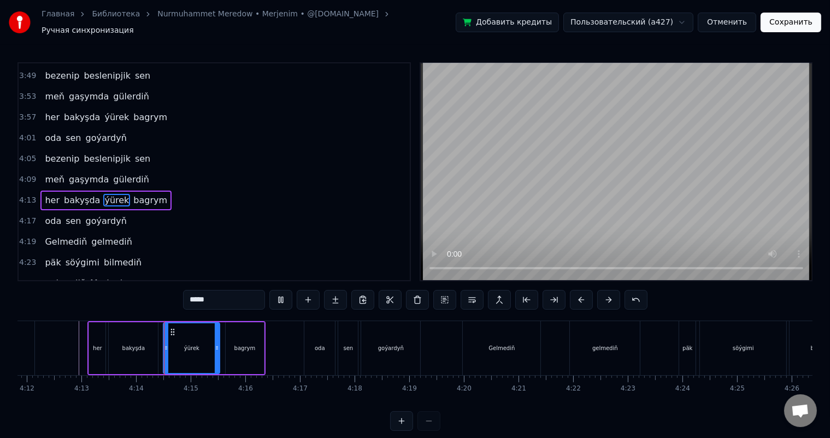
scroll to position [14, 0]
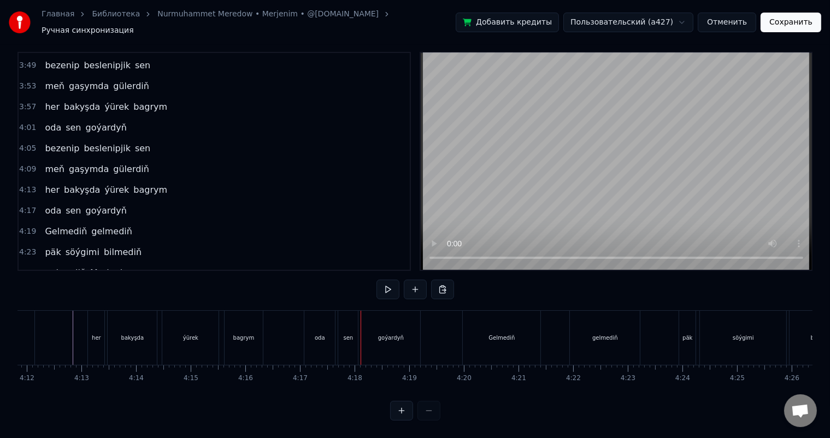
click at [312, 321] on div "oda" at bounding box center [320, 338] width 31 height 54
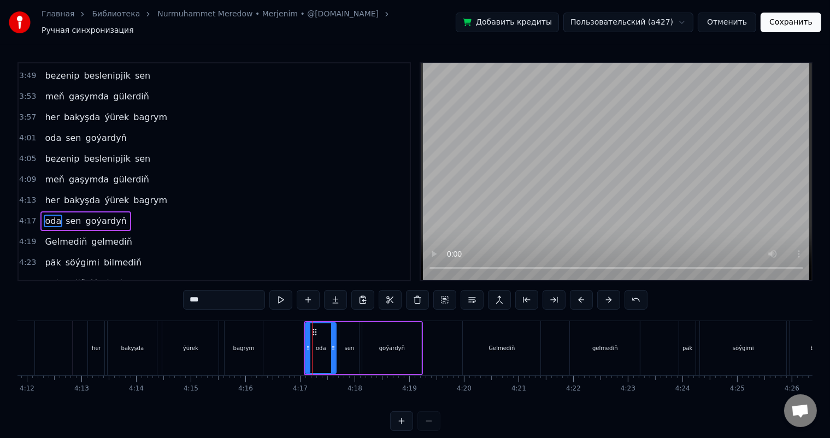
scroll to position [766, 0]
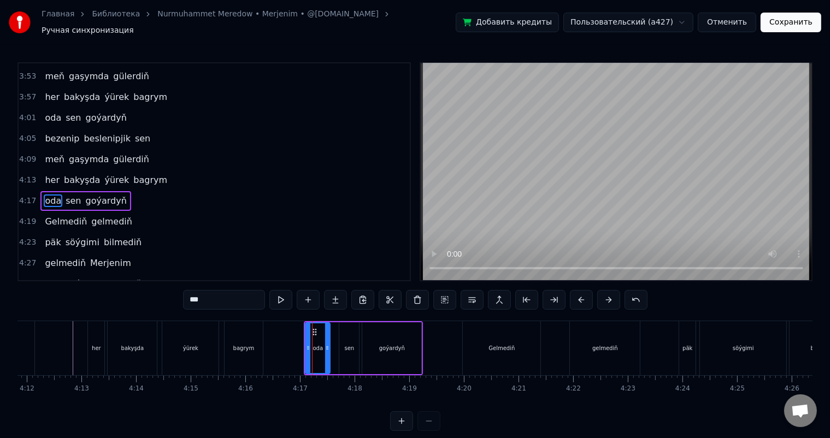
drag, startPoint x: 334, startPoint y: 341, endPoint x: 328, endPoint y: 341, distance: 6.0
click at [328, 344] on icon at bounding box center [327, 348] width 4 height 9
click at [348, 344] on div "sen" at bounding box center [350, 348] width 10 height 8
type input "***"
click at [348, 326] on div at bounding box center [348, 348] width 1 height 54
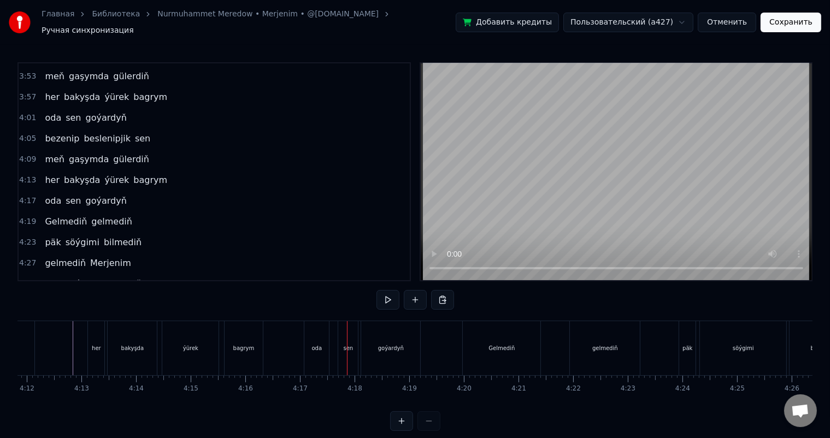
click at [345, 325] on div "sen" at bounding box center [348, 348] width 20 height 54
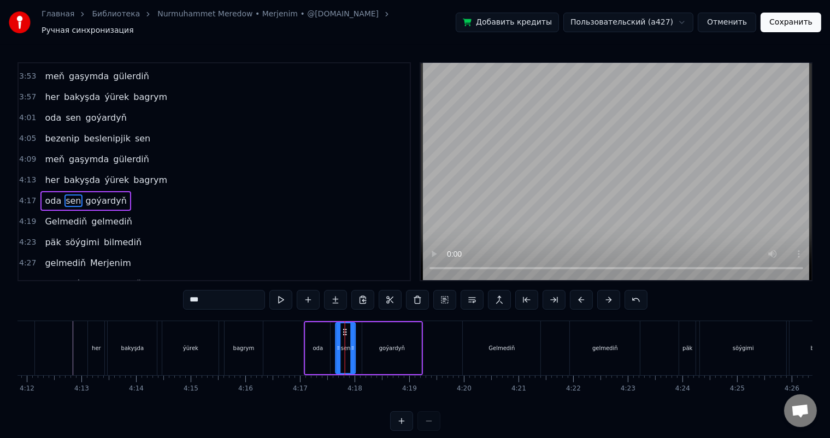
click at [321, 330] on div "oda" at bounding box center [318, 349] width 25 height 52
type input "***"
click at [312, 328] on icon at bounding box center [313, 332] width 9 height 9
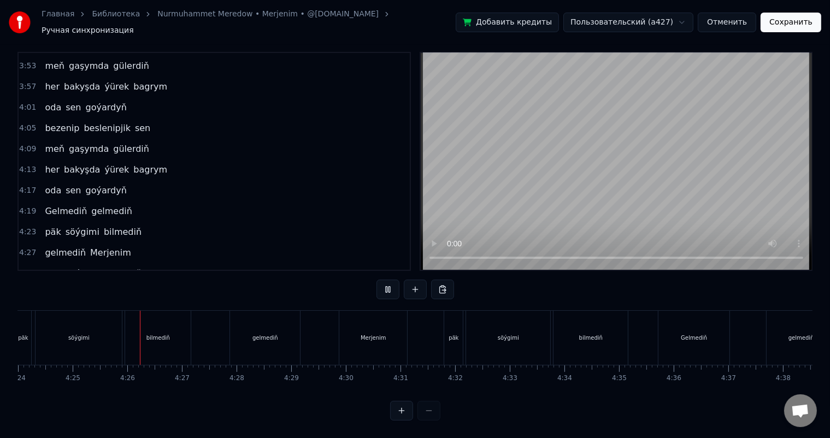
scroll to position [0, 14462]
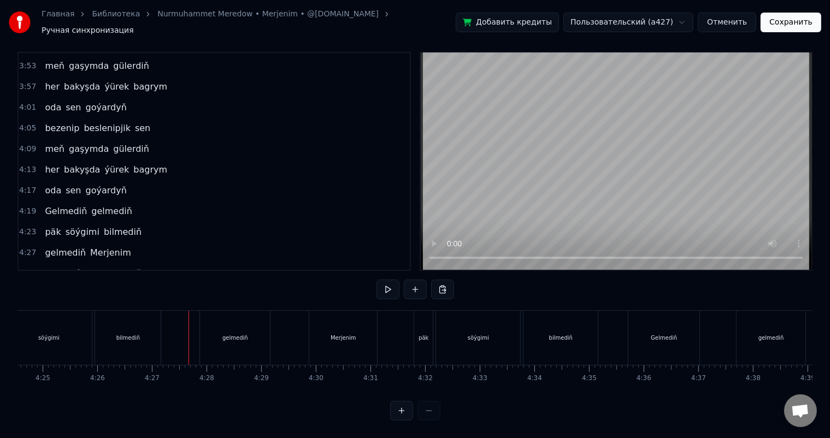
click at [139, 332] on div "bilmediň" at bounding box center [128, 338] width 66 height 54
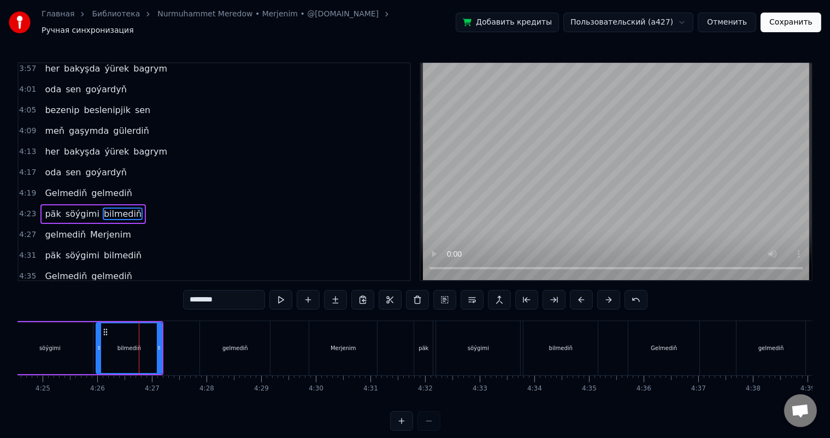
scroll to position [806, 0]
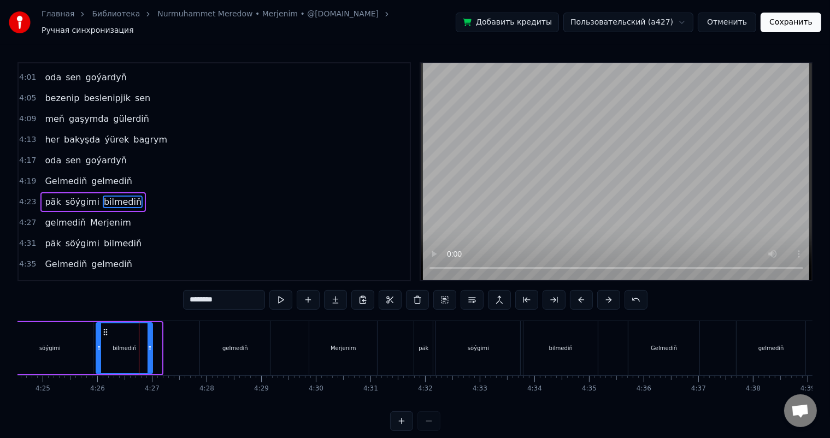
drag, startPoint x: 159, startPoint y: 341, endPoint x: 150, endPoint y: 341, distance: 9.3
click at [149, 344] on icon at bounding box center [150, 348] width 4 height 9
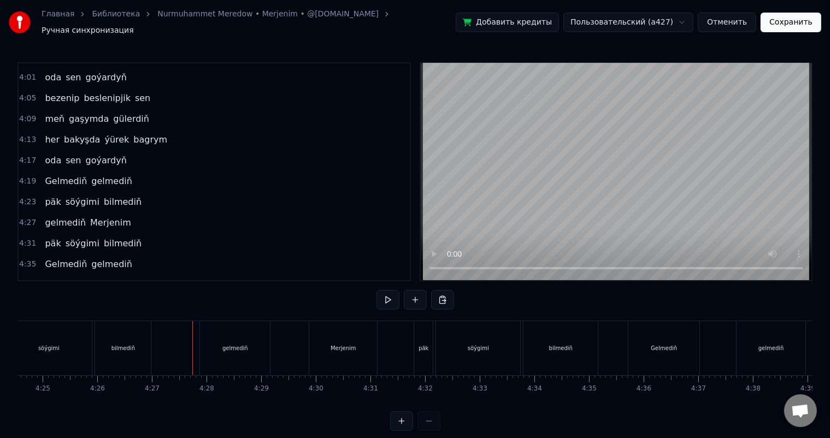
click at [109, 332] on div "bilmediň" at bounding box center [123, 348] width 56 height 54
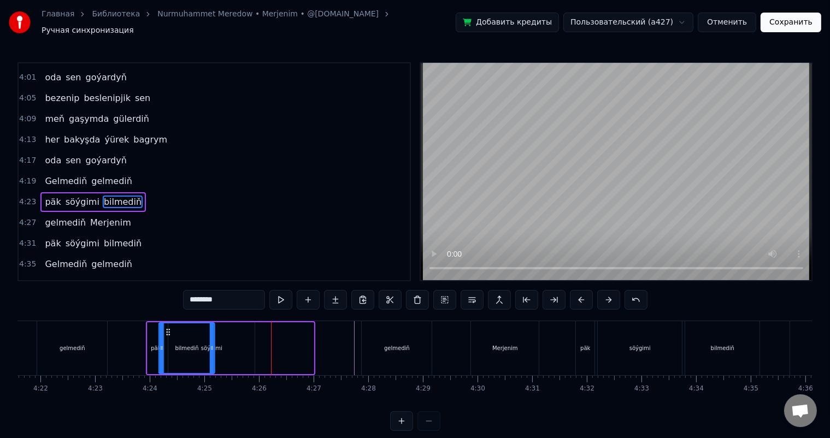
scroll to position [0, 14299]
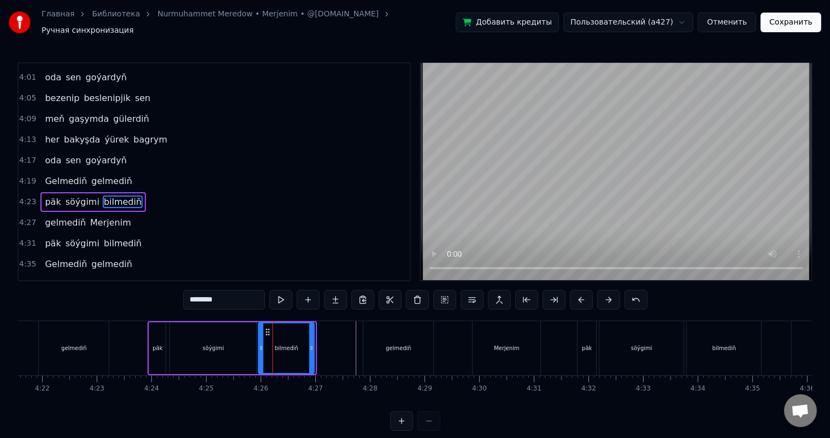
drag, startPoint x: 103, startPoint y: 324, endPoint x: 266, endPoint y: 326, distance: 162.9
click at [266, 328] on icon at bounding box center [268, 332] width 9 height 9
click at [231, 332] on div "söýgimi" at bounding box center [213, 349] width 86 height 52
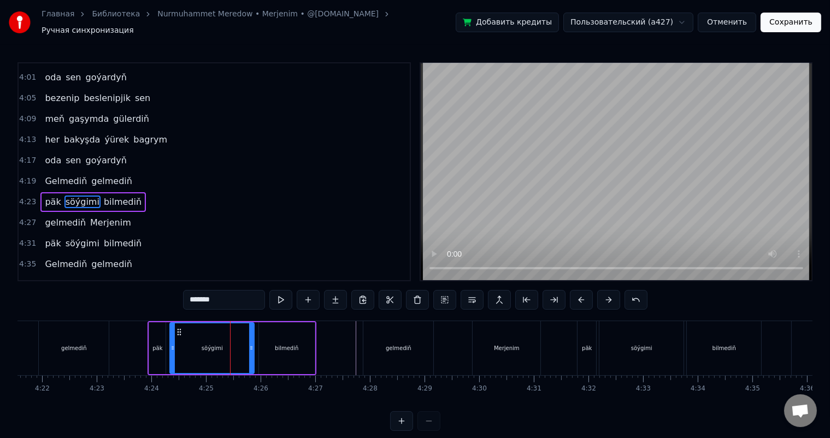
click at [249, 344] on icon at bounding box center [251, 348] width 4 height 9
click at [271, 337] on div "bilmediň" at bounding box center [287, 349] width 56 height 52
type input "********"
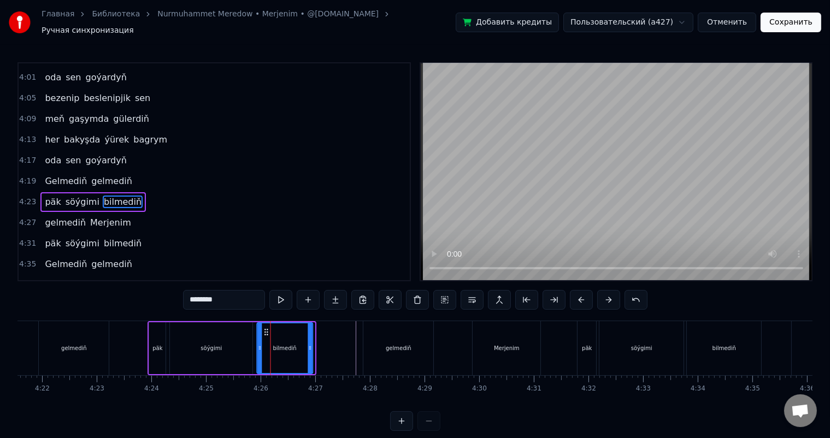
click at [265, 328] on icon at bounding box center [266, 332] width 9 height 9
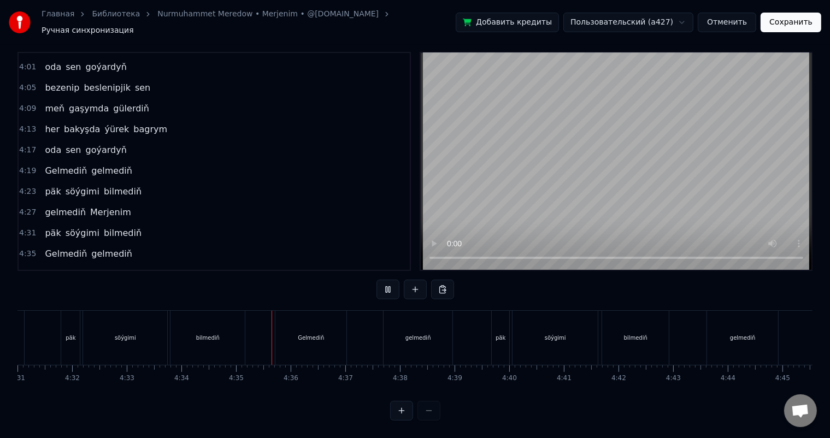
scroll to position [0, 14985]
click at [383, 334] on div "söýgimi" at bounding box center [386, 338] width 21 height 8
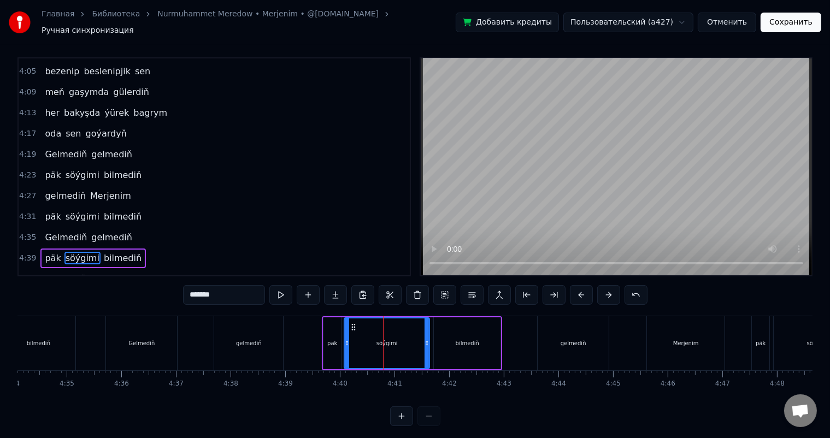
scroll to position [829, 0]
drag, startPoint x: 427, startPoint y: 338, endPoint x: 420, endPoint y: 338, distance: 7.1
click at [420, 339] on icon at bounding box center [420, 343] width 4 height 9
click at [446, 333] on div "bilmediň" at bounding box center [467, 344] width 67 height 52
type input "********"
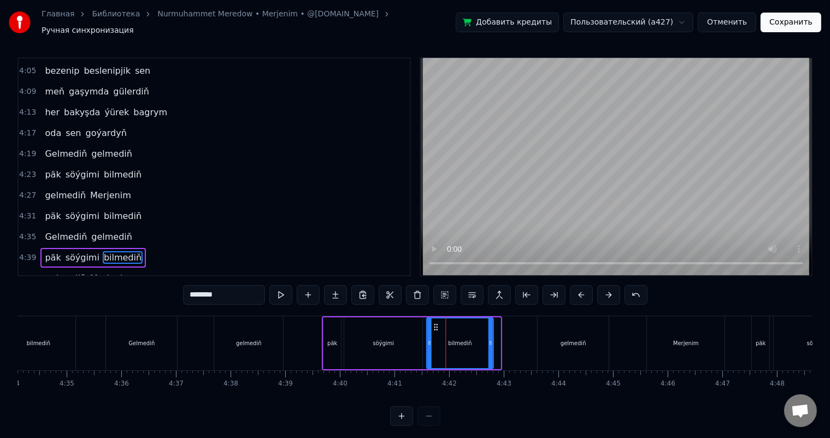
drag, startPoint x: 442, startPoint y: 320, endPoint x: 434, endPoint y: 320, distance: 7.7
click at [434, 323] on icon at bounding box center [436, 327] width 9 height 9
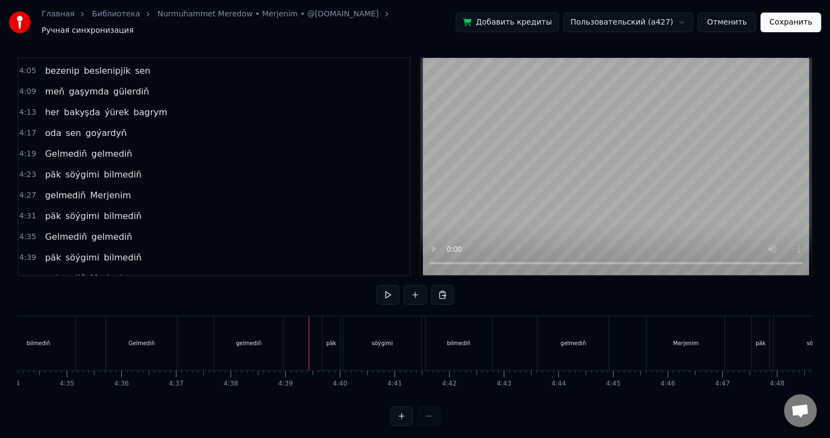
click at [337, 330] on div "päk" at bounding box center [331, 344] width 17 height 54
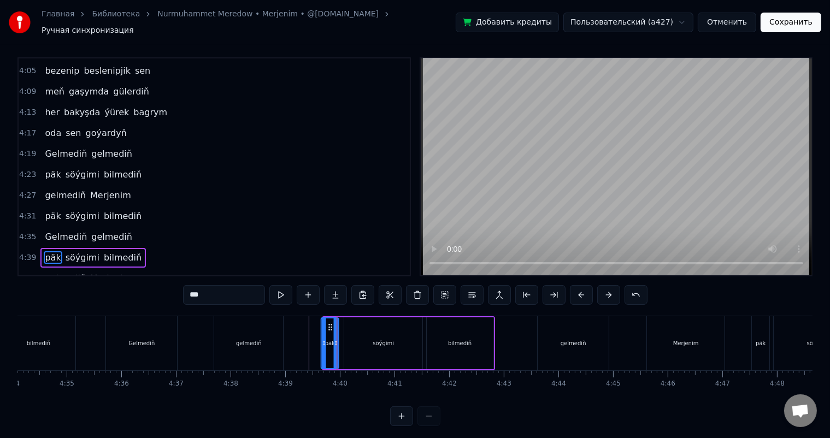
click at [329, 323] on icon at bounding box center [330, 327] width 9 height 9
click at [348, 331] on div "söýgimi" at bounding box center [383, 344] width 78 height 52
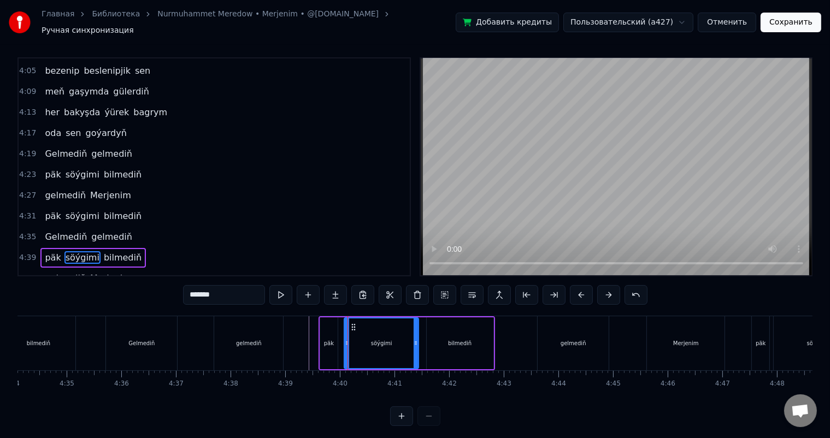
click at [415, 339] on icon at bounding box center [416, 343] width 4 height 9
click at [442, 335] on div "bilmediň" at bounding box center [460, 344] width 67 height 52
type input "********"
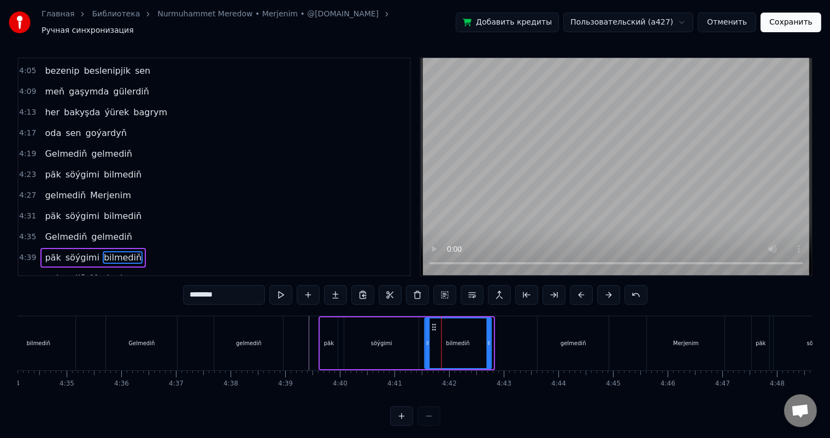
click at [433, 323] on icon at bounding box center [434, 327] width 9 height 9
drag, startPoint x: 487, startPoint y: 337, endPoint x: 481, endPoint y: 337, distance: 6.0
click at [481, 339] on icon at bounding box center [482, 343] width 4 height 9
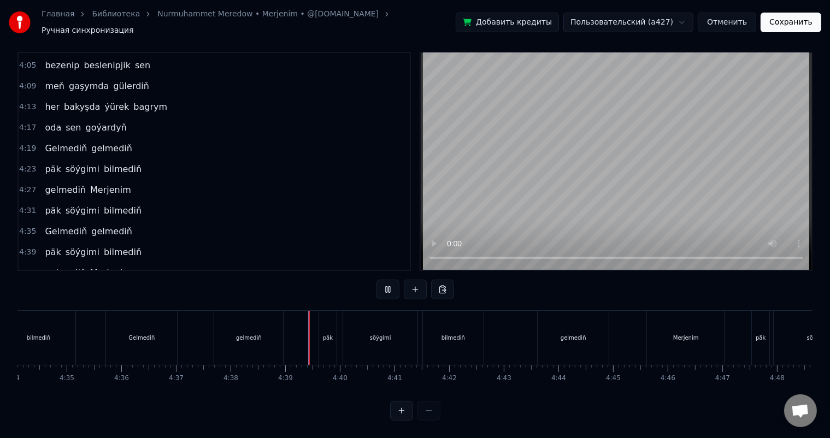
scroll to position [14, 0]
click at [375, 334] on div "söýgimi" at bounding box center [380, 338] width 21 height 8
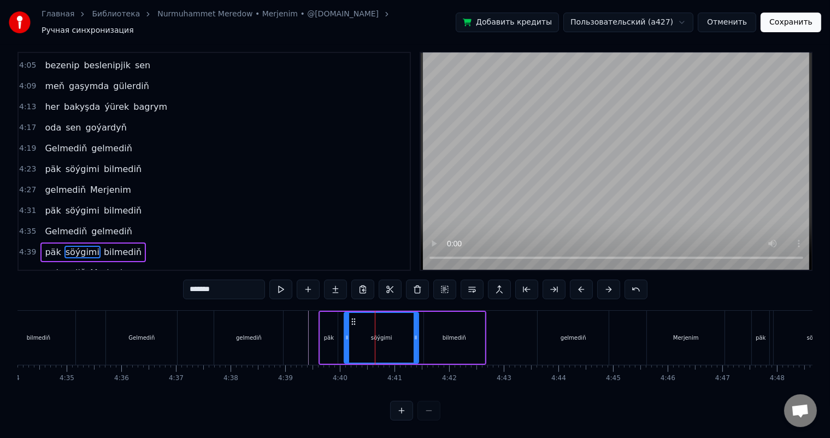
scroll to position [5, 0]
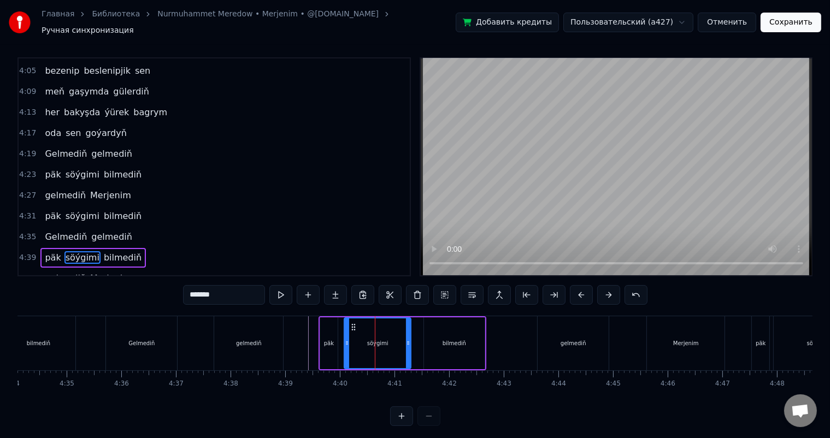
drag, startPoint x: 415, startPoint y: 332, endPoint x: 408, endPoint y: 334, distance: 7.8
click at [408, 334] on div at bounding box center [408, 344] width 4 height 50
click at [349, 327] on circle at bounding box center [349, 327] width 1 height 1
click at [440, 326] on div "bilmediň" at bounding box center [454, 344] width 61 height 52
type input "********"
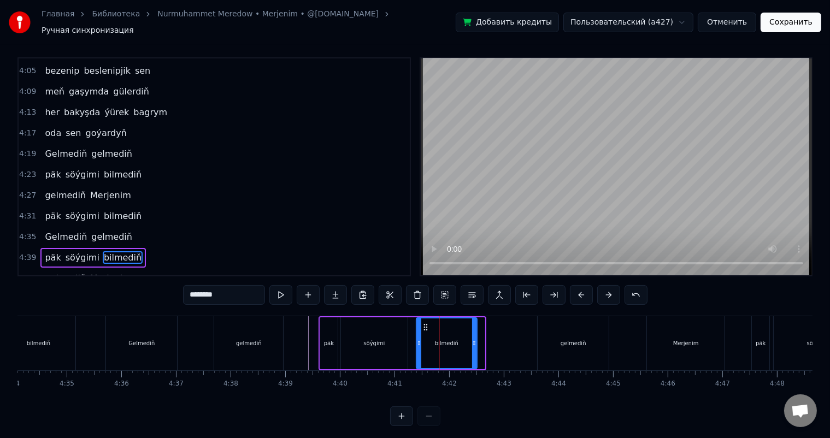
drag, startPoint x: 431, startPoint y: 319, endPoint x: 422, endPoint y: 319, distance: 8.7
click at [422, 323] on icon at bounding box center [425, 327] width 9 height 9
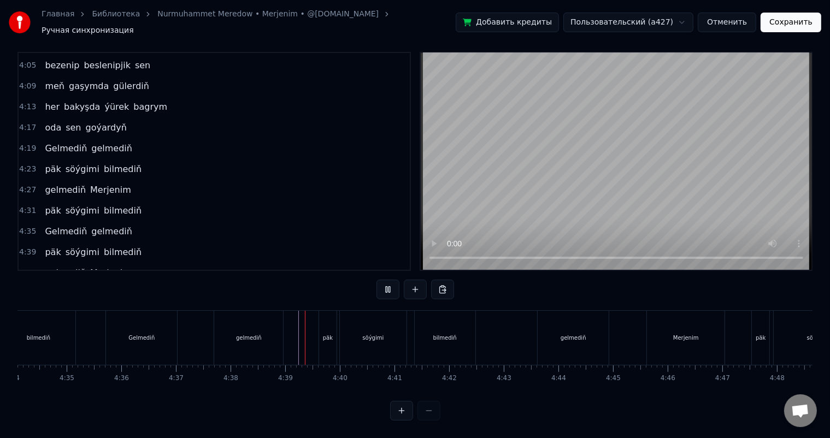
scroll to position [14, 0]
click at [455, 323] on div "bilmediň" at bounding box center [445, 338] width 61 height 54
click at [569, 334] on div "gelmediň" at bounding box center [574, 338] width 26 height 8
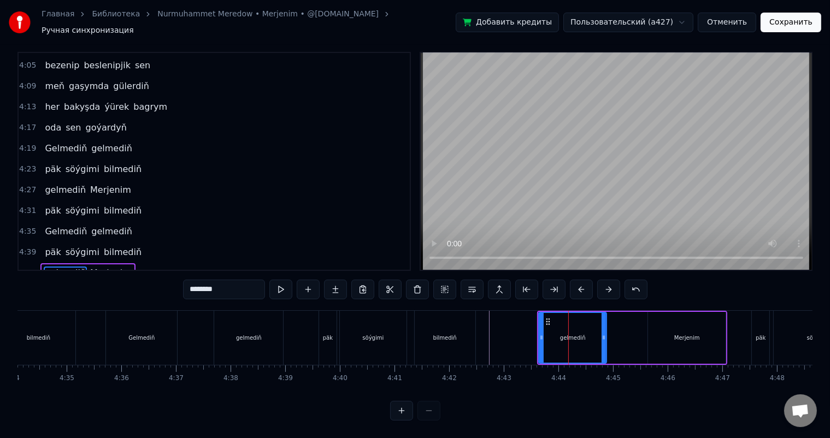
click at [605, 333] on icon at bounding box center [604, 337] width 4 height 9
click at [541, 333] on icon at bounding box center [542, 337] width 4 height 9
click at [545, 318] on icon at bounding box center [545, 322] width 9 height 9
drag, startPoint x: 601, startPoint y: 325, endPoint x: 595, endPoint y: 325, distance: 6.0
click at [595, 333] on icon at bounding box center [595, 337] width 4 height 9
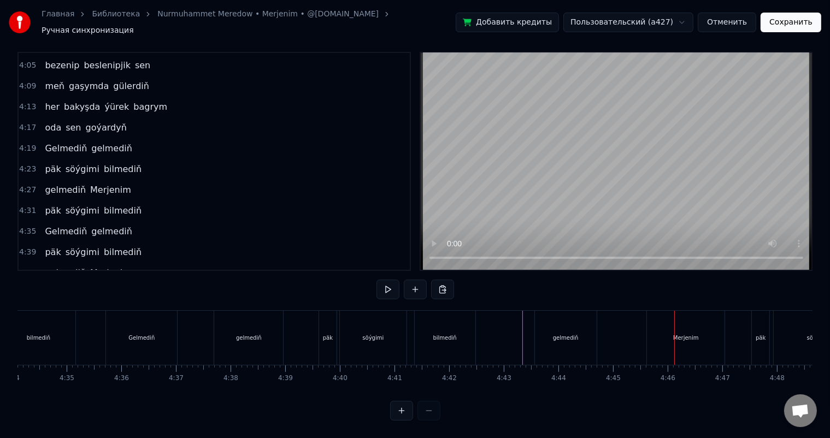
click at [689, 334] on div "Merjenim" at bounding box center [687, 338] width 26 height 8
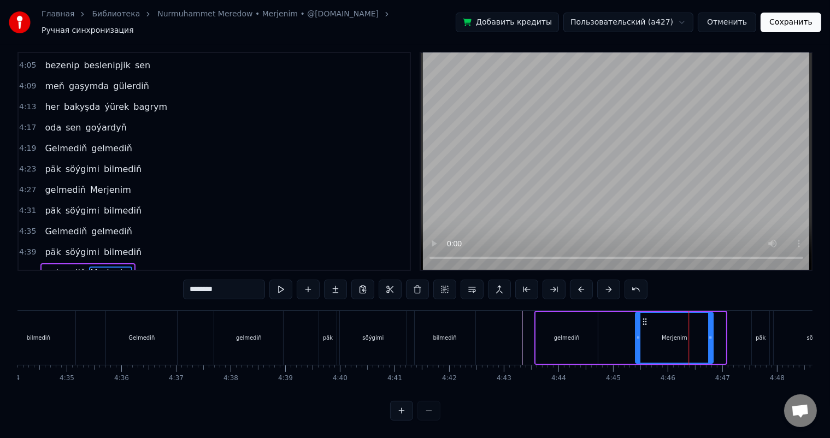
drag, startPoint x: 657, startPoint y: 309, endPoint x: 644, endPoint y: 309, distance: 12.6
click at [644, 318] on icon at bounding box center [645, 322] width 9 height 9
drag, startPoint x: 711, startPoint y: 324, endPoint x: 705, endPoint y: 325, distance: 6.0
click at [705, 333] on icon at bounding box center [704, 337] width 4 height 9
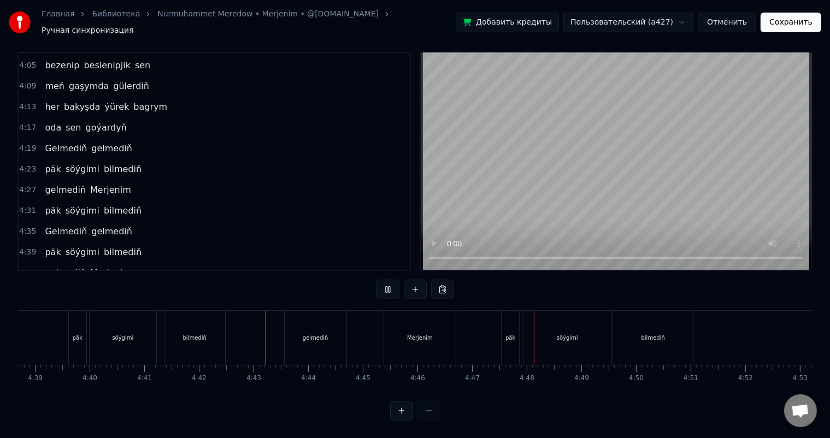
scroll to position [0, 15246]
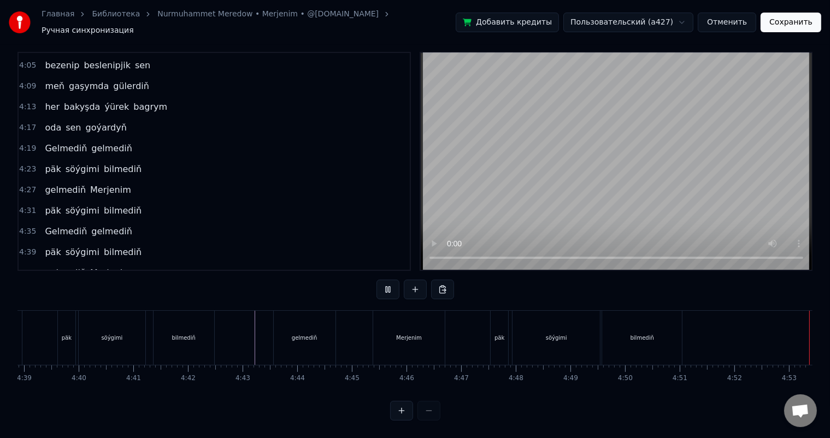
click at [806, 21] on button "Сохранить" at bounding box center [791, 23] width 61 height 20
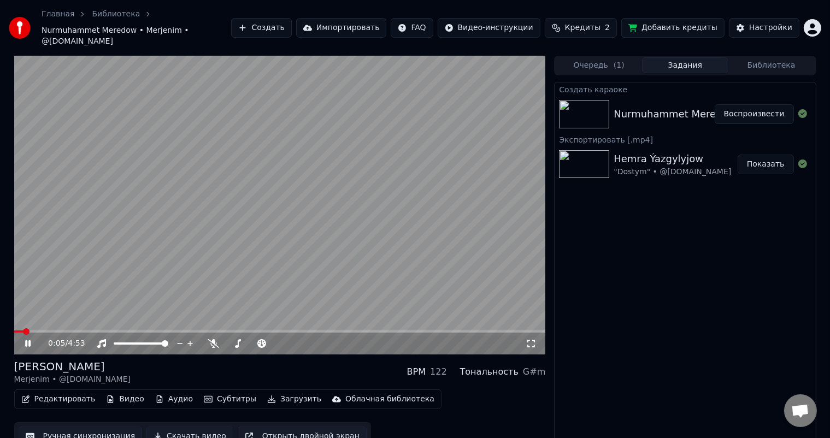
click at [28, 339] on icon at bounding box center [36, 343] width 26 height 9
click at [14, 331] on span at bounding box center [14, 332] width 0 height 2
click at [29, 339] on icon at bounding box center [36, 343] width 26 height 9
click at [43, 331] on span at bounding box center [280, 332] width 532 height 2
click at [222, 331] on span at bounding box center [280, 332] width 532 height 2
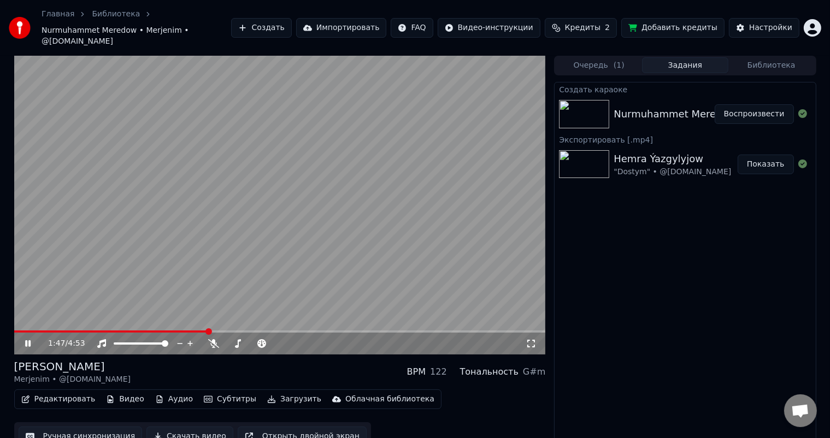
click at [208, 331] on span at bounding box center [111, 332] width 194 height 2
click at [292, 331] on span at bounding box center [280, 332] width 532 height 2
click at [350, 331] on span at bounding box center [280, 332] width 532 height 2
click at [28, 339] on icon at bounding box center [36, 343] width 26 height 9
click at [204, 427] on button "Скачать видео" at bounding box center [190, 437] width 87 height 20
